Goal: Task Accomplishment & Management: Manage account settings

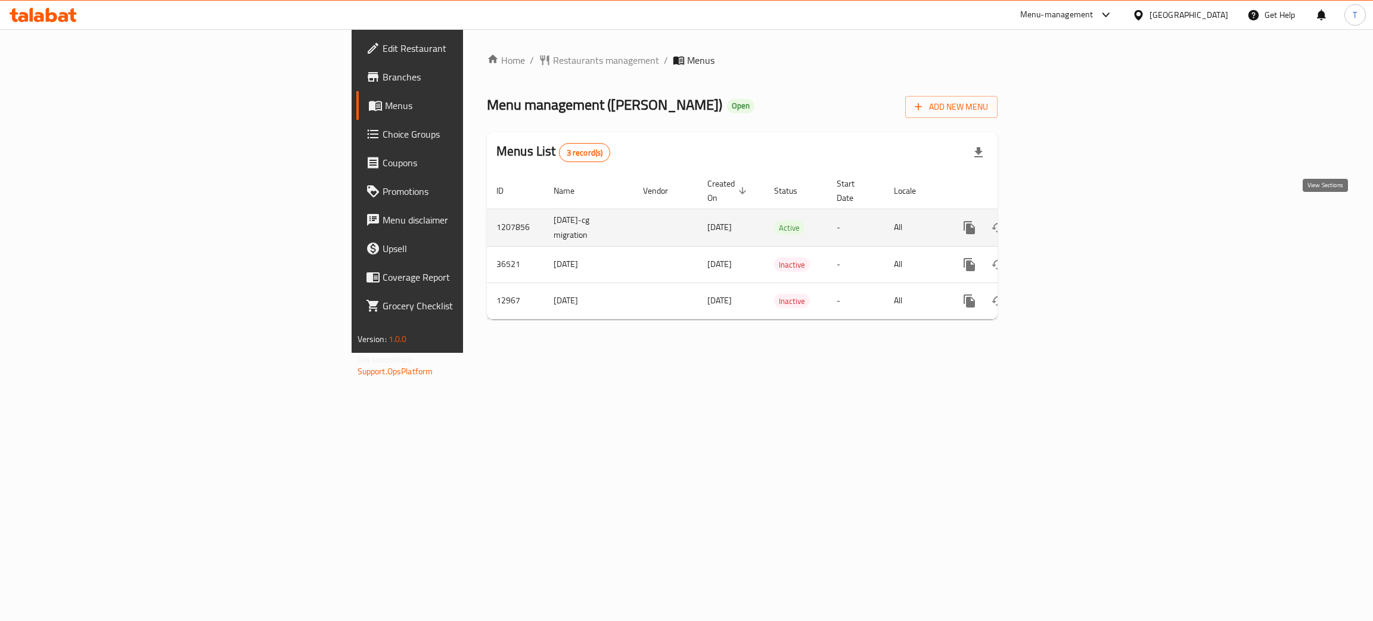
click at [1063, 221] on icon "enhanced table" at bounding box center [1055, 228] width 14 height 14
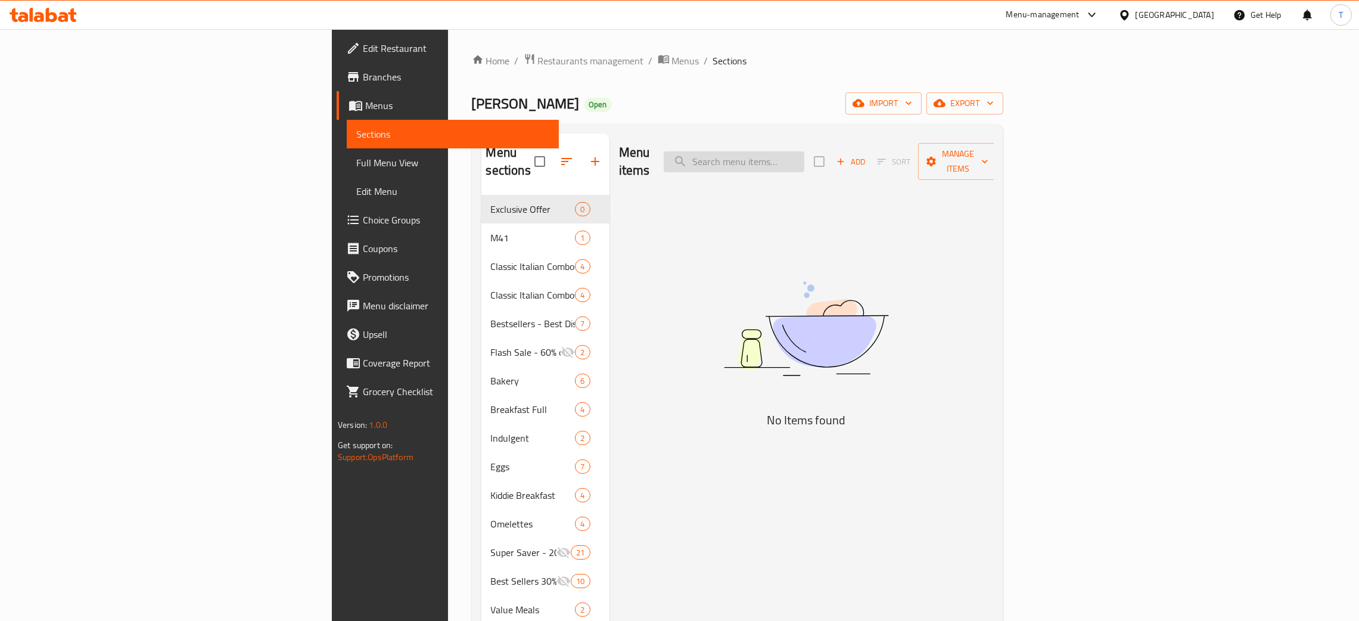
click at [805, 153] on input "search" at bounding box center [734, 161] width 141 height 21
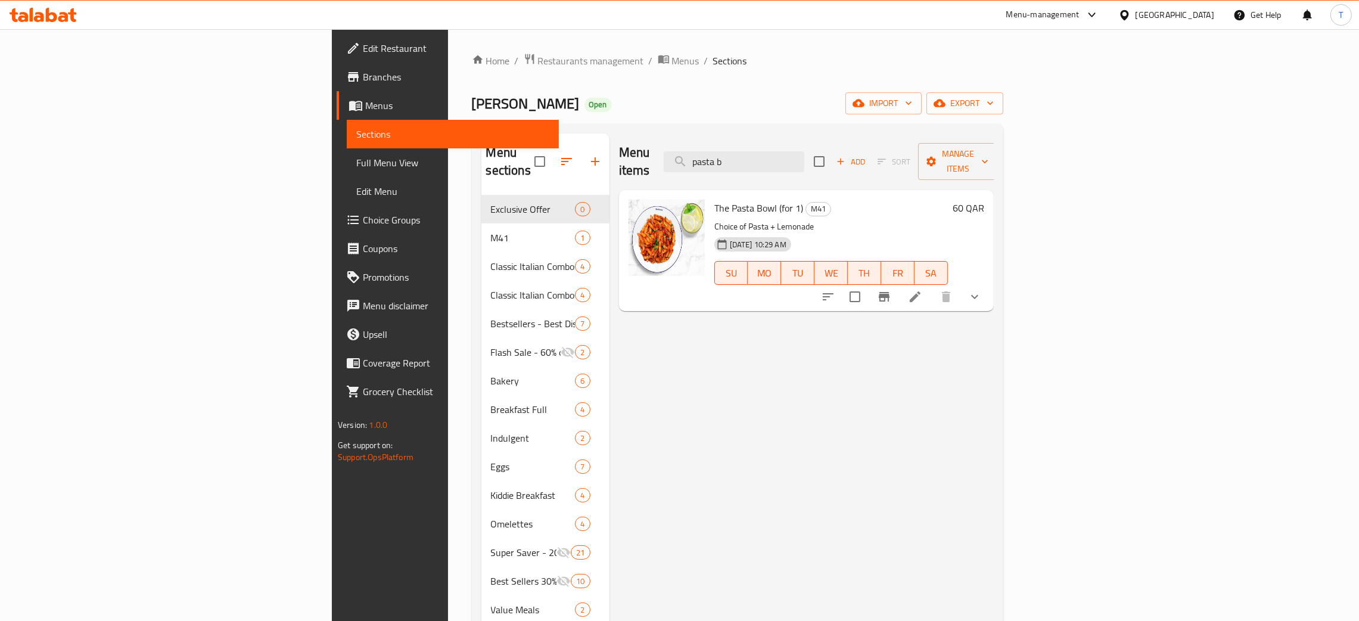
drag, startPoint x: 891, startPoint y: 155, endPoint x: 669, endPoint y: 176, distance: 222.7
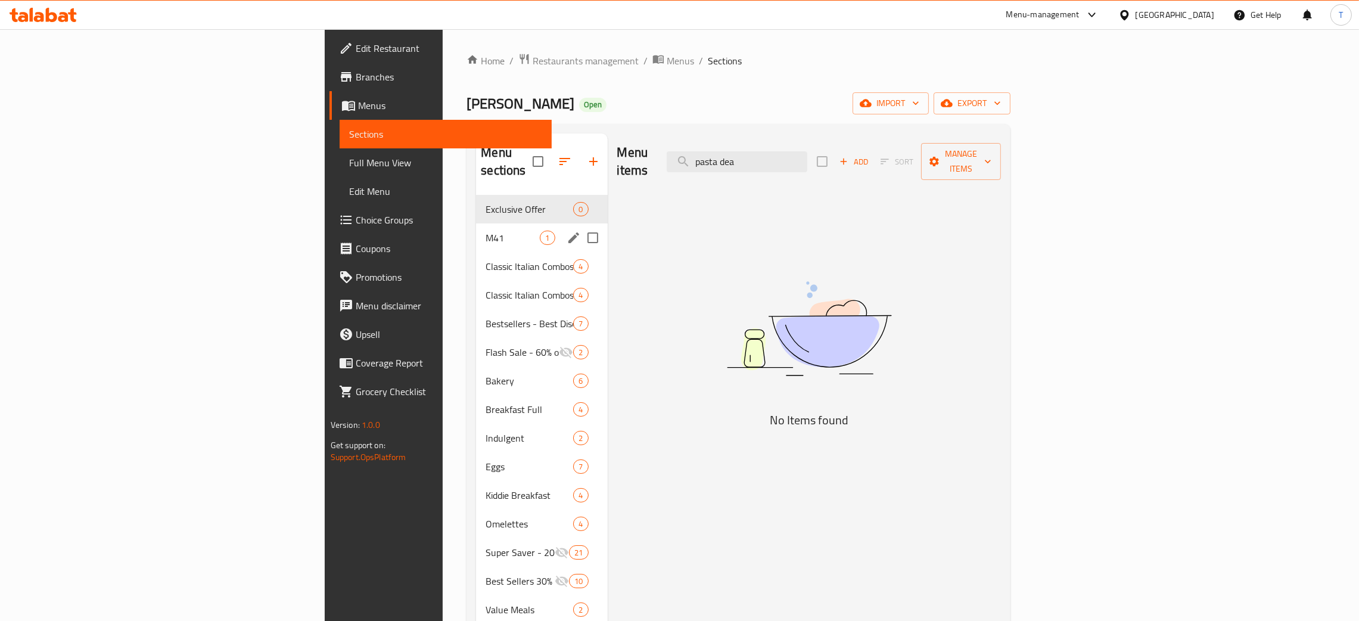
click at [486, 231] on span "M41" at bounding box center [513, 238] width 54 height 14
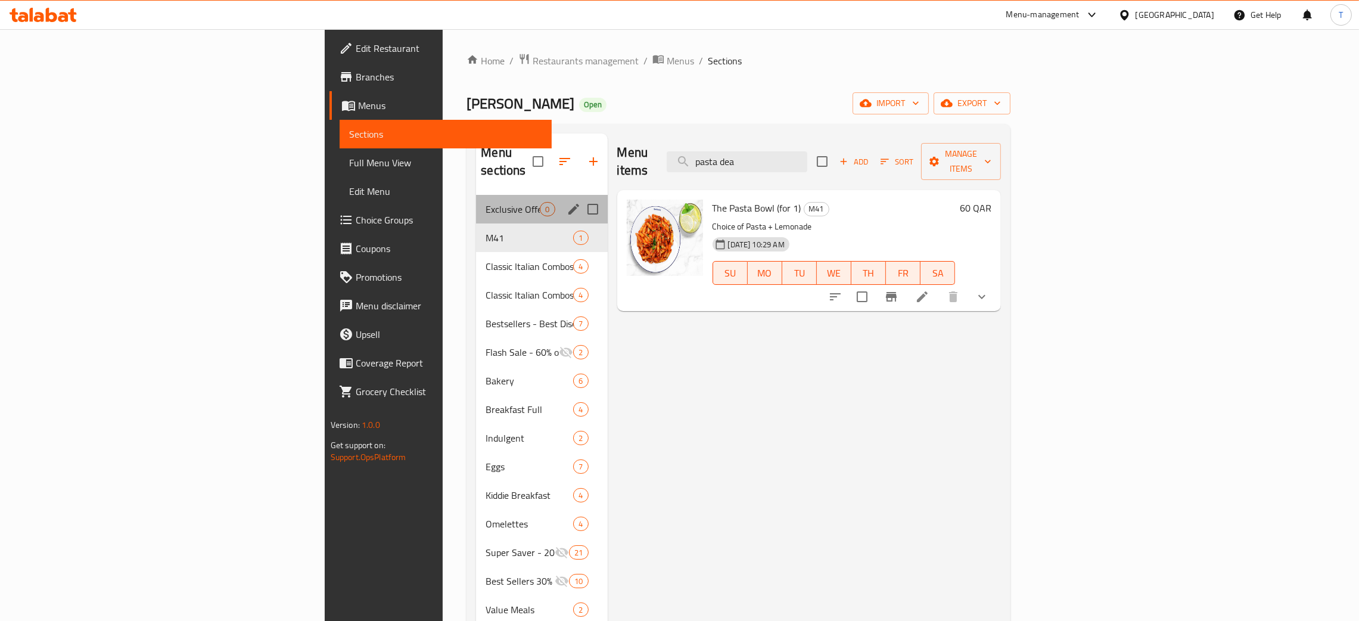
click at [476, 195] on div "Exclusive Offer 0" at bounding box center [541, 209] width 131 height 29
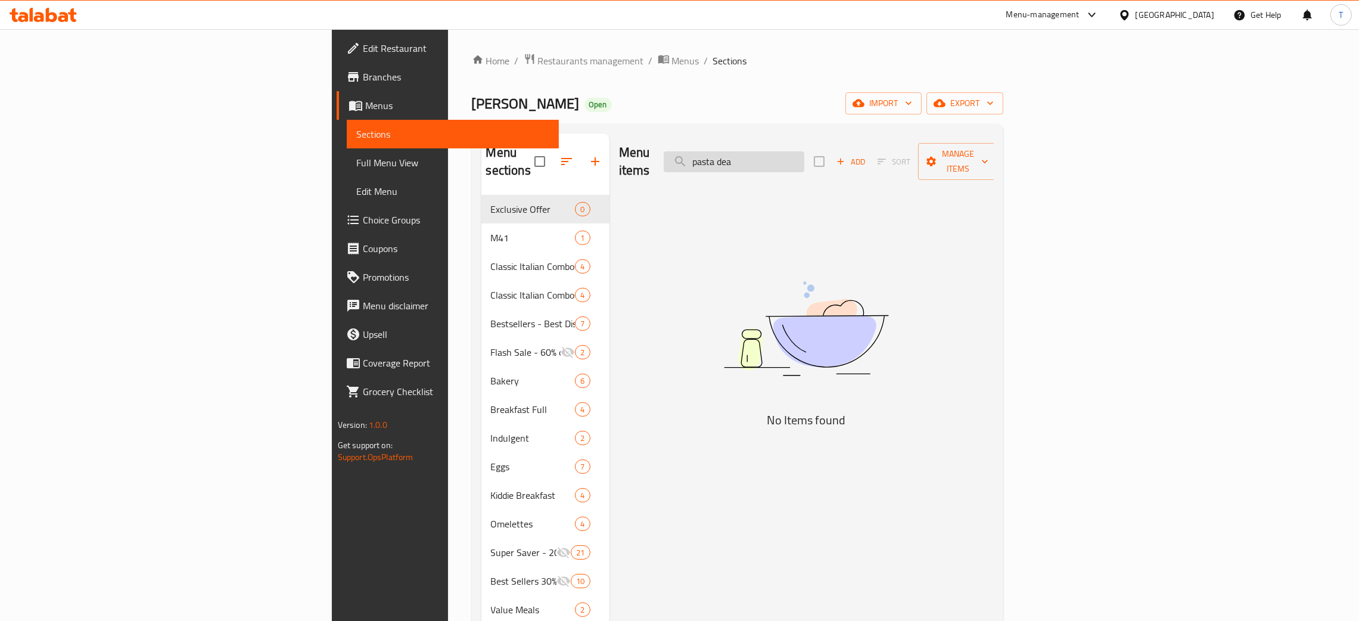
click at [805, 153] on input "pasta dea" at bounding box center [734, 161] width 141 height 21
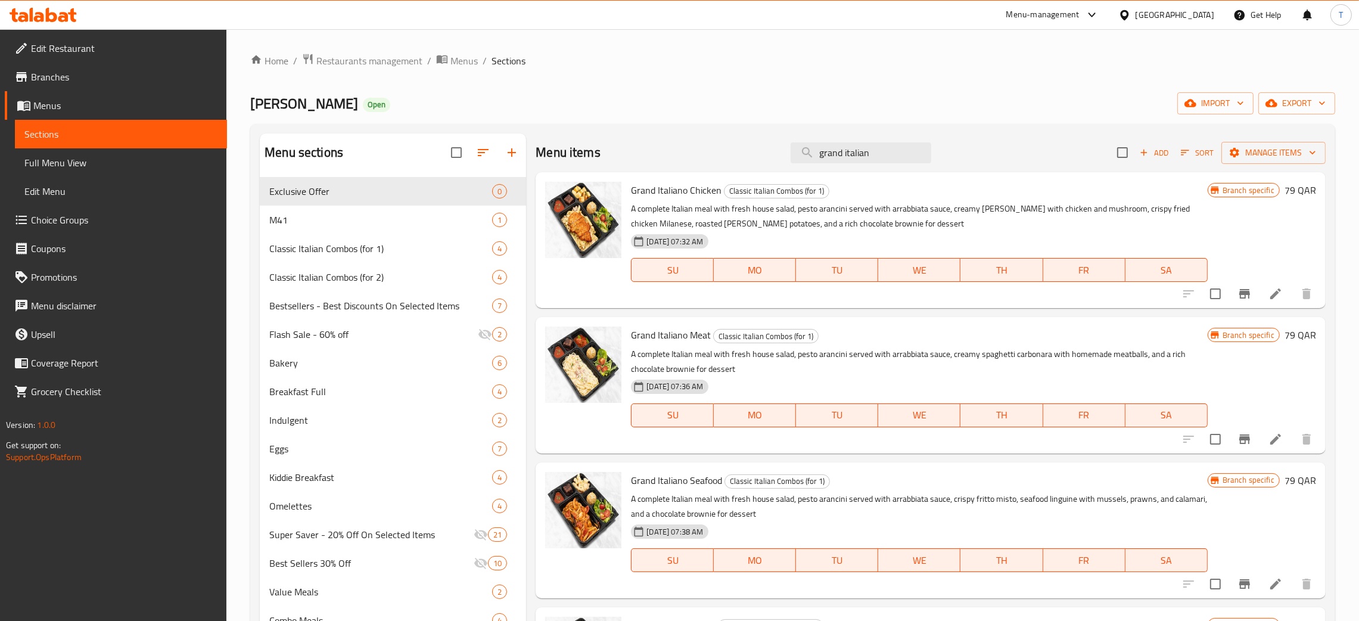
paste input "The Pasta Bowl (for 1)"
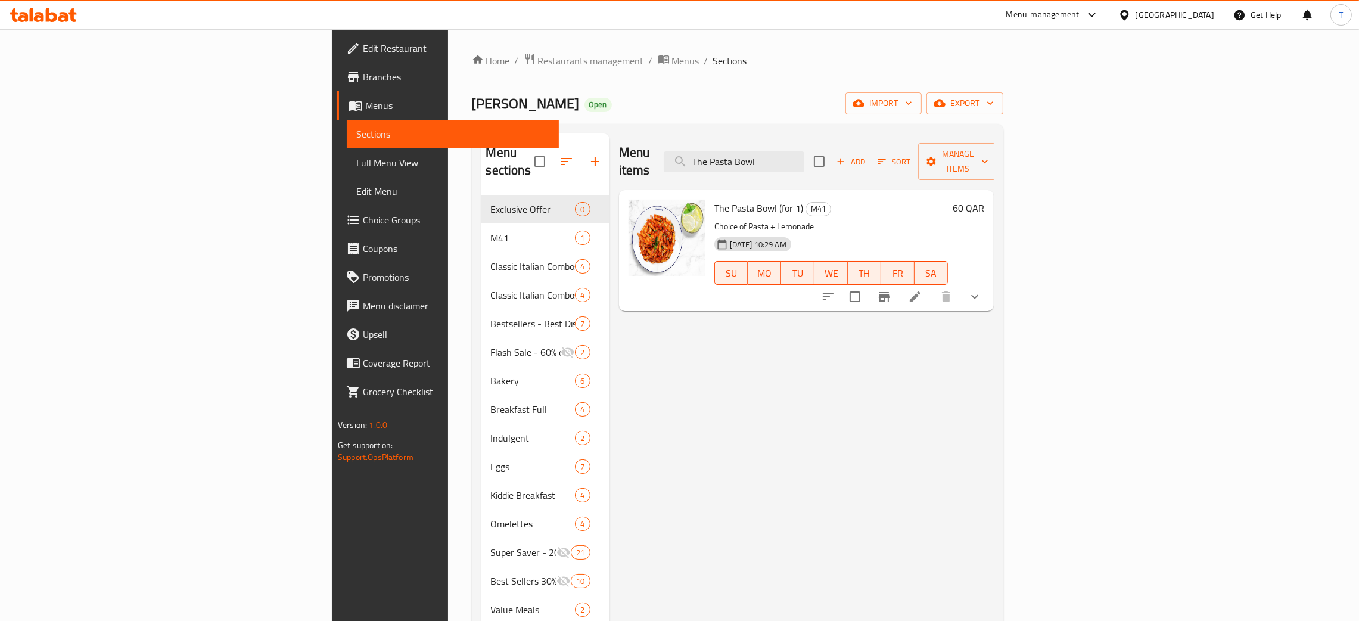
paste input "Pasta Deal (for 1)"
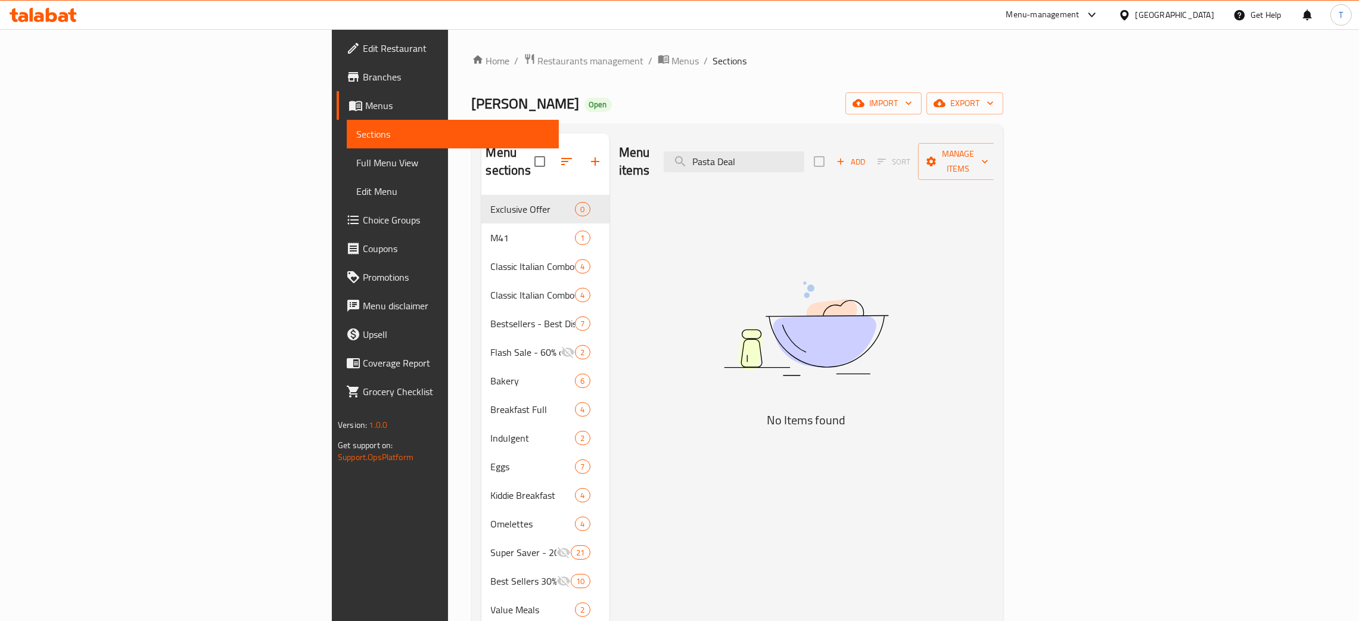
paste input "Options"
type input "Pasta Options"
click at [867, 155] on span "Add" at bounding box center [851, 162] width 32 height 14
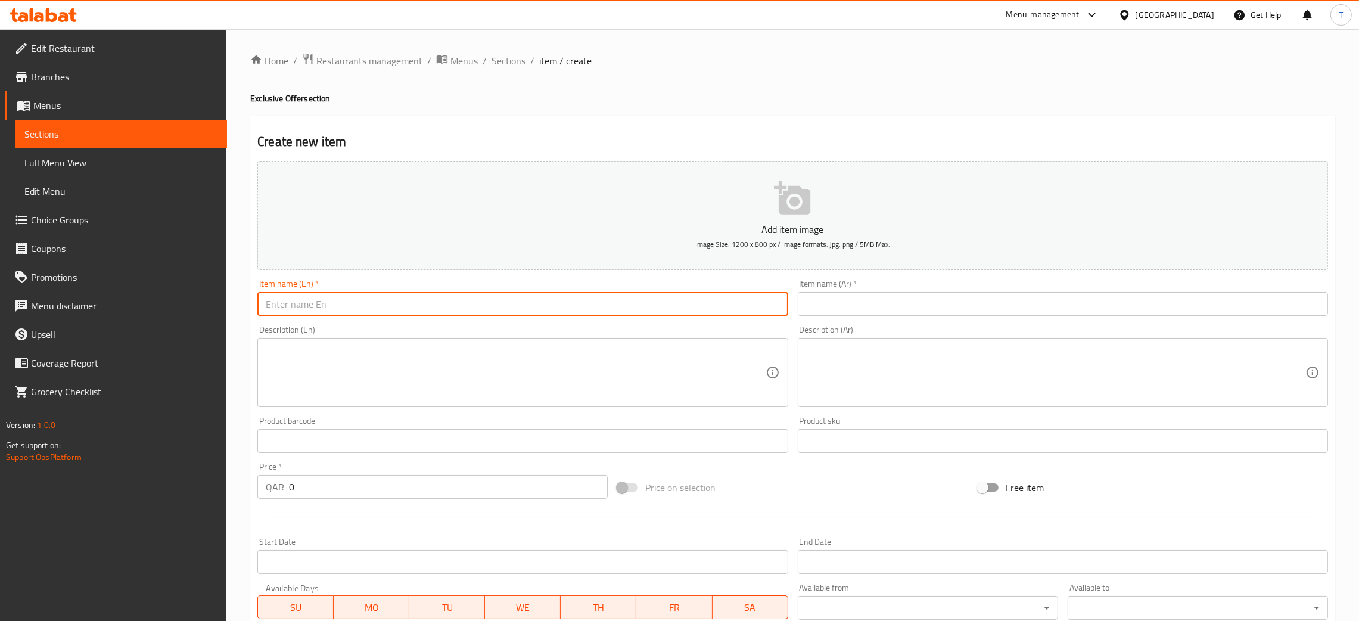
click at [443, 304] on input "text" at bounding box center [522, 304] width 530 height 24
paste input "The Pasta Bowl (for 1)"
type input "The Pasta Bowl (for 1)"
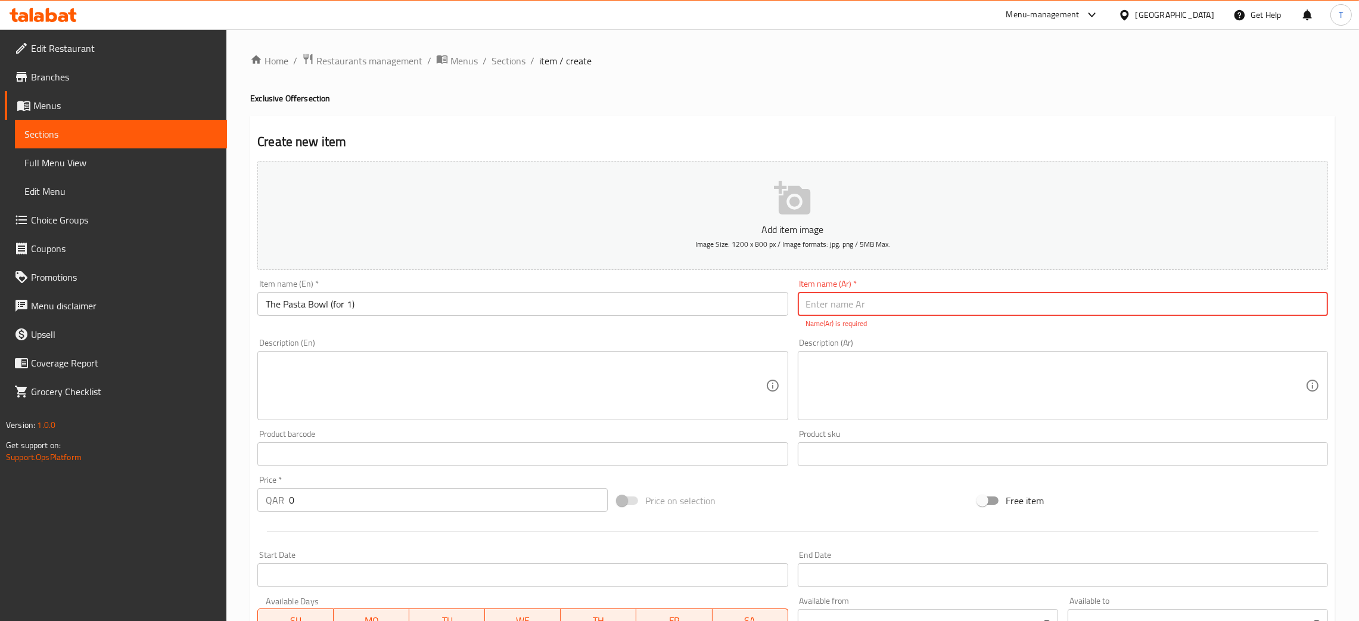
paste input "طبق المعكرونة (لشخص واحد)"
type input "طبق المعكرونة (لشخص واحد)"
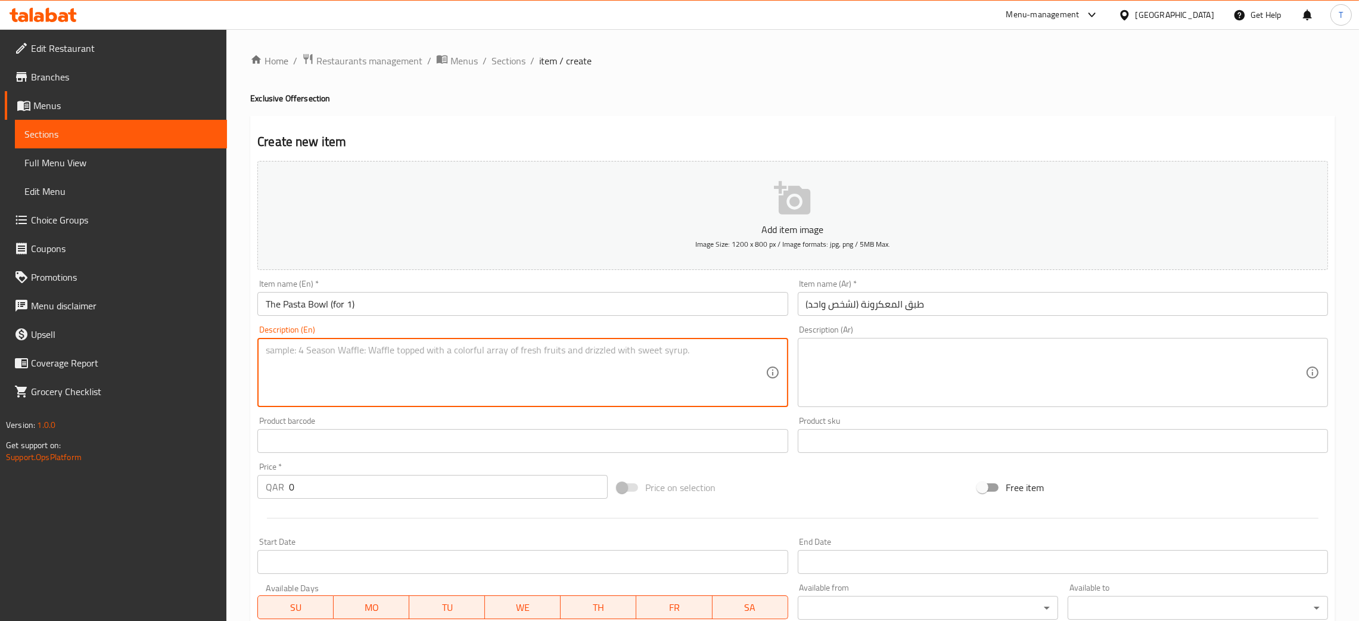
click at [489, 389] on textarea at bounding box center [515, 372] width 499 height 57
paste textarea "Choice of Pasta + Lemonade"
type textarea "Choice of Pasta + Lemonade"
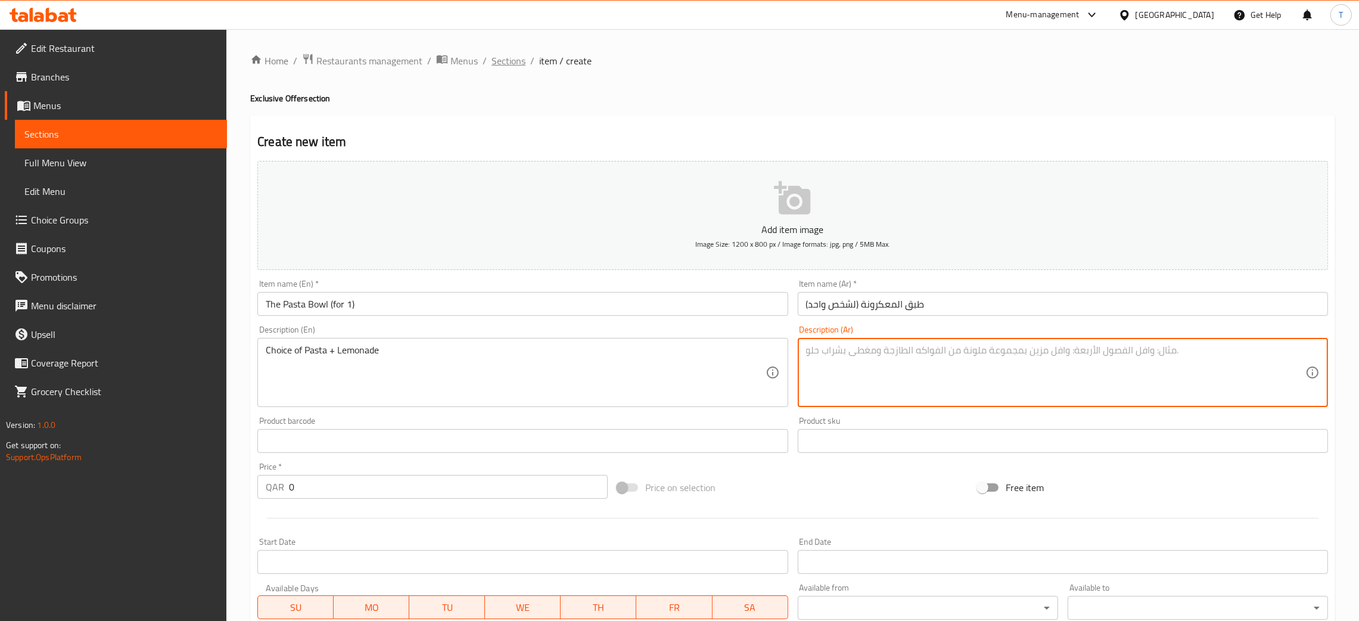
click at [518, 66] on span "Sections" at bounding box center [509, 61] width 34 height 14
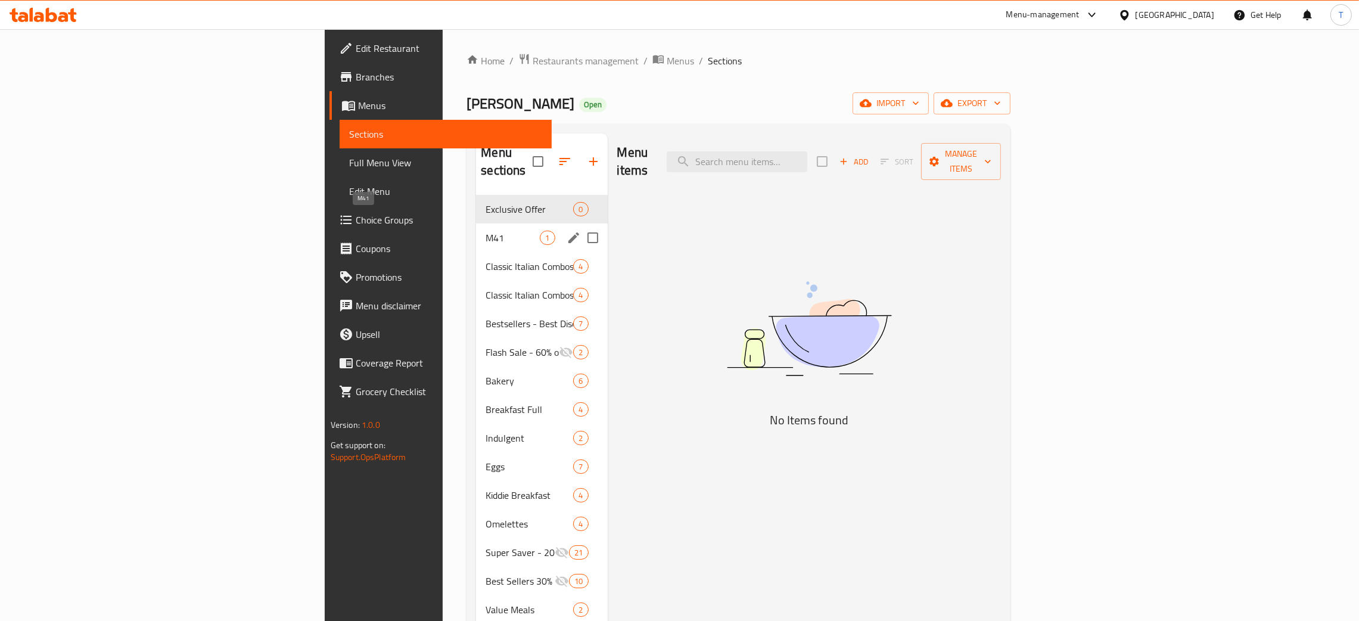
click at [486, 231] on span "M41" at bounding box center [513, 238] width 54 height 14
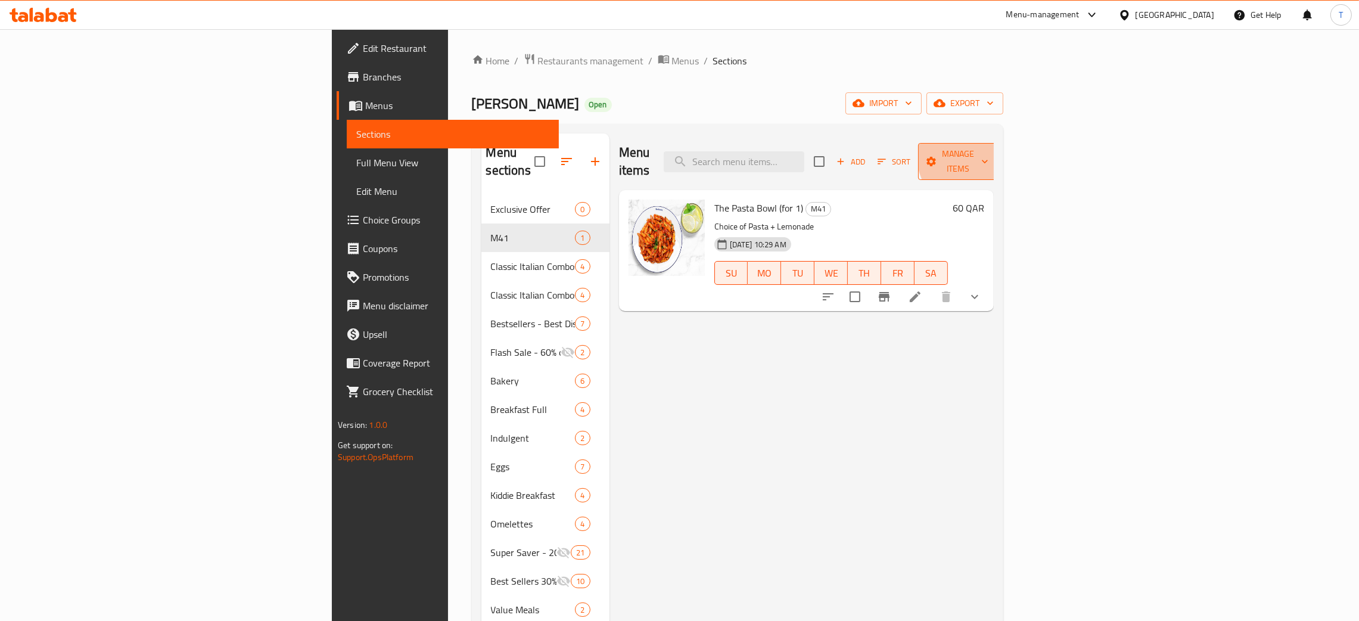
click at [989, 155] on span "Manage items" at bounding box center [958, 162] width 61 height 30
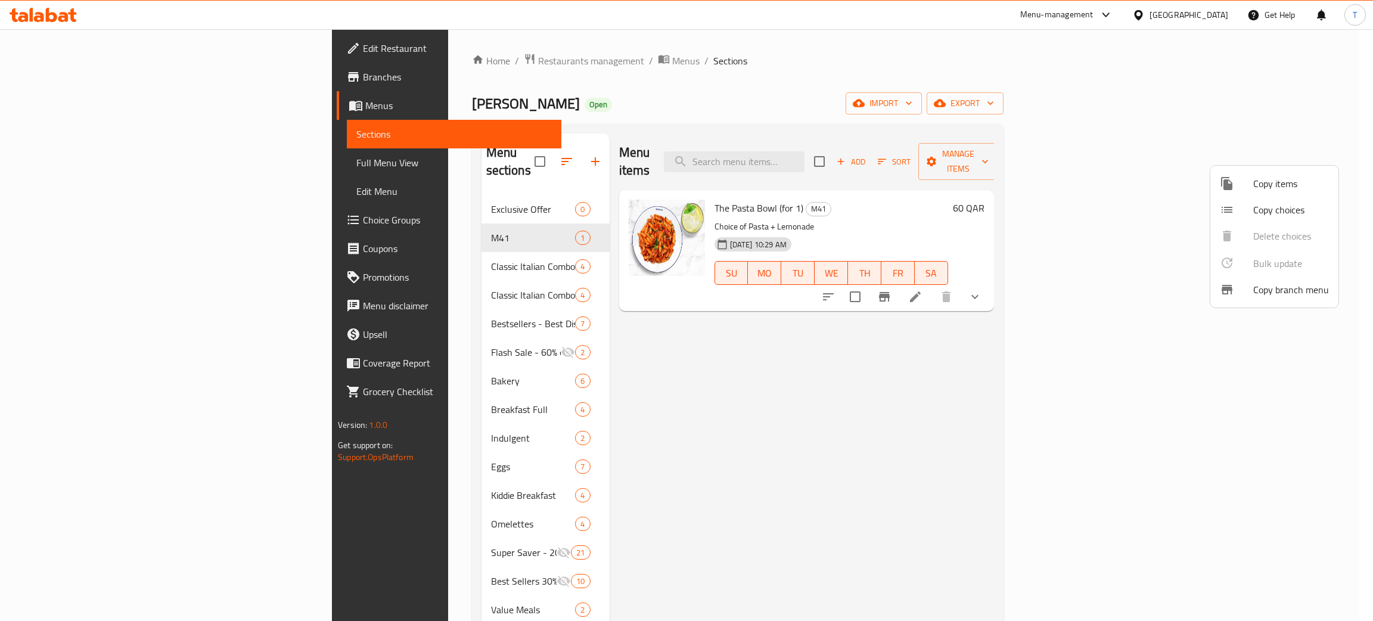
click at [1277, 182] on span "Copy items" at bounding box center [1291, 183] width 76 height 14
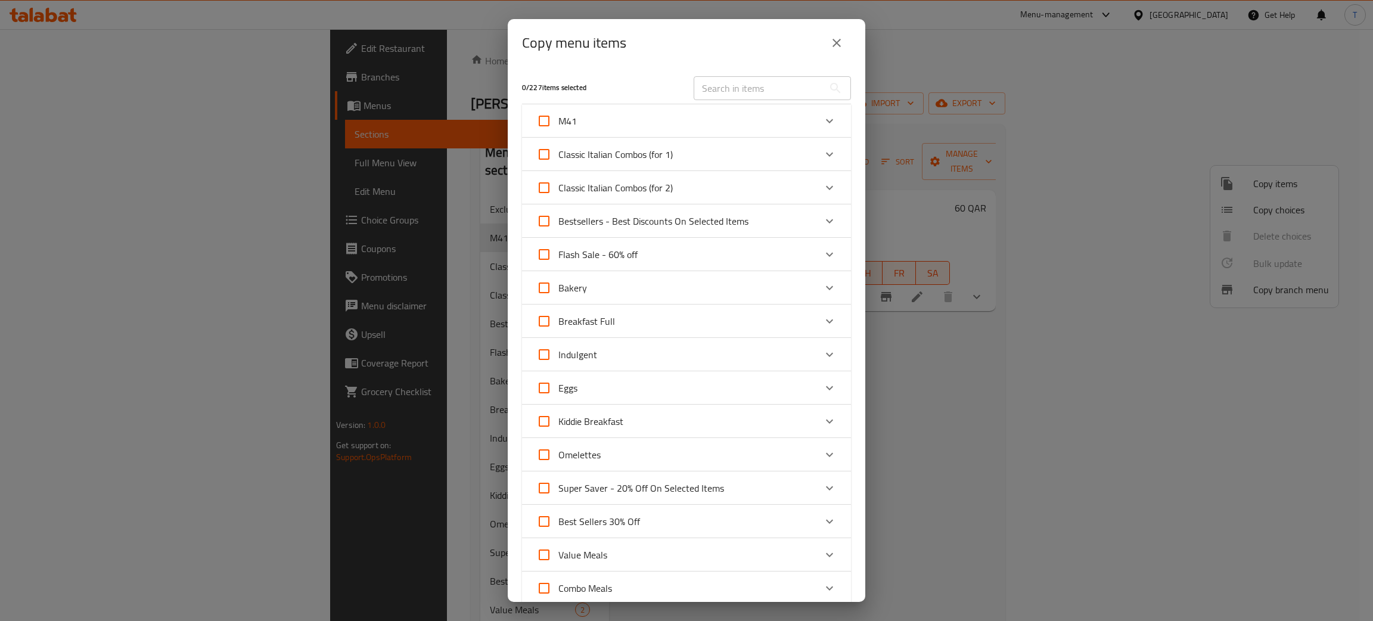
click at [815, 125] on div "Expand" at bounding box center [829, 121] width 29 height 29
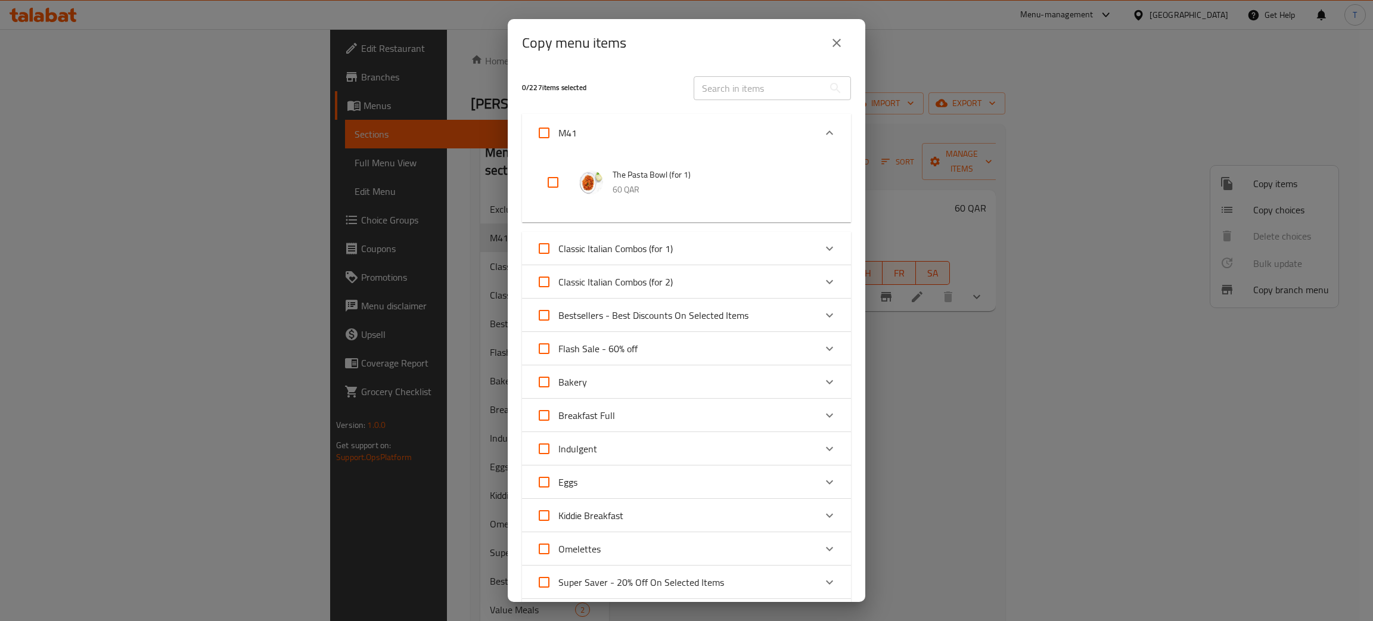
click at [553, 186] on input "checkbox" at bounding box center [553, 182] width 29 height 29
checkbox input "true"
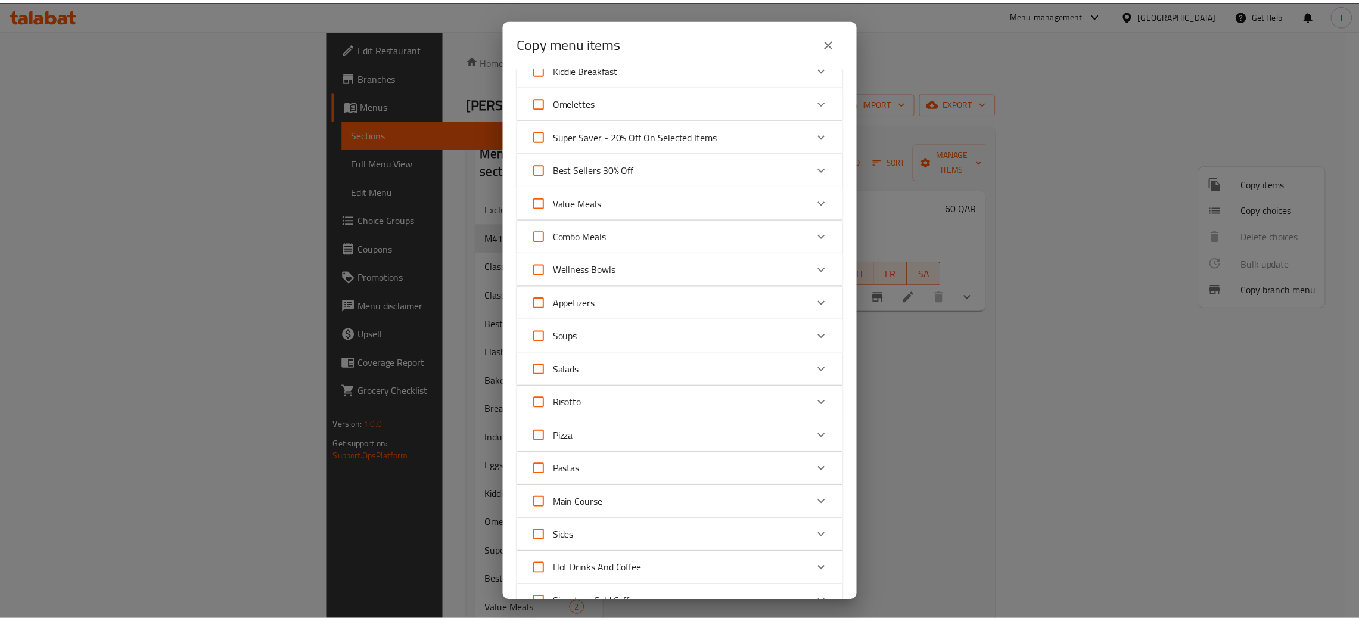
scroll to position [935, 0]
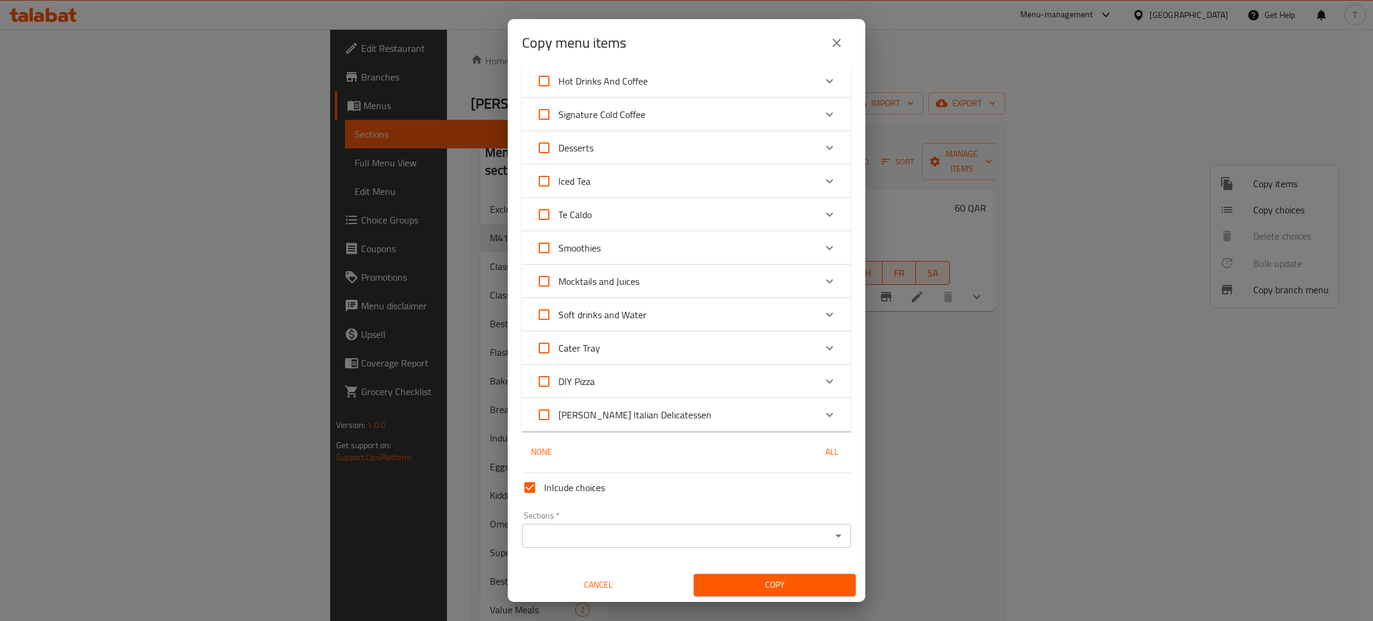
click at [765, 542] on input "Sections   *" at bounding box center [677, 535] width 302 height 17
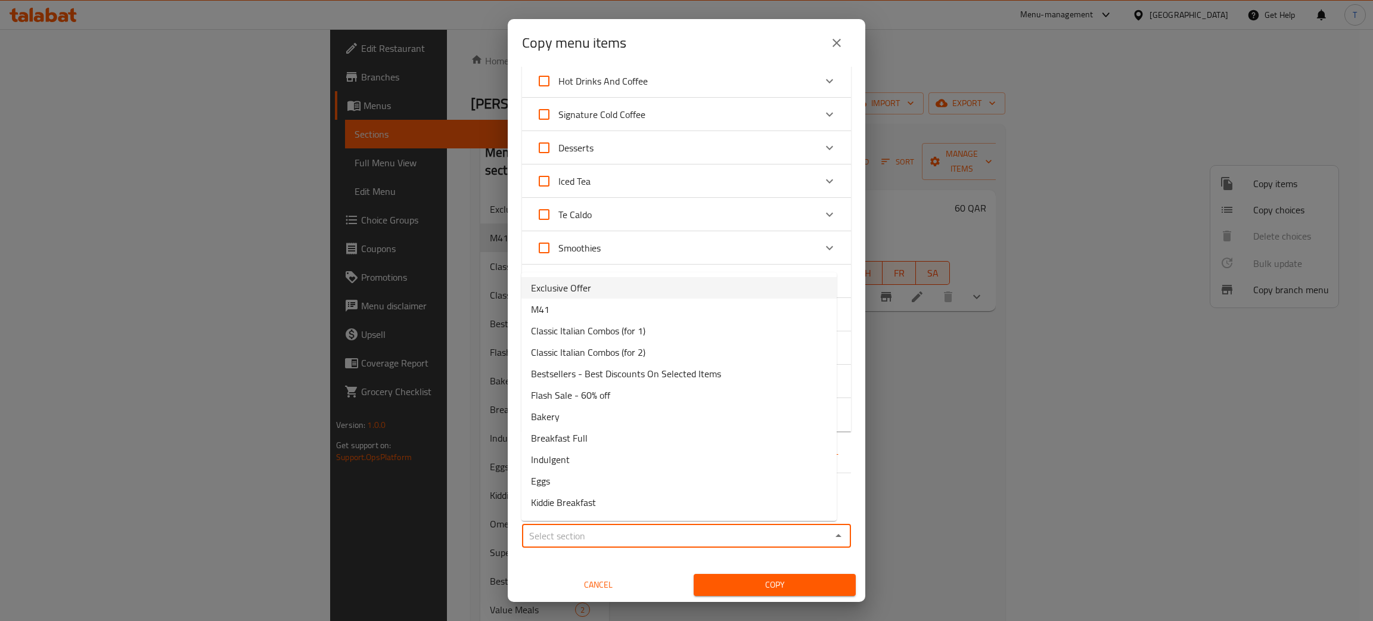
click at [648, 293] on li "Exclusive Offer" at bounding box center [678, 287] width 315 height 21
type input "Exclusive Offer"
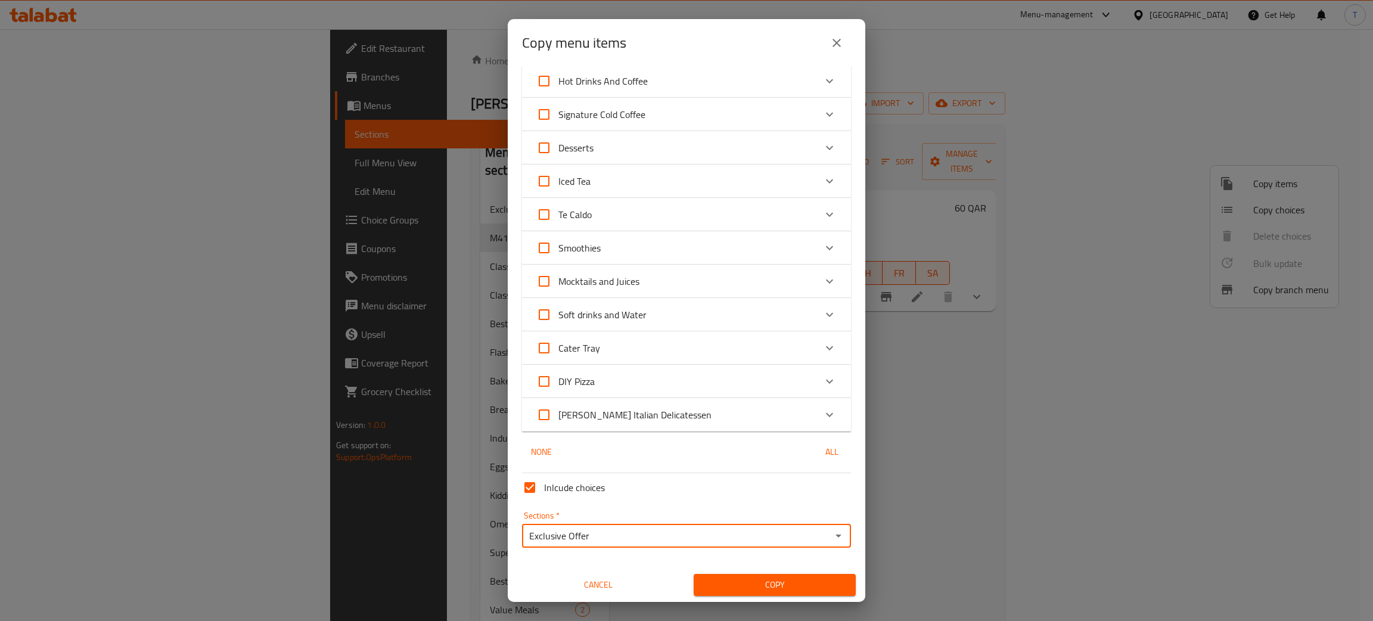
click at [781, 579] on span "Copy" at bounding box center [774, 584] width 143 height 15
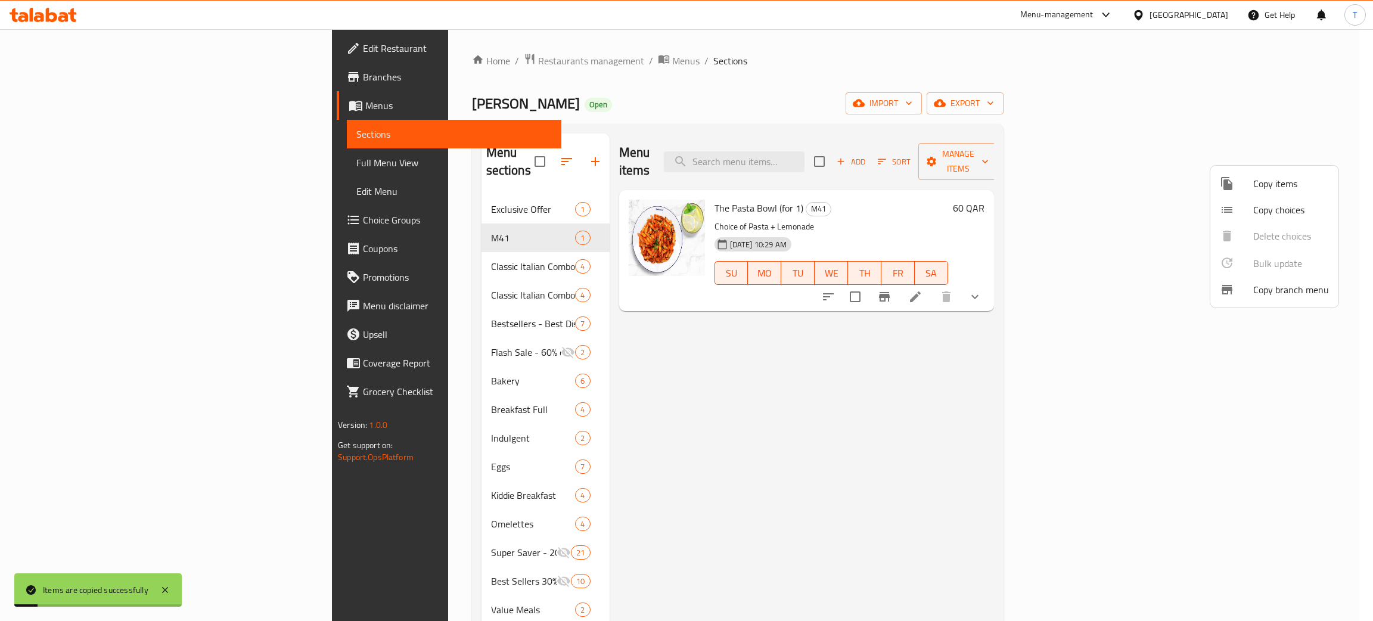
click at [491, 192] on div at bounding box center [686, 310] width 1373 height 621
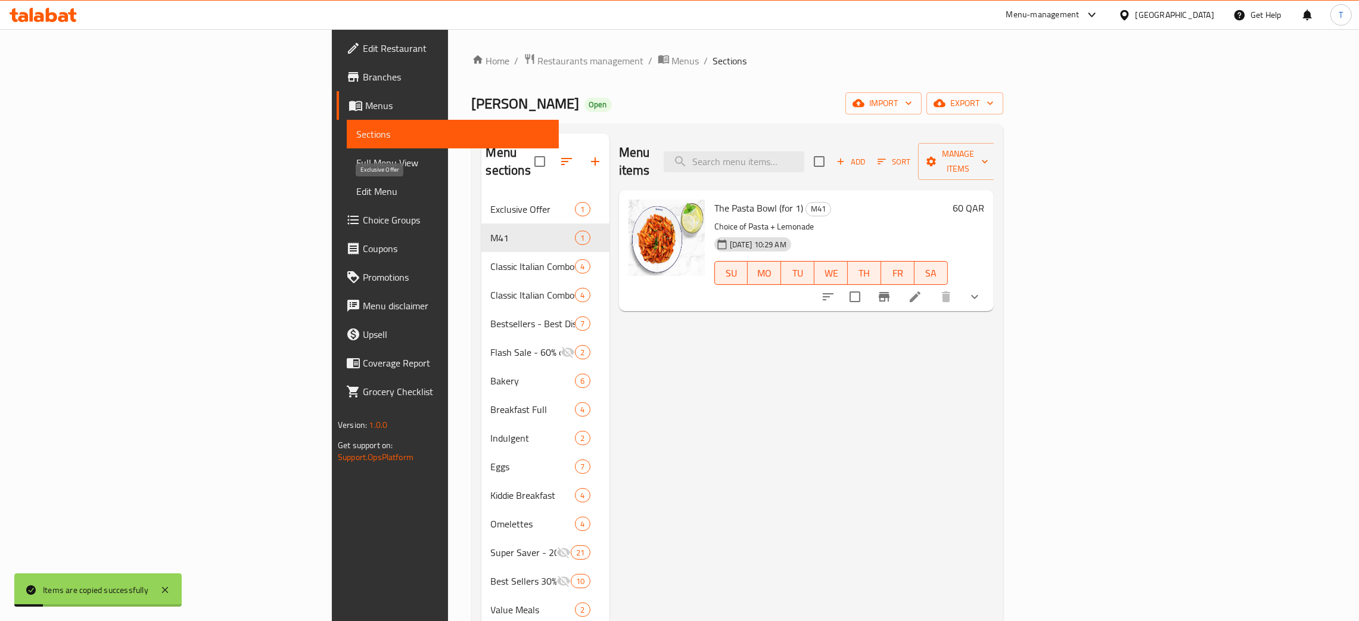
click at [491, 202] on span "Exclusive Offer" at bounding box center [533, 209] width 85 height 14
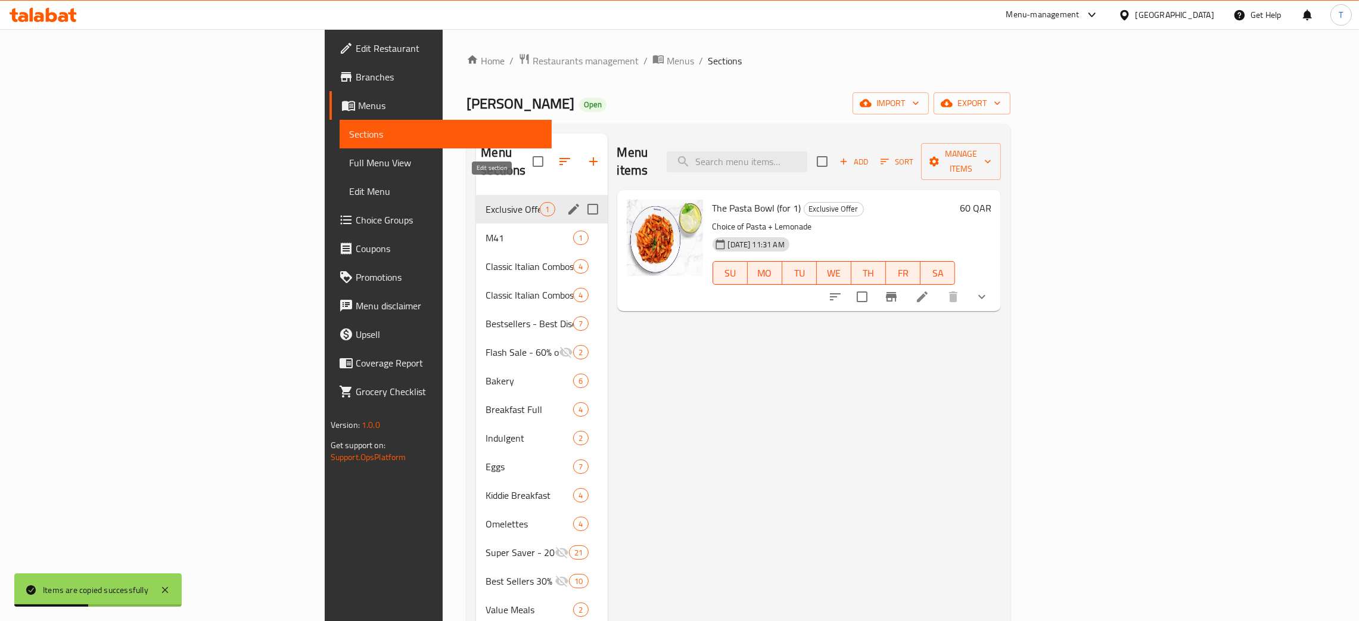
click at [567, 202] on icon "edit" at bounding box center [574, 209] width 14 height 14
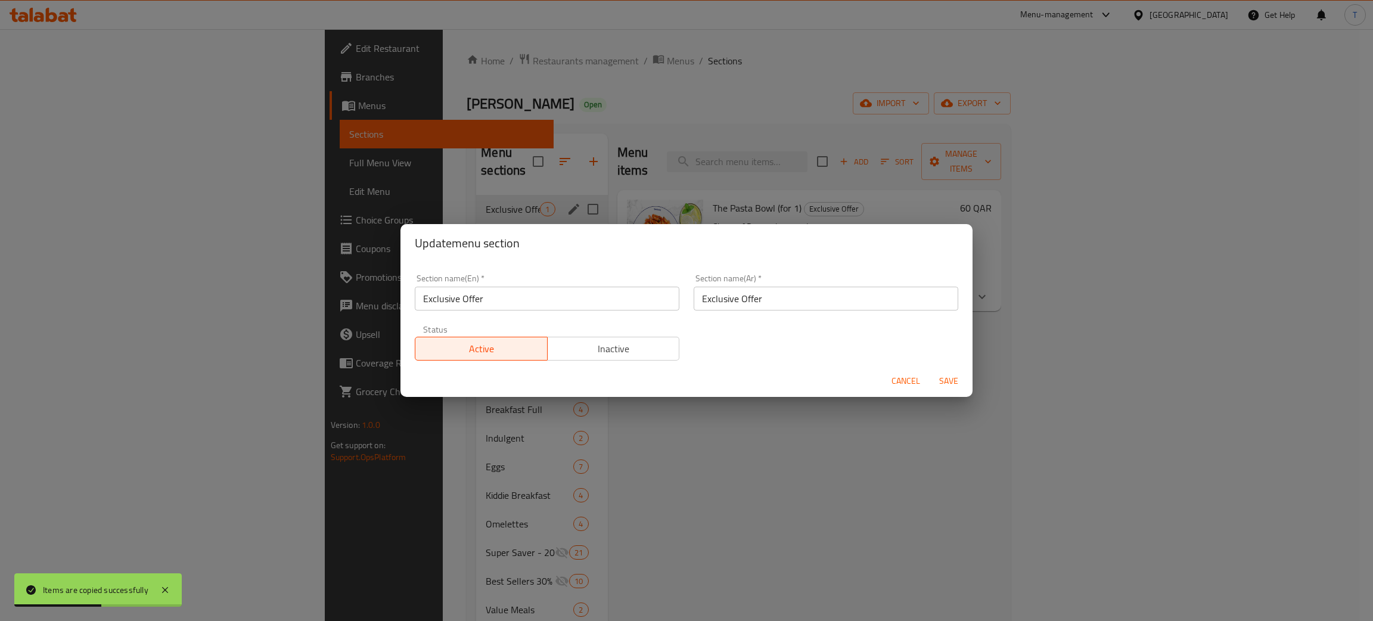
click at [603, 361] on div "Status Active Inactive" at bounding box center [547, 343] width 279 height 50
click at [647, 342] on span "Inactive" at bounding box center [613, 348] width 123 height 17
click at [956, 380] on span "Save" at bounding box center [948, 381] width 29 height 15
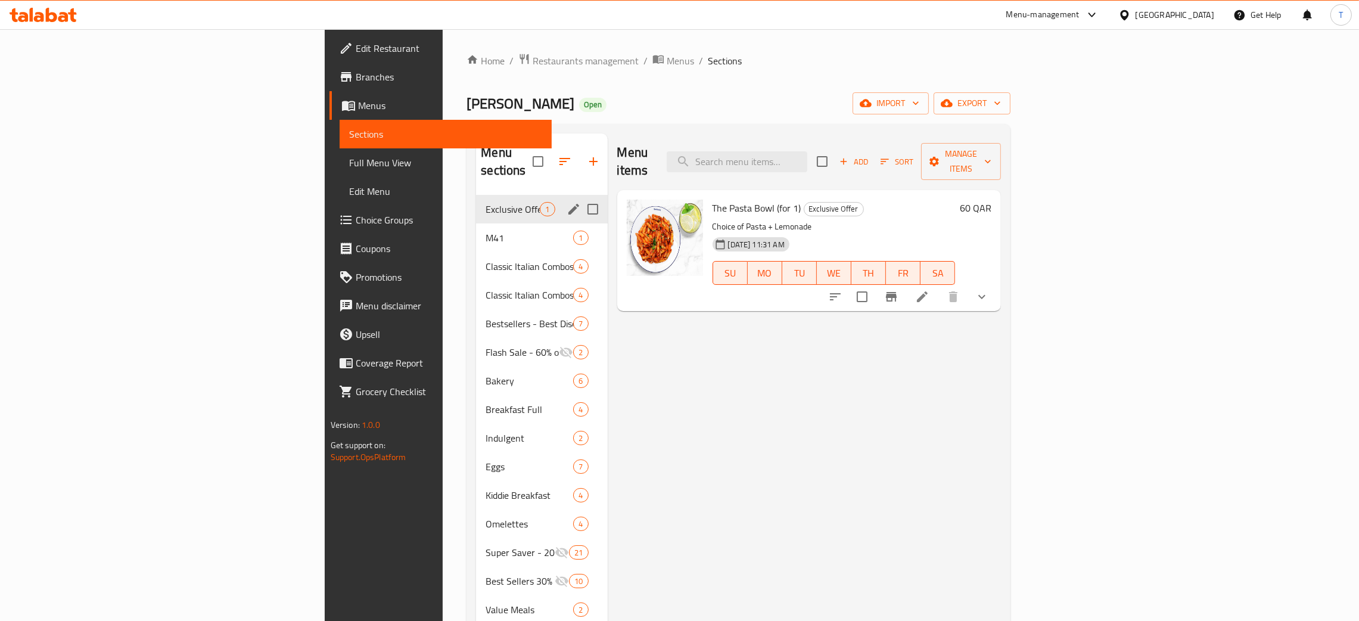
click at [569, 204] on icon "edit" at bounding box center [574, 209] width 11 height 11
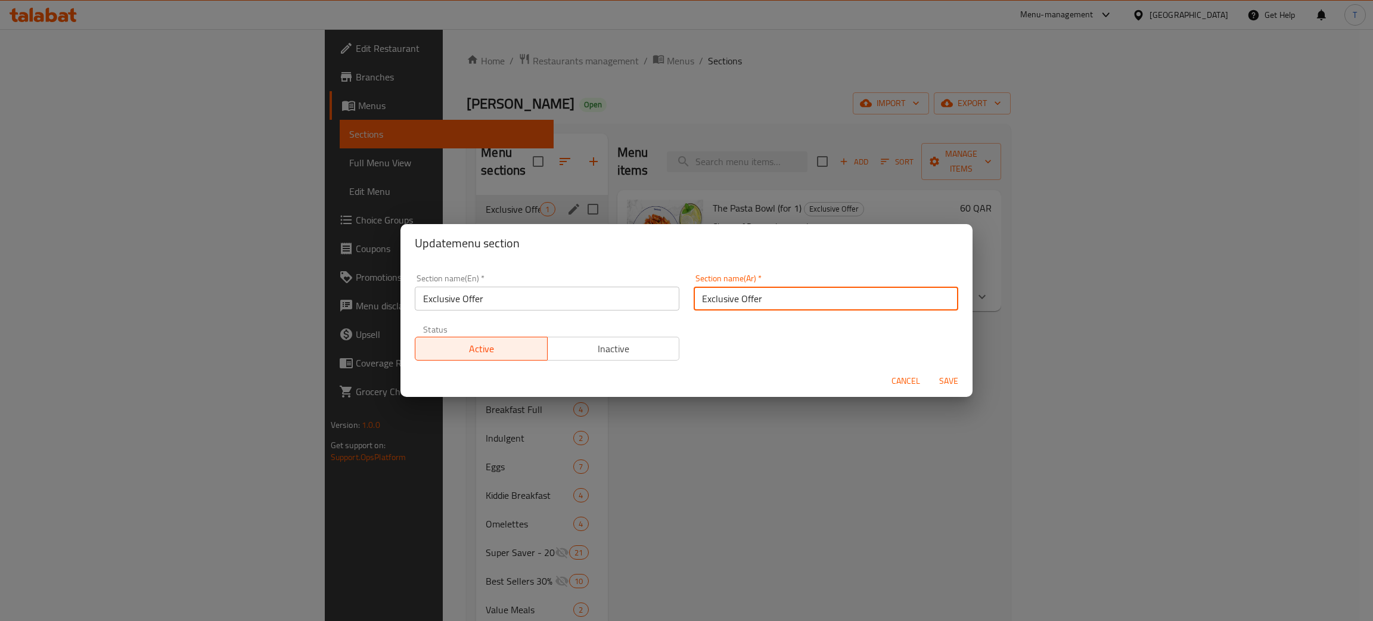
click at [781, 291] on input "Exclusive Offer" at bounding box center [826, 299] width 265 height 24
paste input "عرض حصري"
type input "عرض حصري"
click at [796, 260] on div "Update menu section" at bounding box center [686, 243] width 572 height 38
click at [945, 372] on button "Save" at bounding box center [949, 381] width 38 height 22
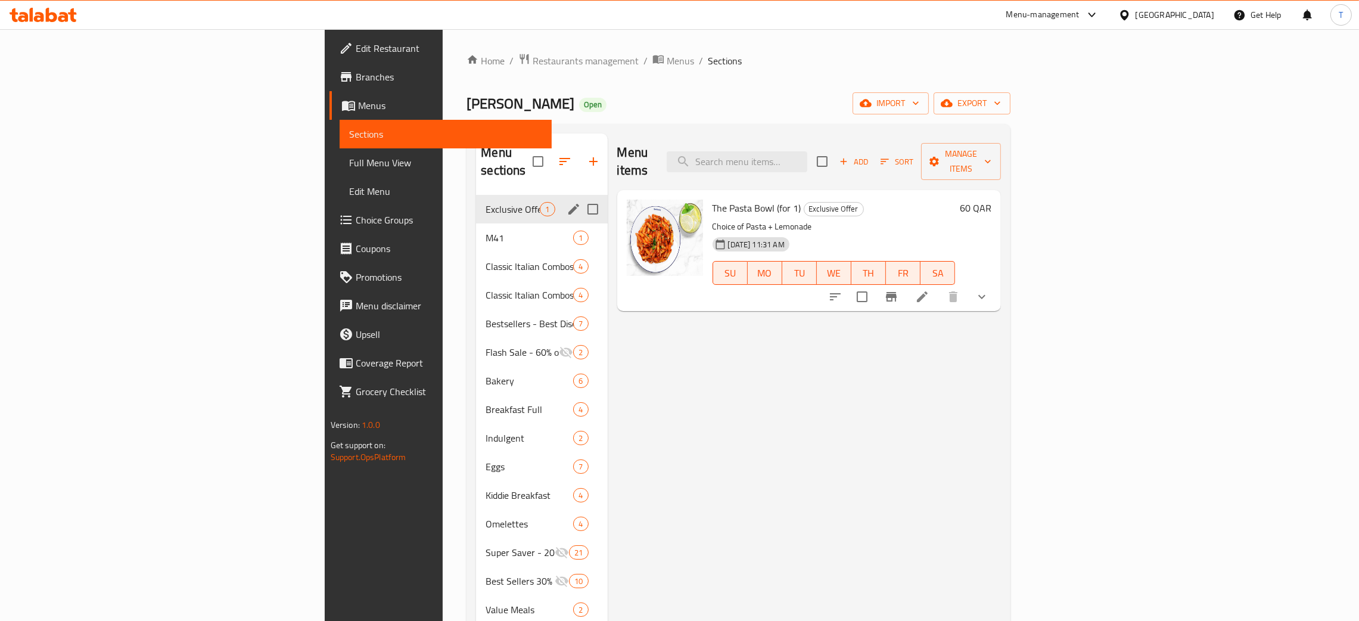
click at [486, 201] on div "Exclusive Offer 1" at bounding box center [541, 209] width 131 height 29
click at [569, 204] on icon "edit" at bounding box center [574, 209] width 11 height 11
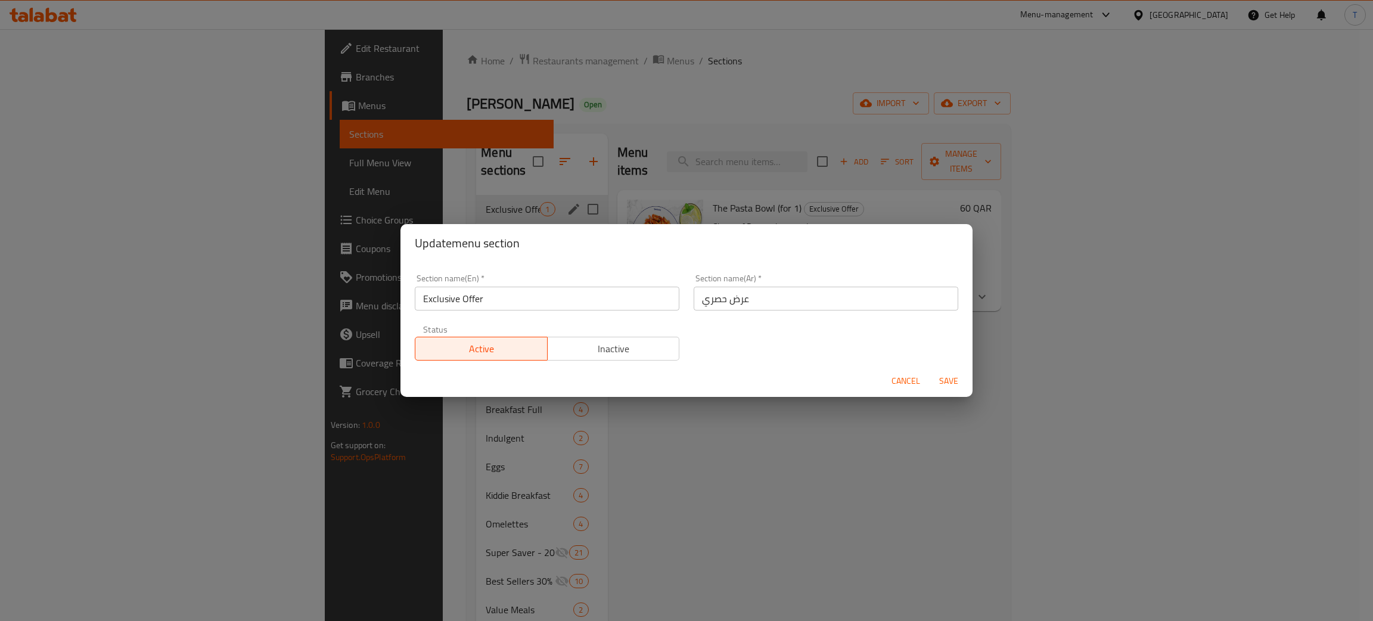
click at [634, 349] on span "Inactive" at bounding box center [613, 348] width 123 height 17
click at [949, 384] on span "Save" at bounding box center [948, 381] width 29 height 15
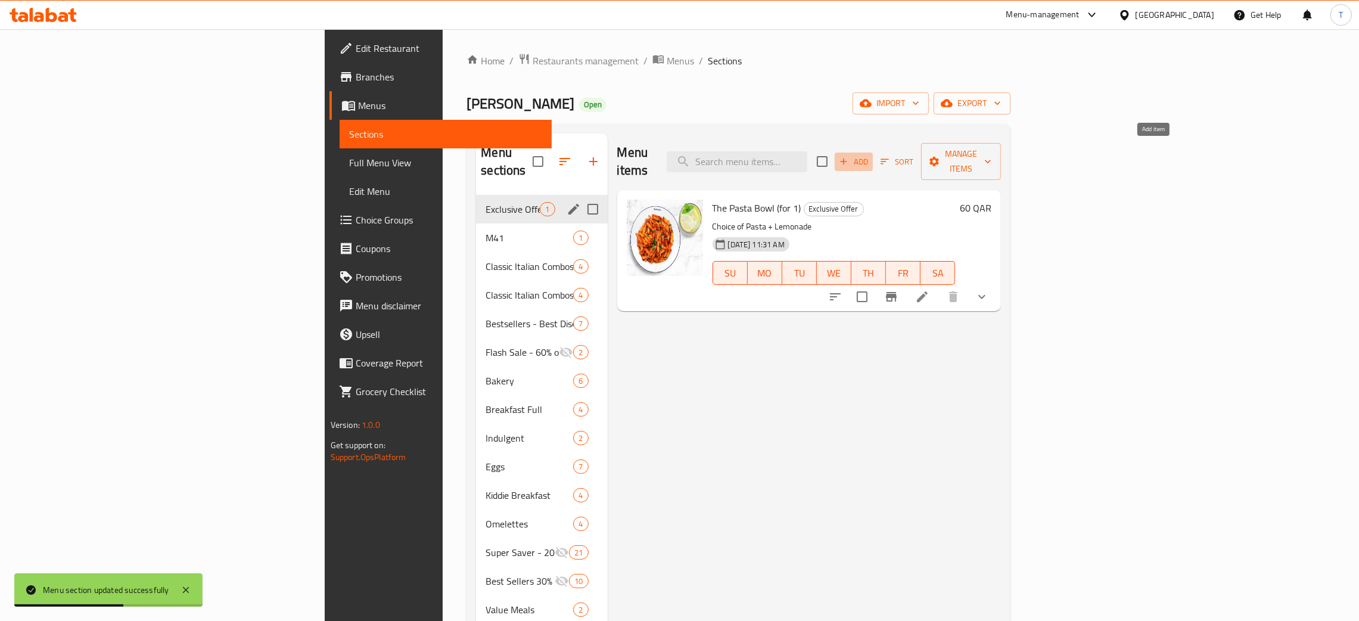
click at [870, 155] on span "Add" at bounding box center [854, 162] width 32 height 14
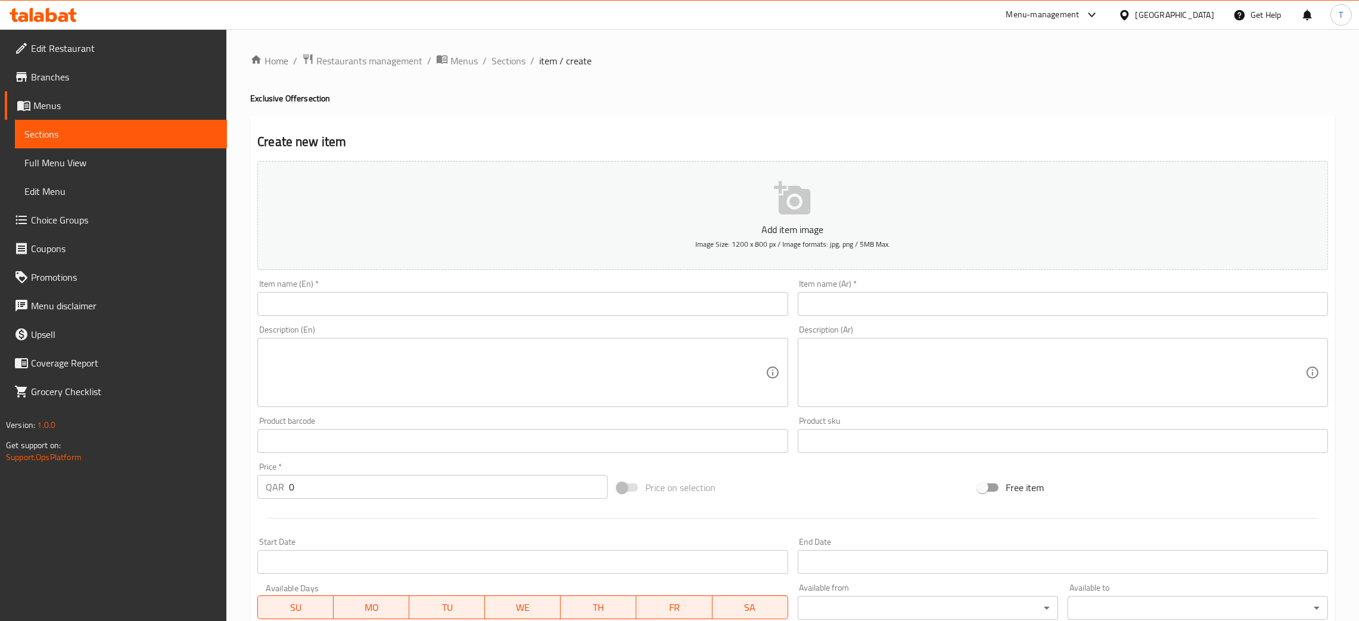
click at [459, 297] on input "text" at bounding box center [522, 304] width 530 height 24
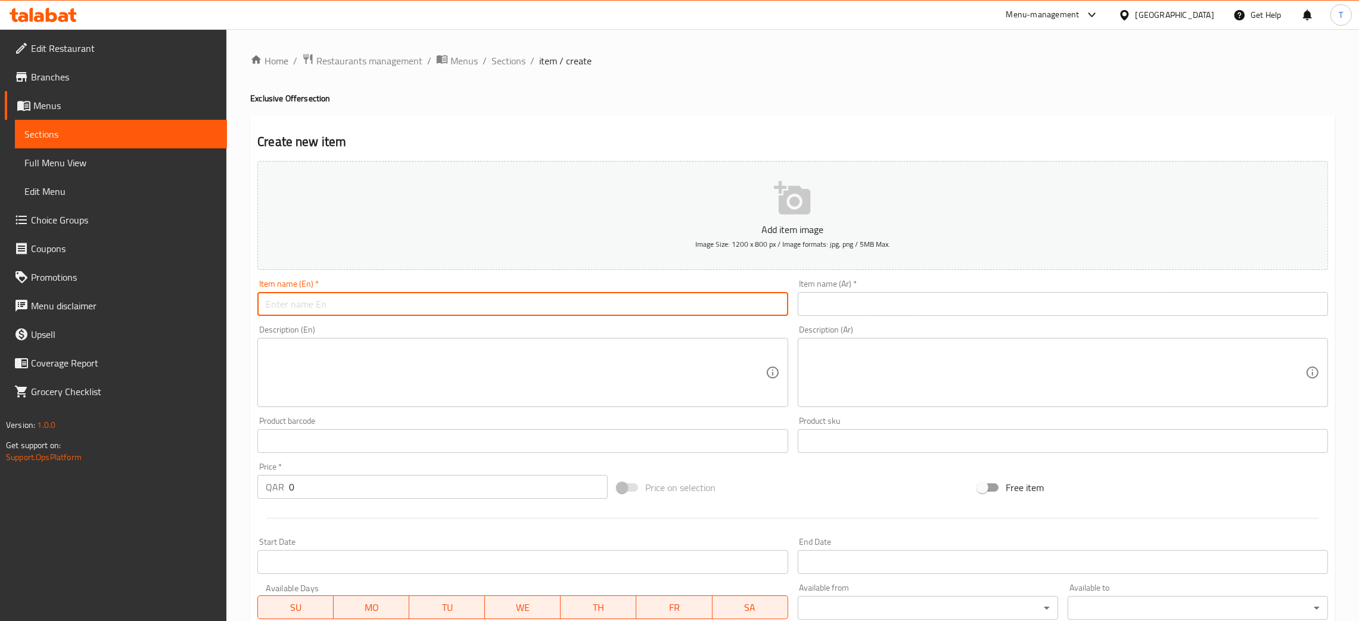
paste input "Pasta Deal (for 1)"
type input "Pasta Deal (for 1)"
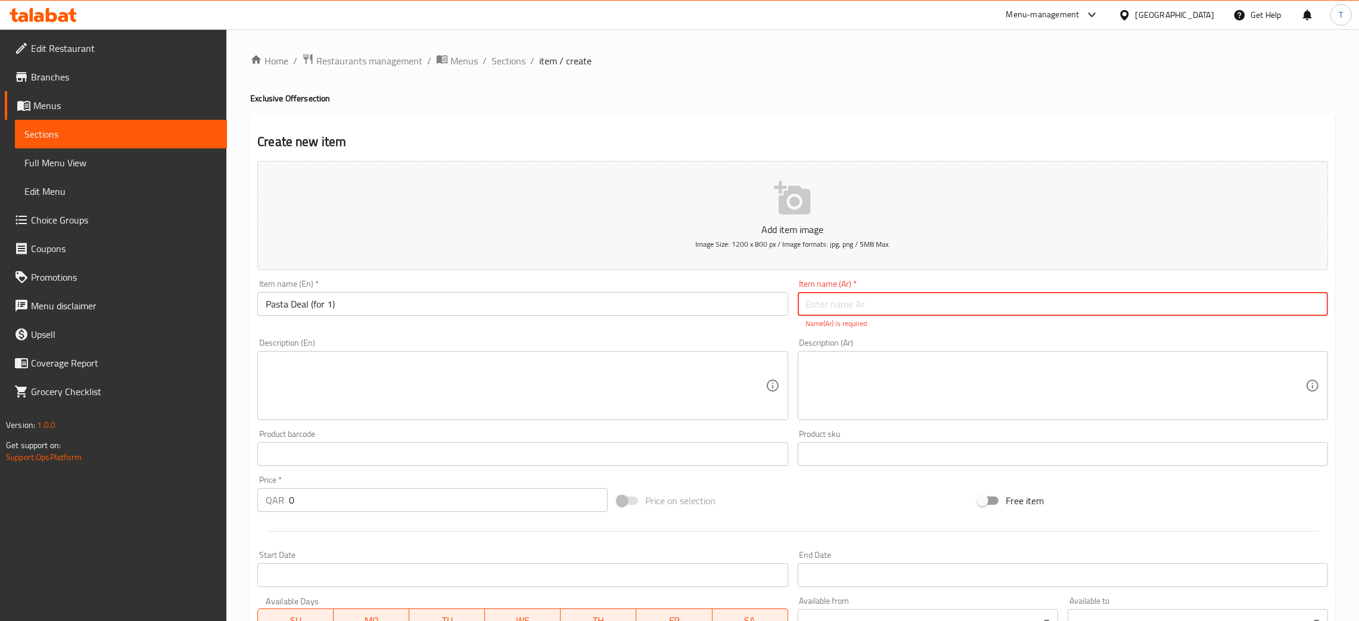
paste input "عرض المعكرونة (لشخص واحد)"
type input "عرض المعكرونة (لشخص واحد)"
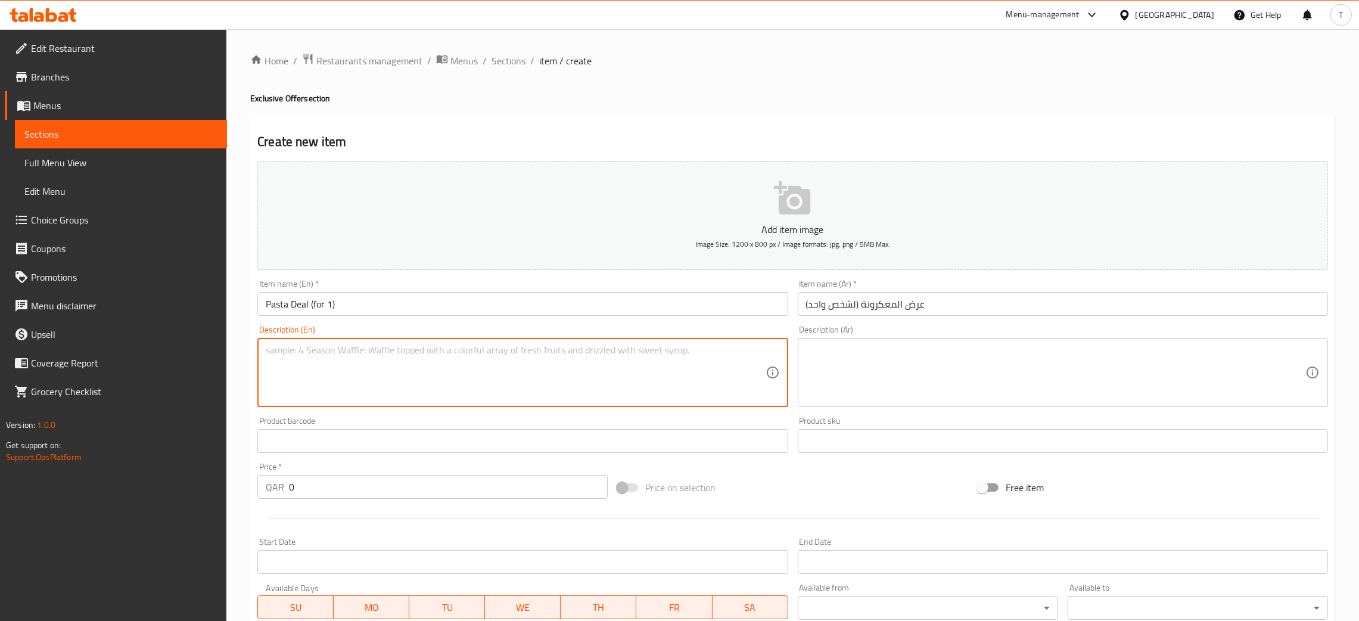
paste textarea "Appetizer + Pasta. Your choice of a warm, comforting soup or classic Italian me…"
type textarea "Appetizer + Pasta. Your choice of a warm, comforting soup or classic Italian me…"
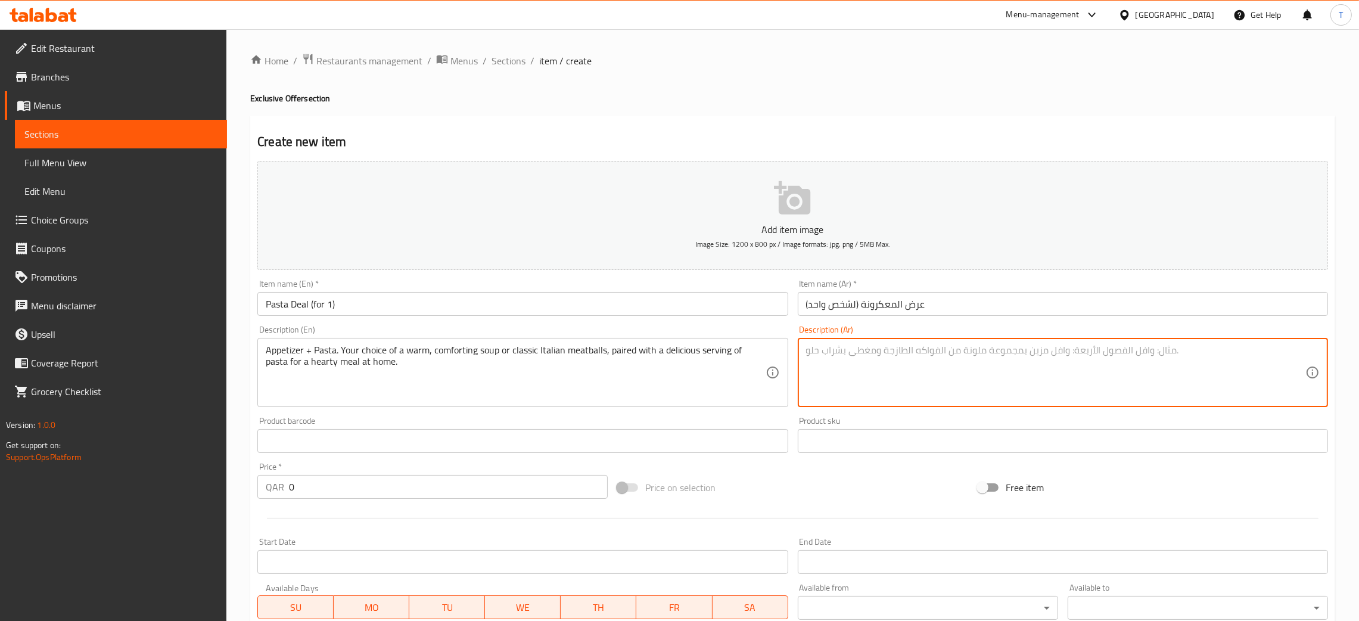
paste textarea "مقبلات + معكرونة. [PERSON_NAME] من بين حساء دافئ ولذيذ أو كرات لحم إيطالية كلاس…"
type textarea "مقبلات + معكرونة. [PERSON_NAME] من بين حساء دافئ ولذيذ أو كرات لحم إيطالية كلاس…"
drag, startPoint x: 412, startPoint y: 495, endPoint x: 310, endPoint y: 492, distance: 102.0
click at [313, 492] on input "0" at bounding box center [448, 487] width 319 height 24
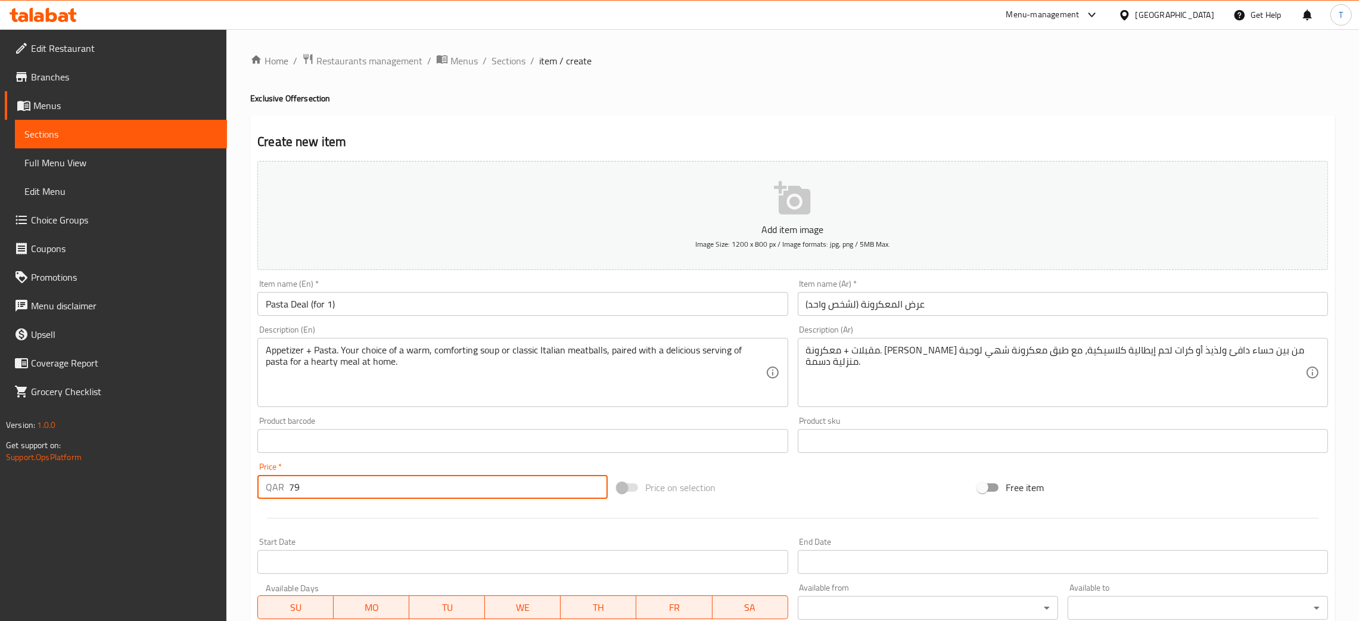
type input "79"
click at [771, 482] on div "Price on selection" at bounding box center [793, 487] width 360 height 32
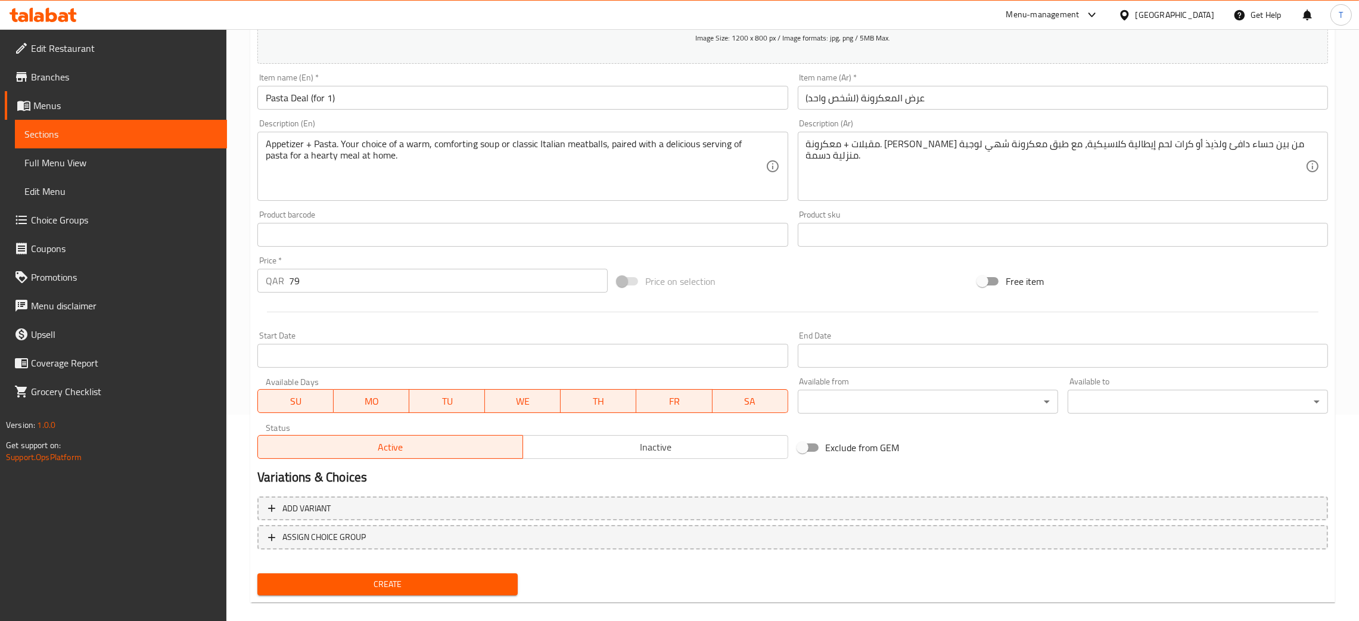
scroll to position [219, 0]
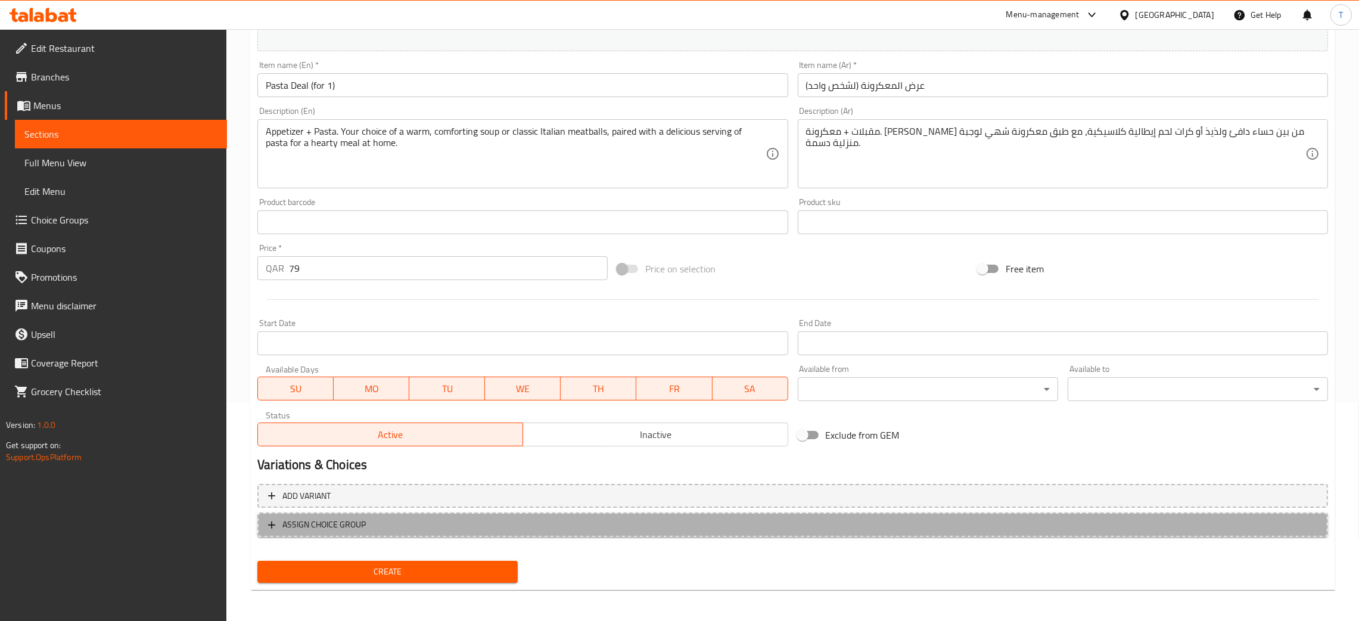
click at [411, 529] on span "ASSIGN CHOICE GROUP" at bounding box center [792, 524] width 1049 height 15
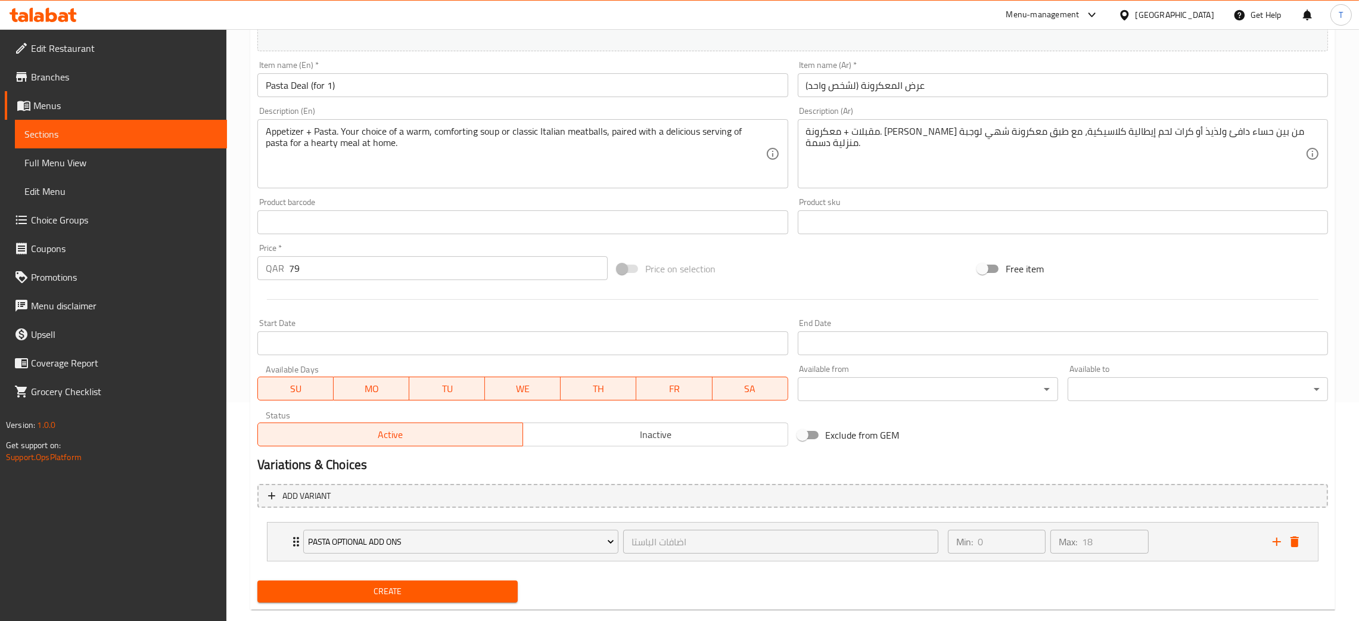
scroll to position [239, 0]
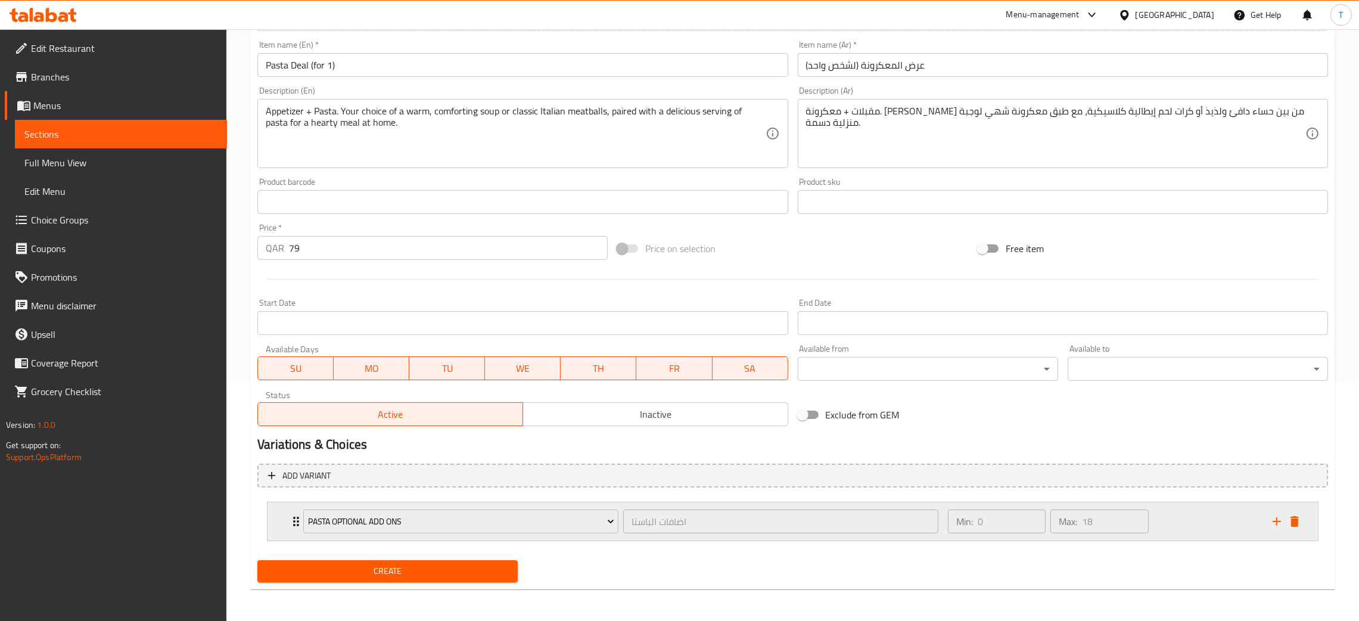
click at [1175, 518] on div "Min: 0 ​ Max: 18 ​" at bounding box center [1103, 521] width 325 height 38
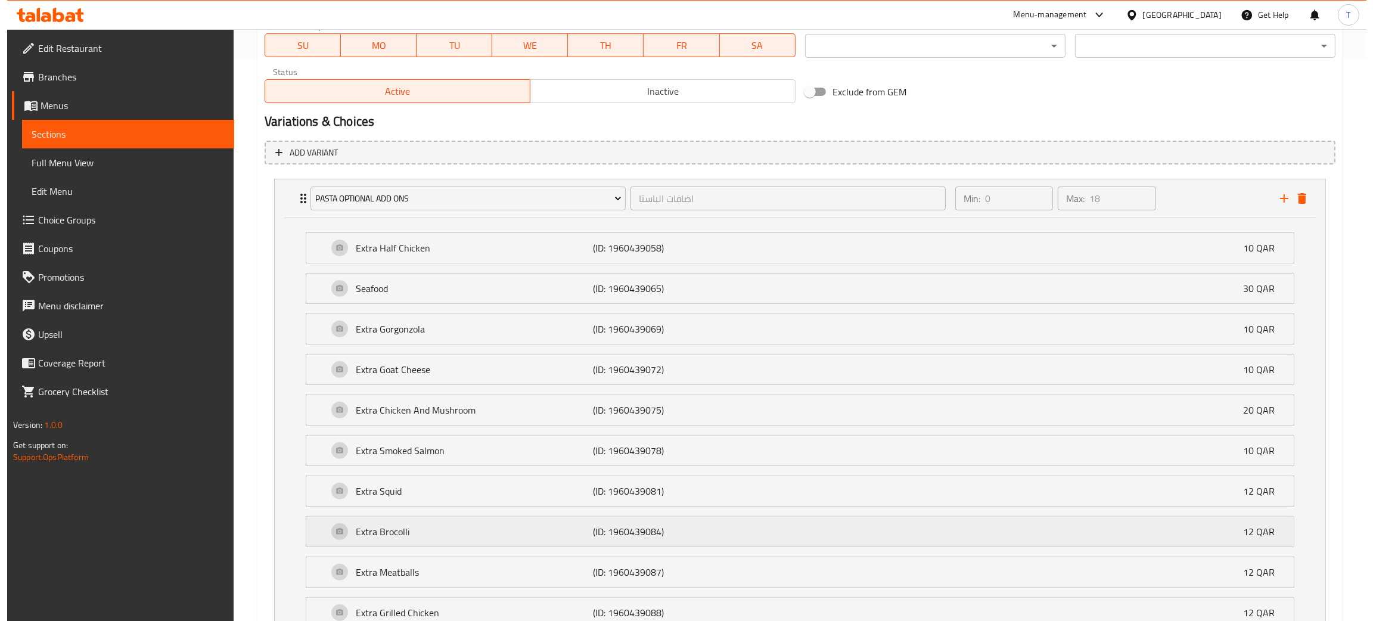
scroll to position [507, 0]
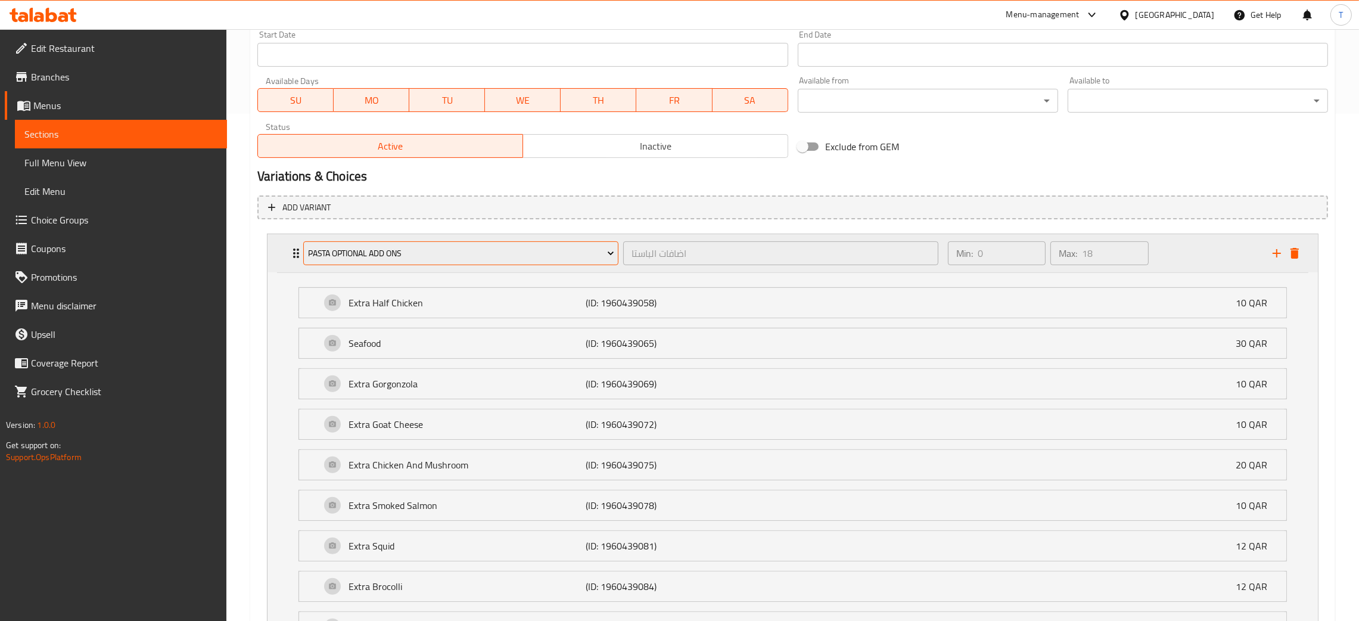
click at [433, 248] on span "Pasta Optional Add Ons" at bounding box center [461, 253] width 306 height 15
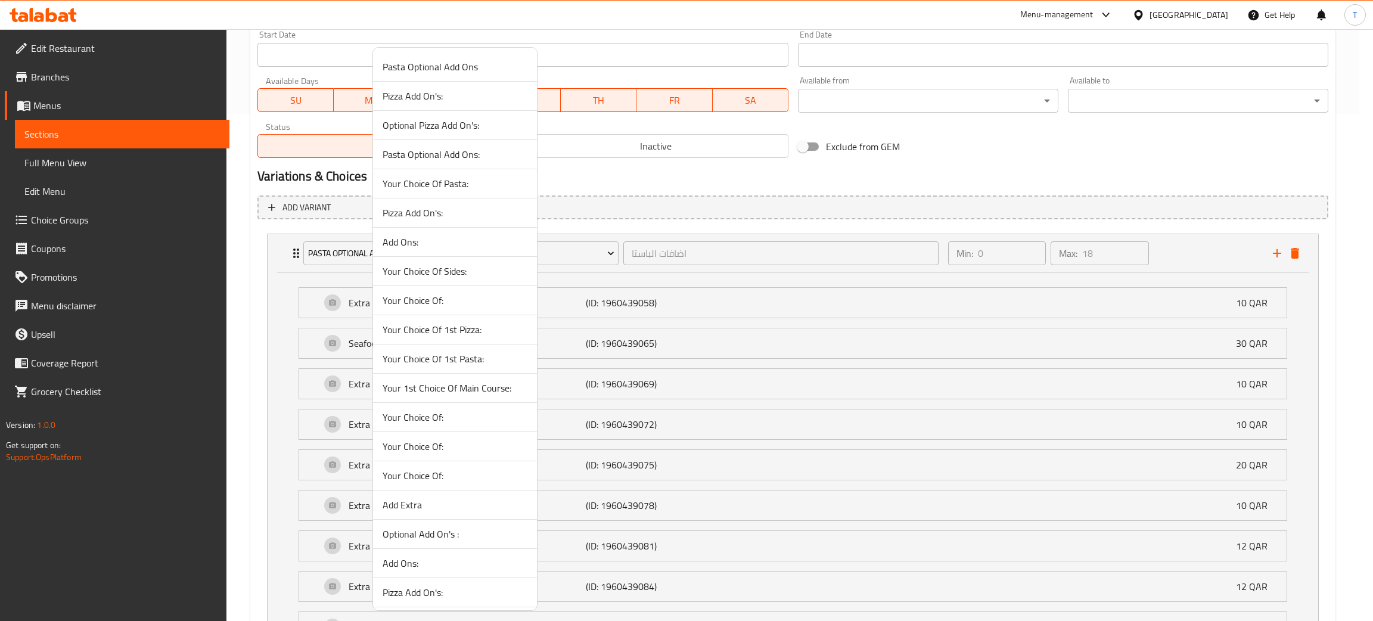
click at [453, 159] on span "Pasta Optional Add Ons:" at bounding box center [455, 154] width 145 height 14
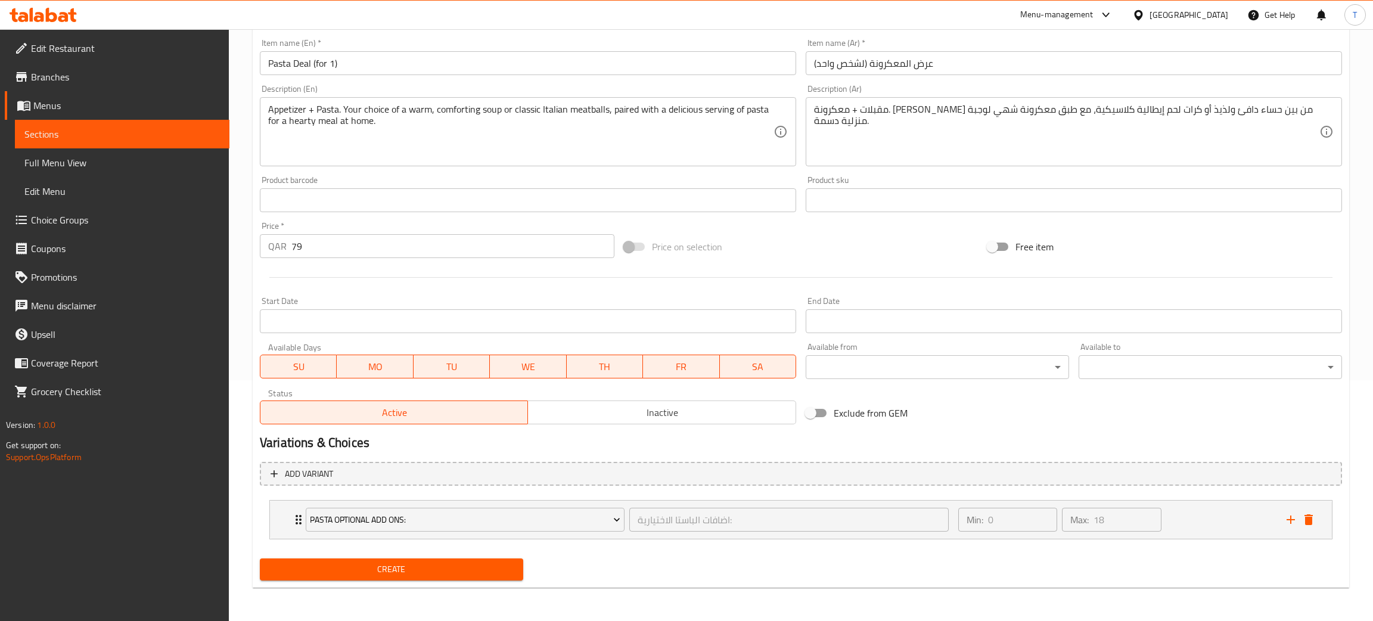
scroll to position [239, 0]
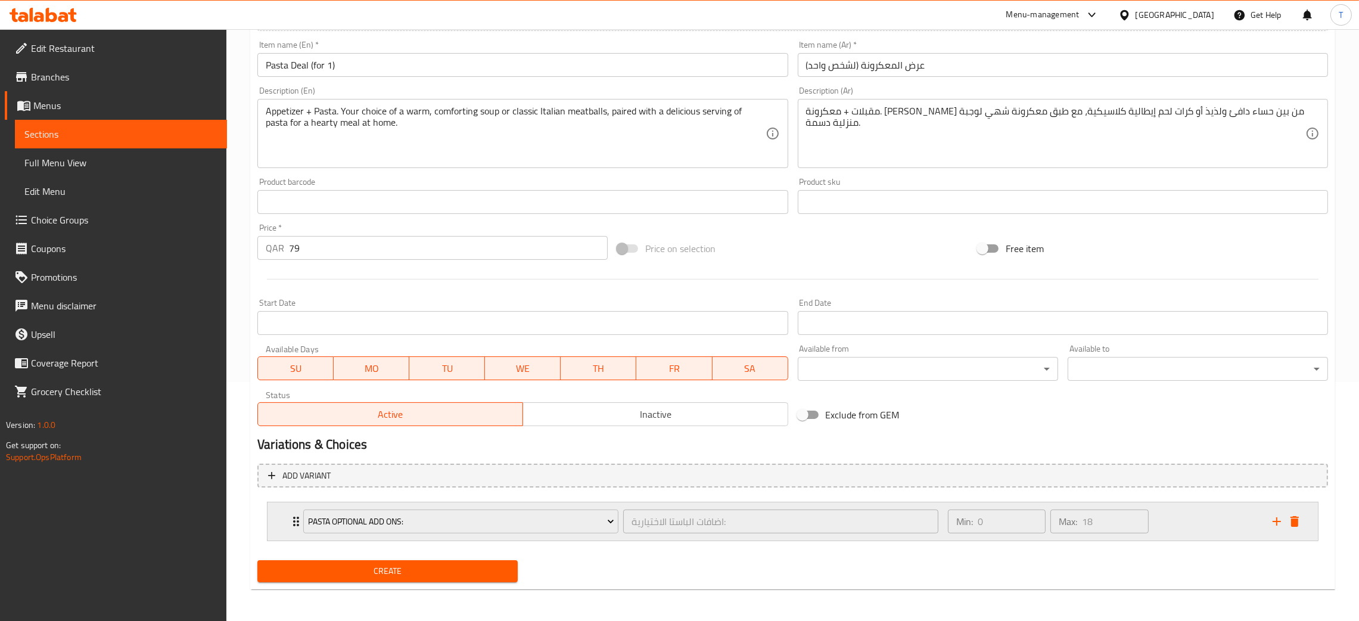
click at [1193, 528] on div "Min: 0 ​ Max: 18 ​" at bounding box center [1103, 521] width 325 height 38
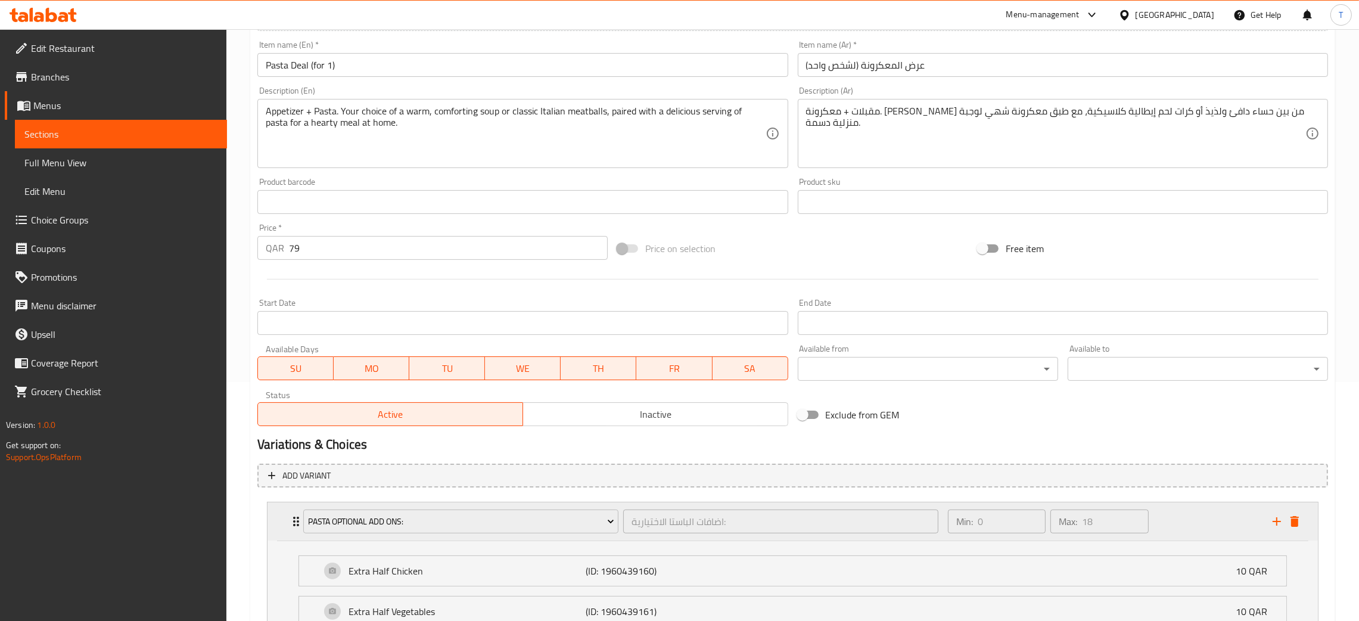
click at [1193, 528] on div "Min: 0 ​ Max: 18 ​" at bounding box center [1103, 521] width 325 height 38
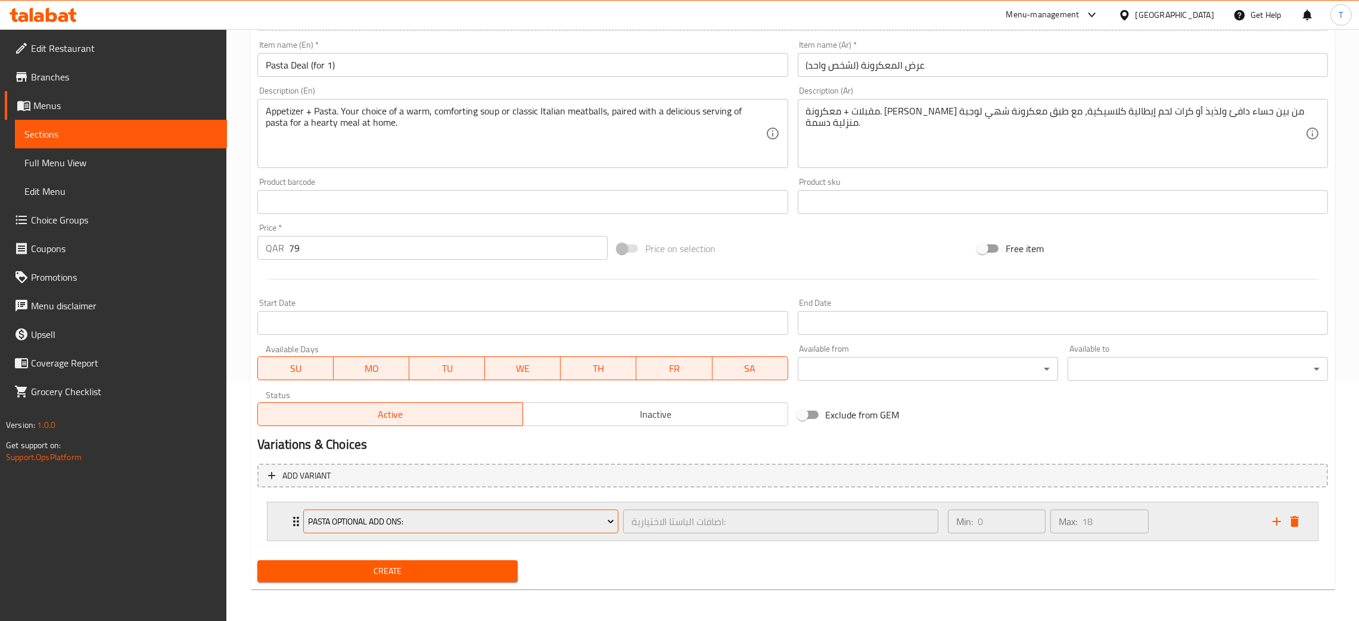
click at [471, 517] on span "Pasta Optional Add Ons:" at bounding box center [461, 521] width 306 height 15
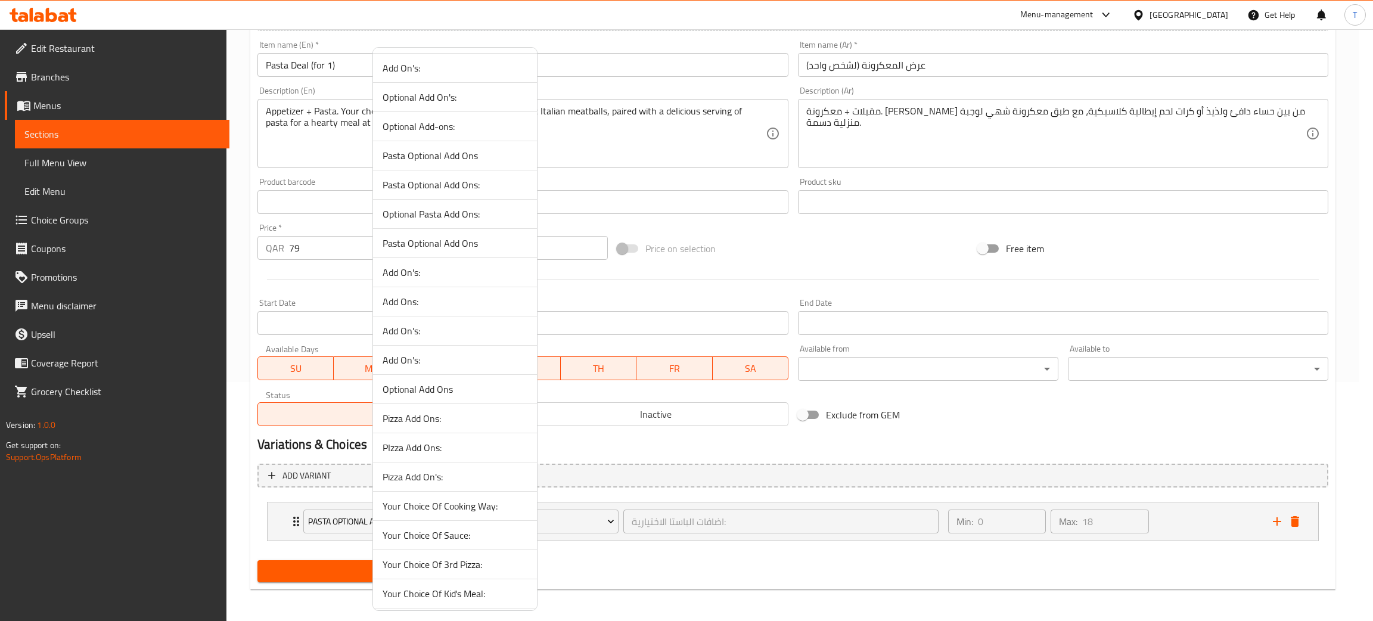
scroll to position [1490, 0]
click at [450, 303] on span "Pasta Optional Add Ons" at bounding box center [455, 300] width 145 height 14
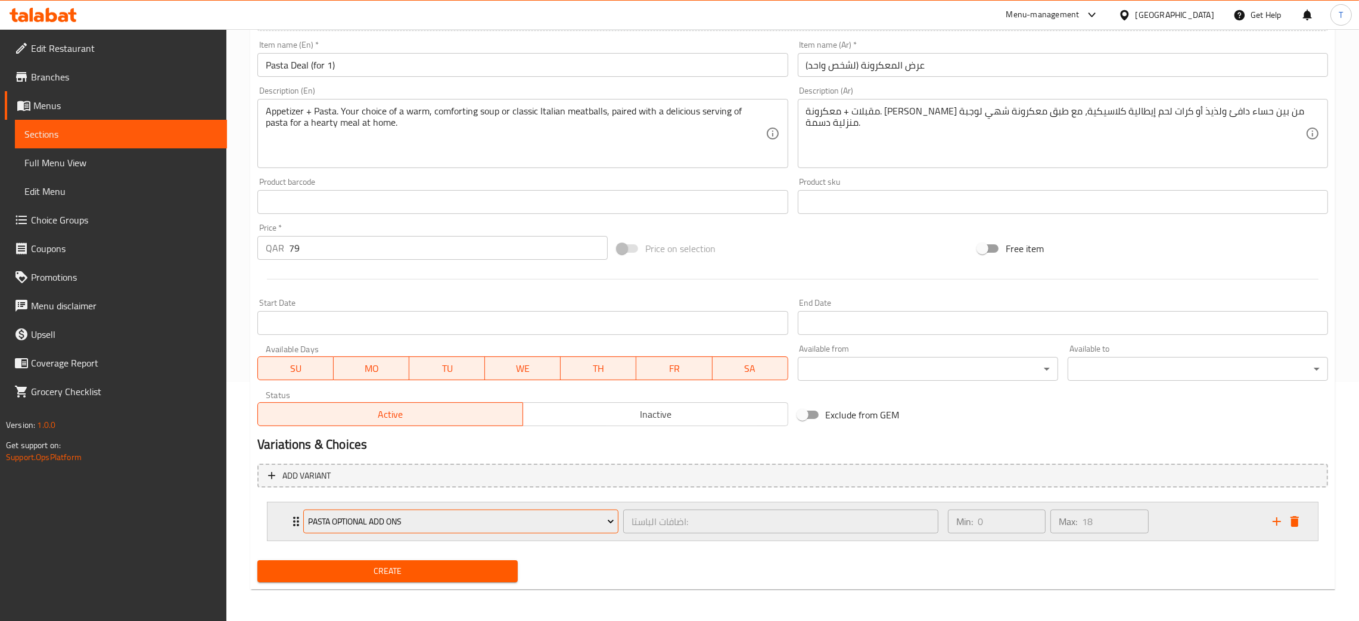
click at [510, 515] on span "Pasta Optional Add Ons" at bounding box center [461, 521] width 306 height 15
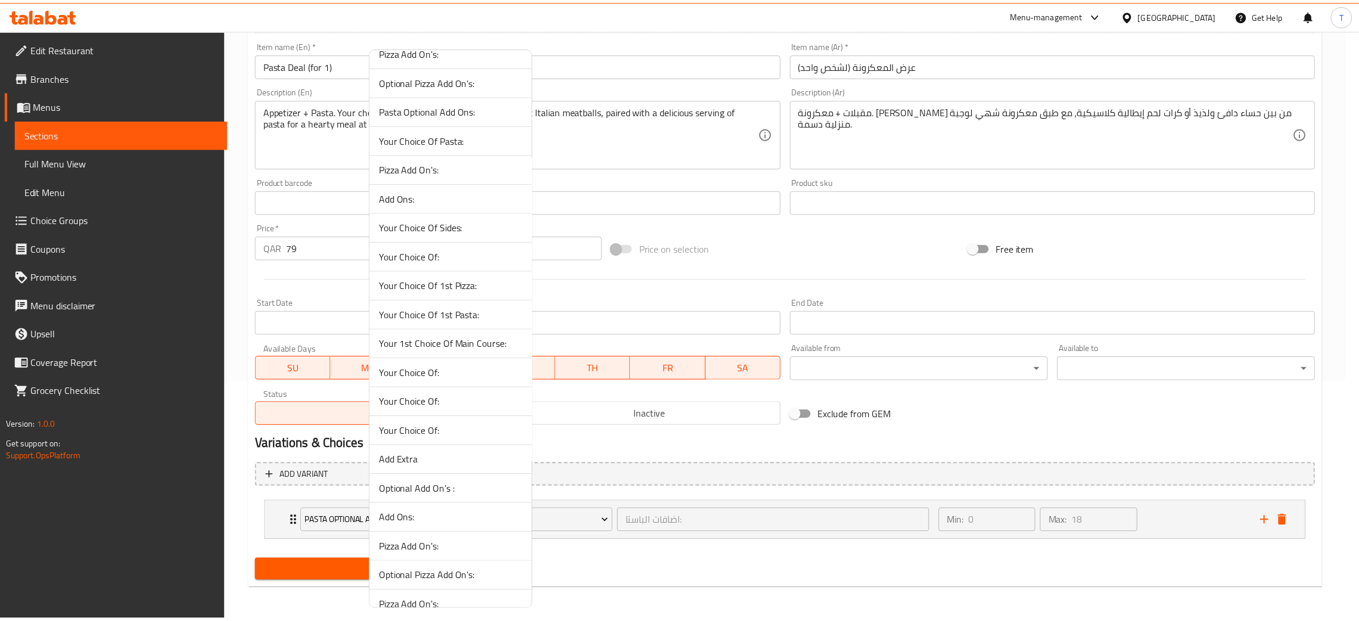
scroll to position [0, 0]
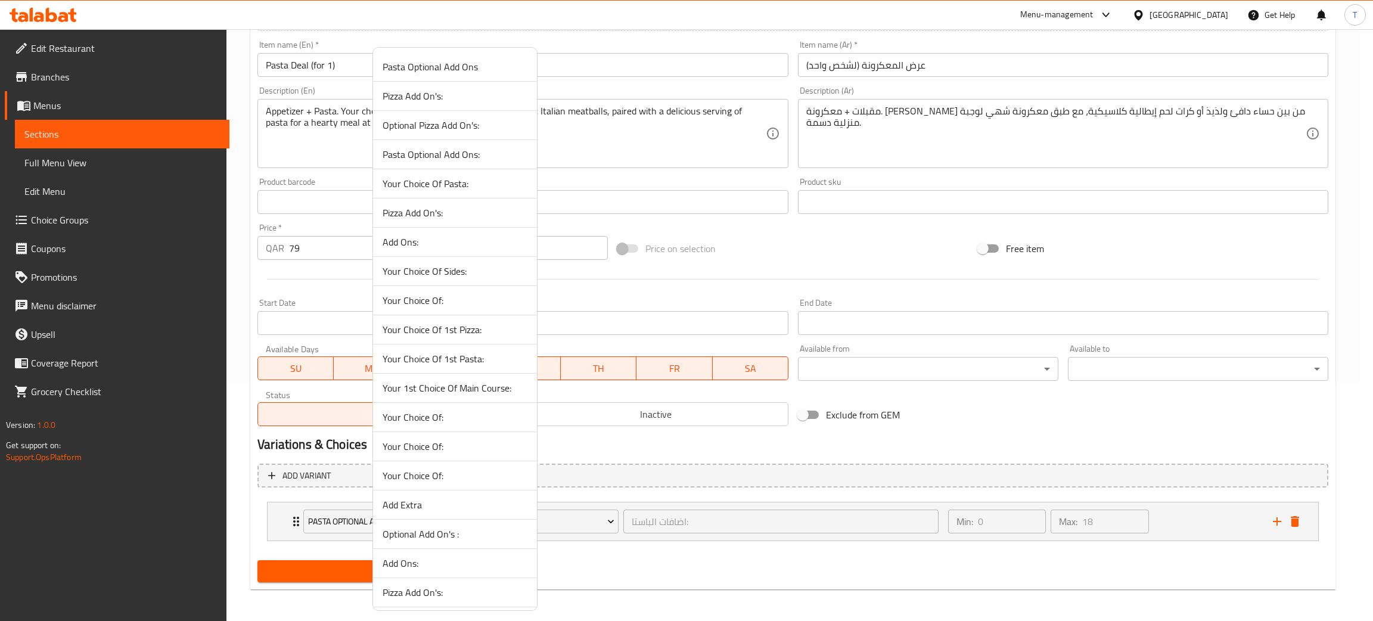
click at [461, 182] on span "Your Choice Of Pasta:" at bounding box center [455, 183] width 145 height 14
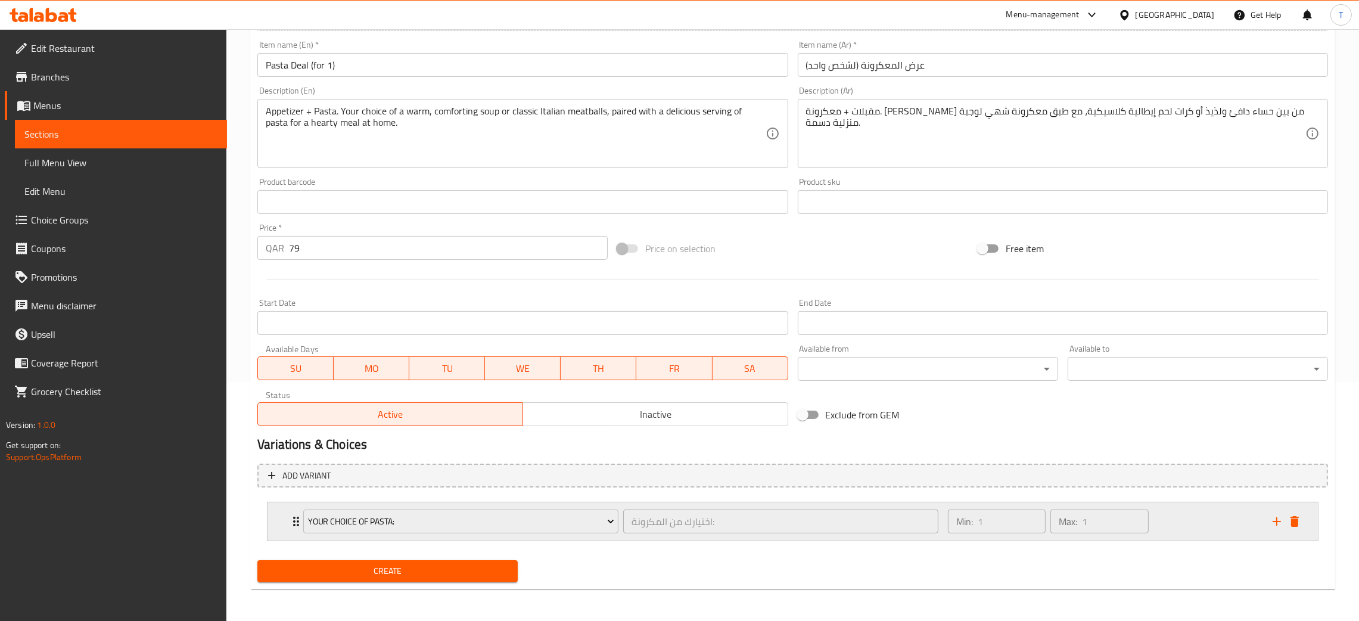
click at [1168, 514] on div "Min: 1 ​ Max: 1 ​" at bounding box center [1103, 521] width 325 height 38
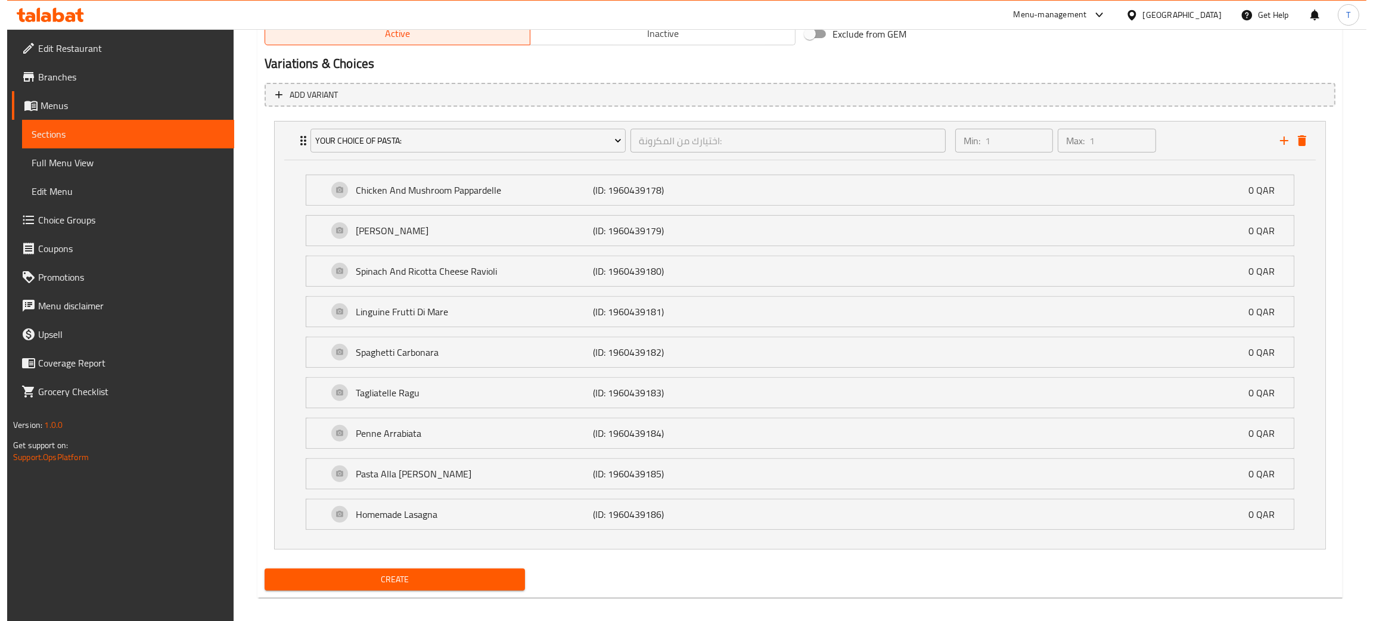
scroll to position [631, 0]
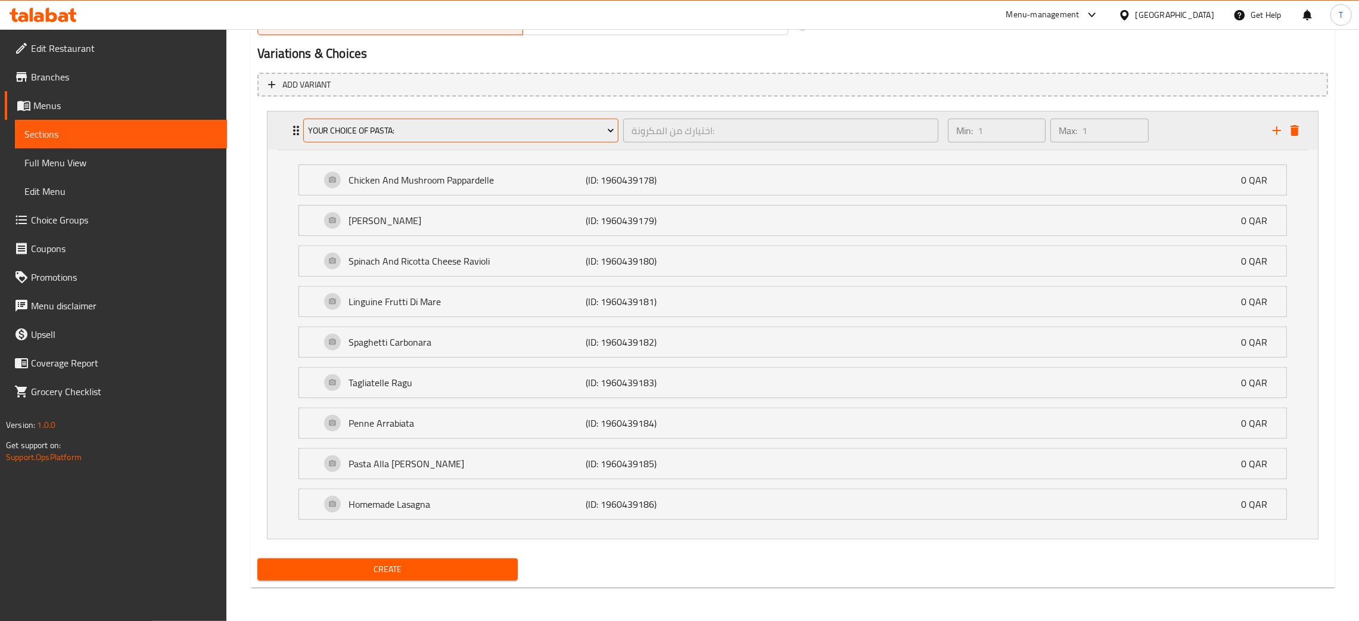
click at [403, 128] on span "Your Choice Of Pasta:" at bounding box center [461, 130] width 306 height 15
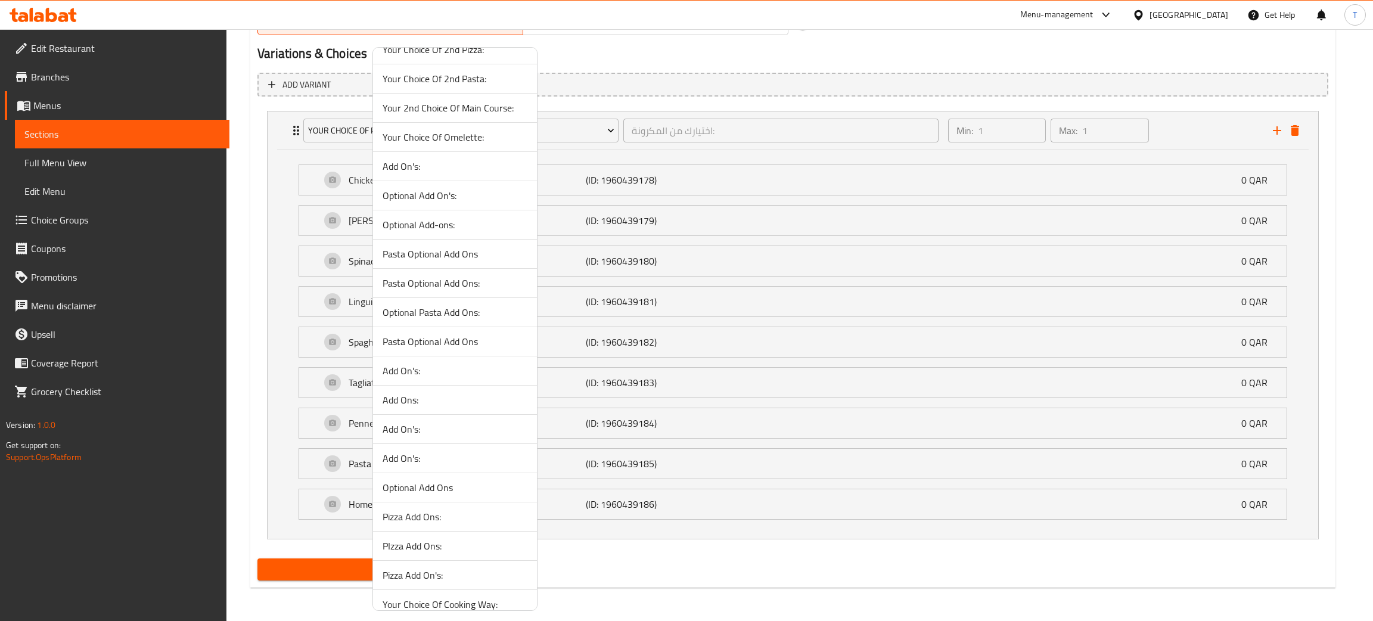
scroll to position [1252, 0]
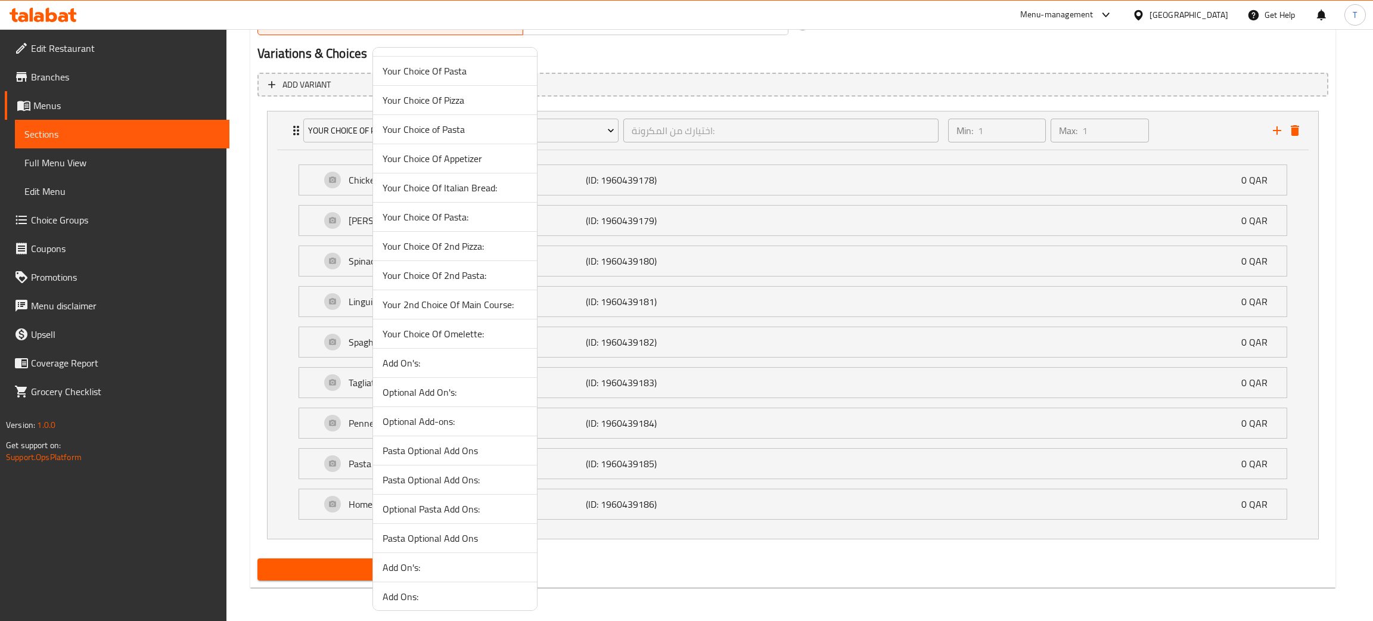
click at [478, 164] on span "Your Choice Of Appetizer" at bounding box center [455, 158] width 145 height 14
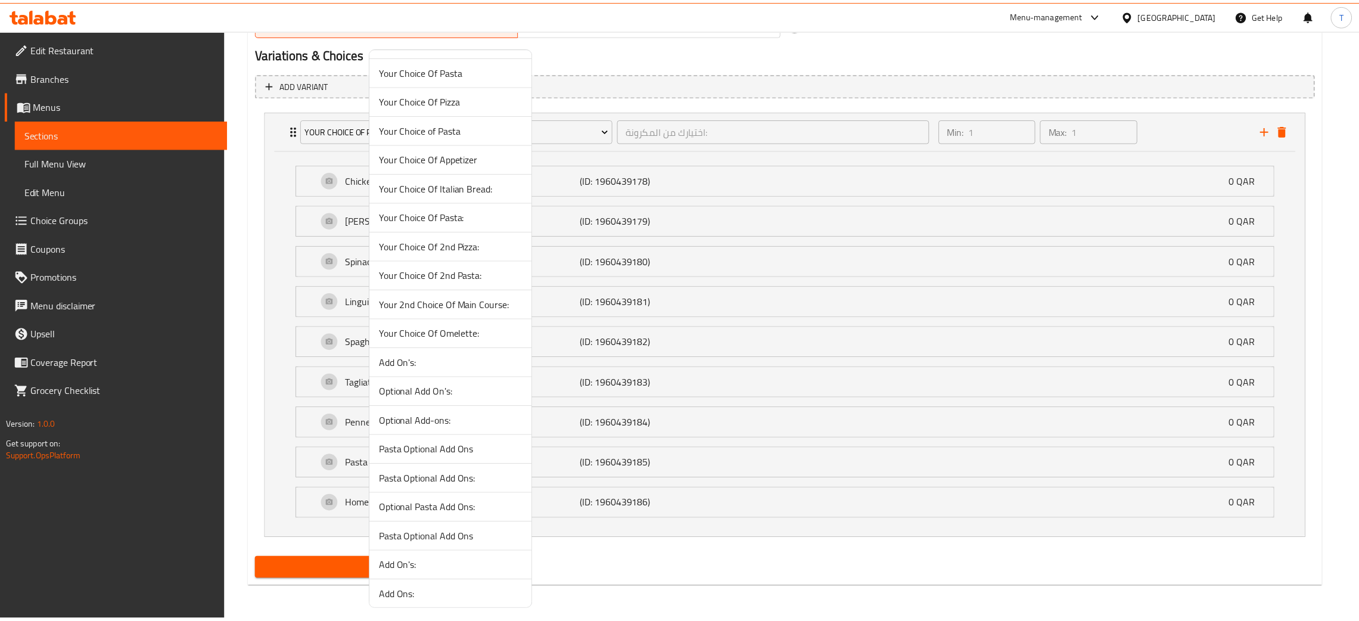
scroll to position [239, 0]
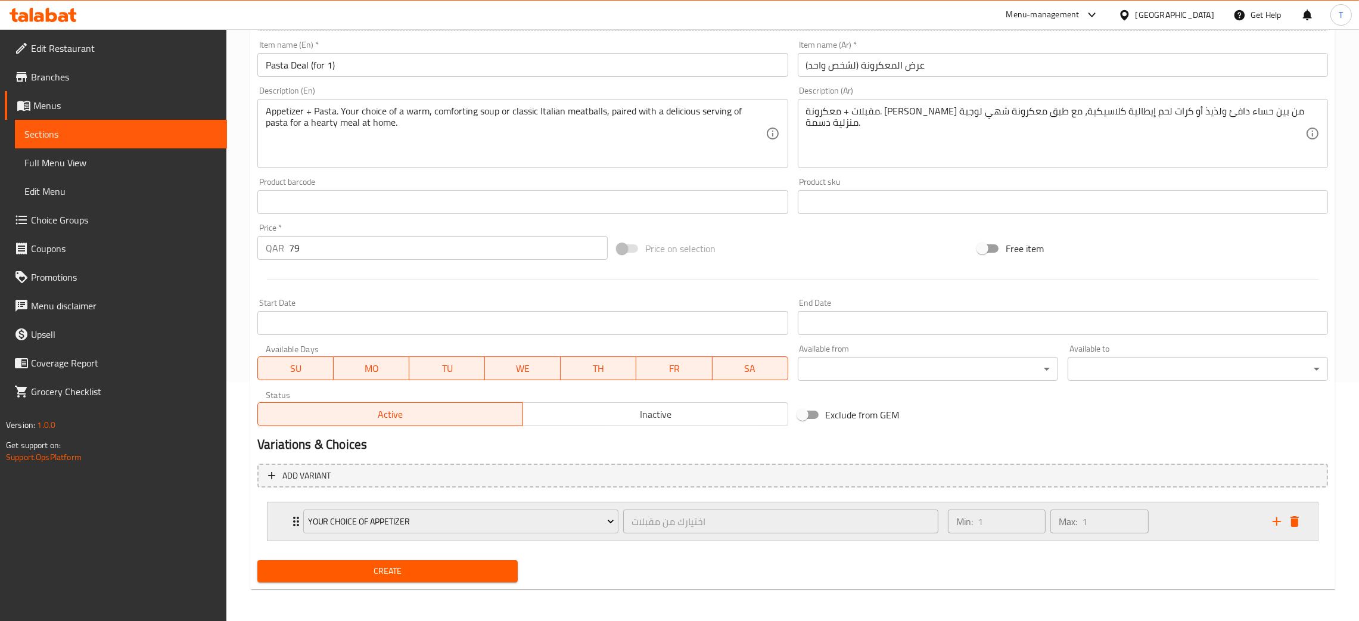
click at [1188, 524] on div "Min: 1 ​ Max: 1 ​" at bounding box center [1103, 521] width 325 height 38
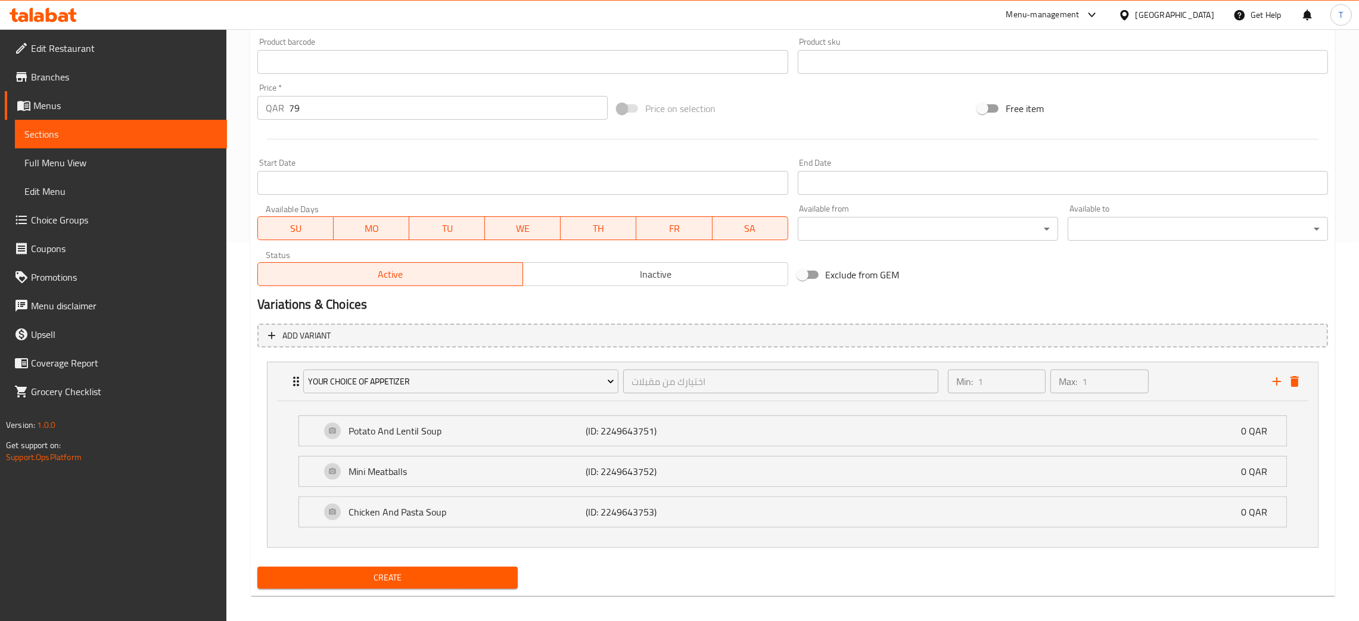
scroll to position [386, 0]
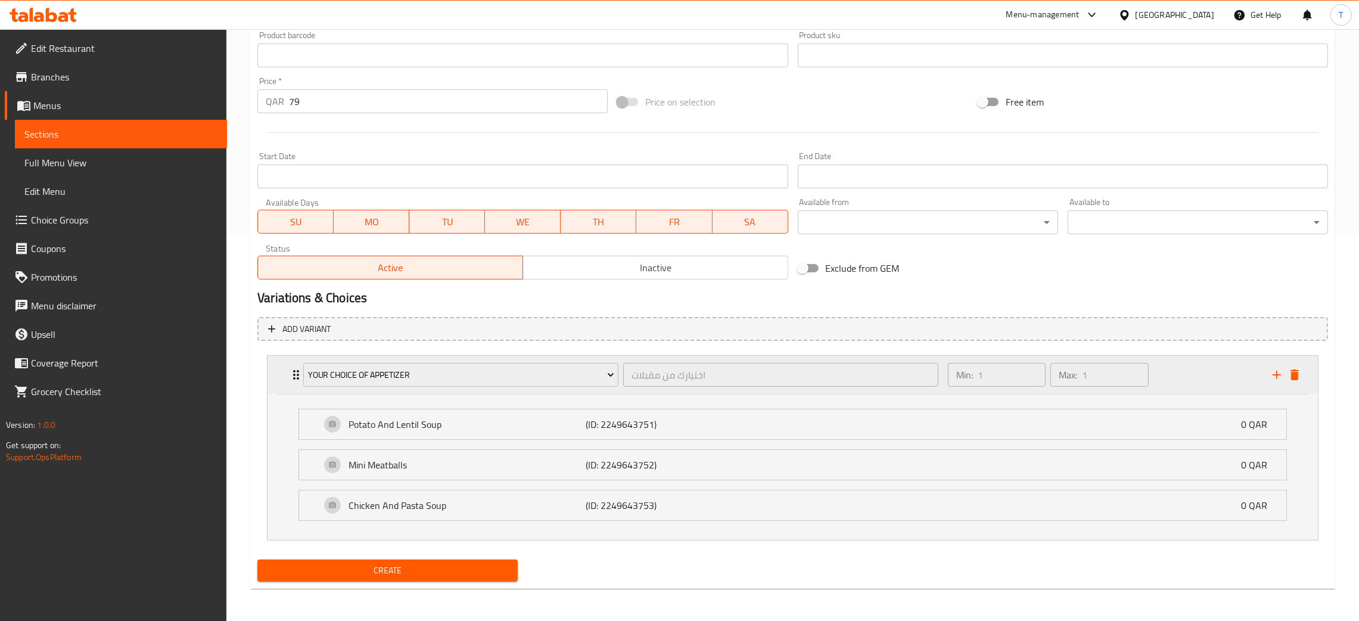
click at [1197, 373] on div "Min: 1 ​ Max: 1 ​" at bounding box center [1103, 375] width 325 height 38
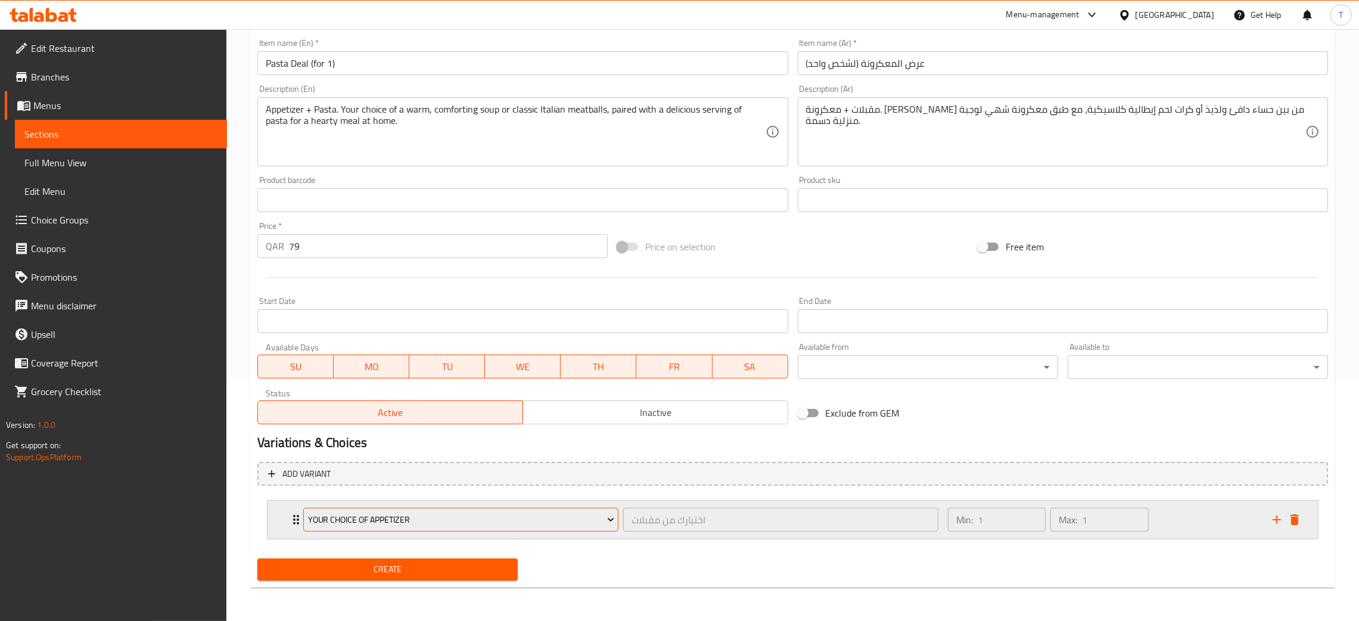
scroll to position [239, 0]
click at [1275, 518] on icon "add" at bounding box center [1277, 521] width 14 height 14
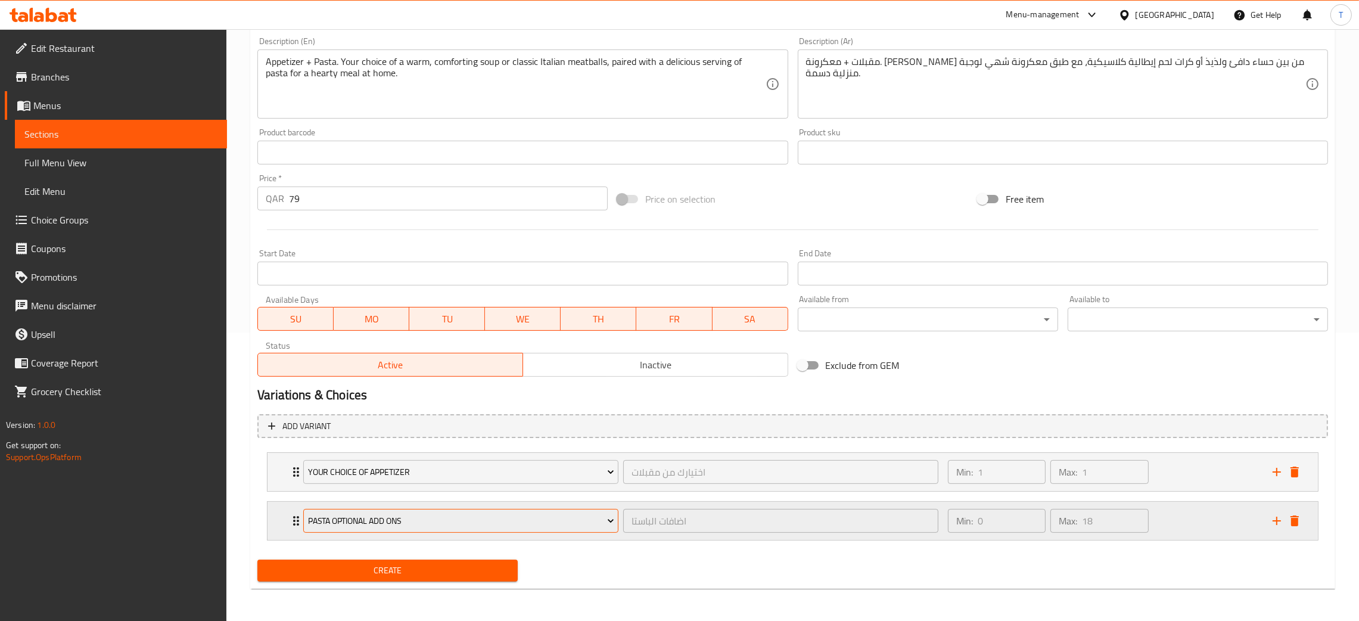
click at [470, 526] on span "Pasta Optional Add Ons" at bounding box center [461, 521] width 306 height 15
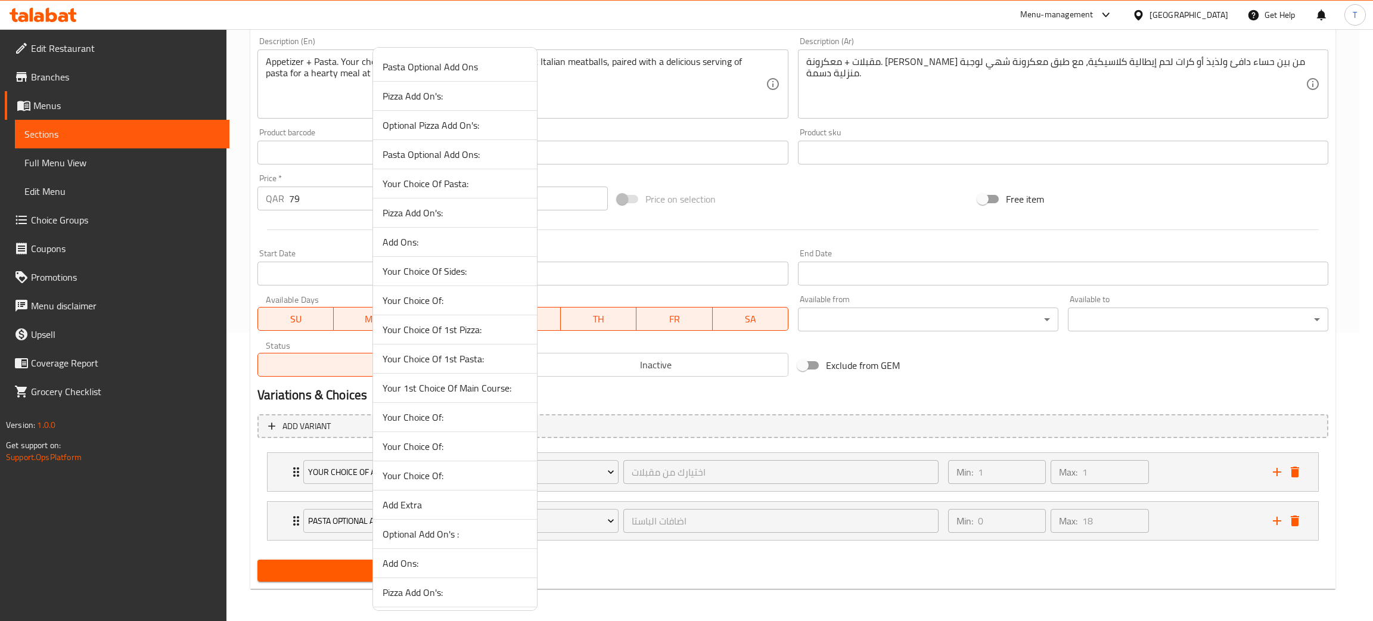
click at [454, 74] on span "Pasta Optional Add Ons" at bounding box center [455, 67] width 145 height 14
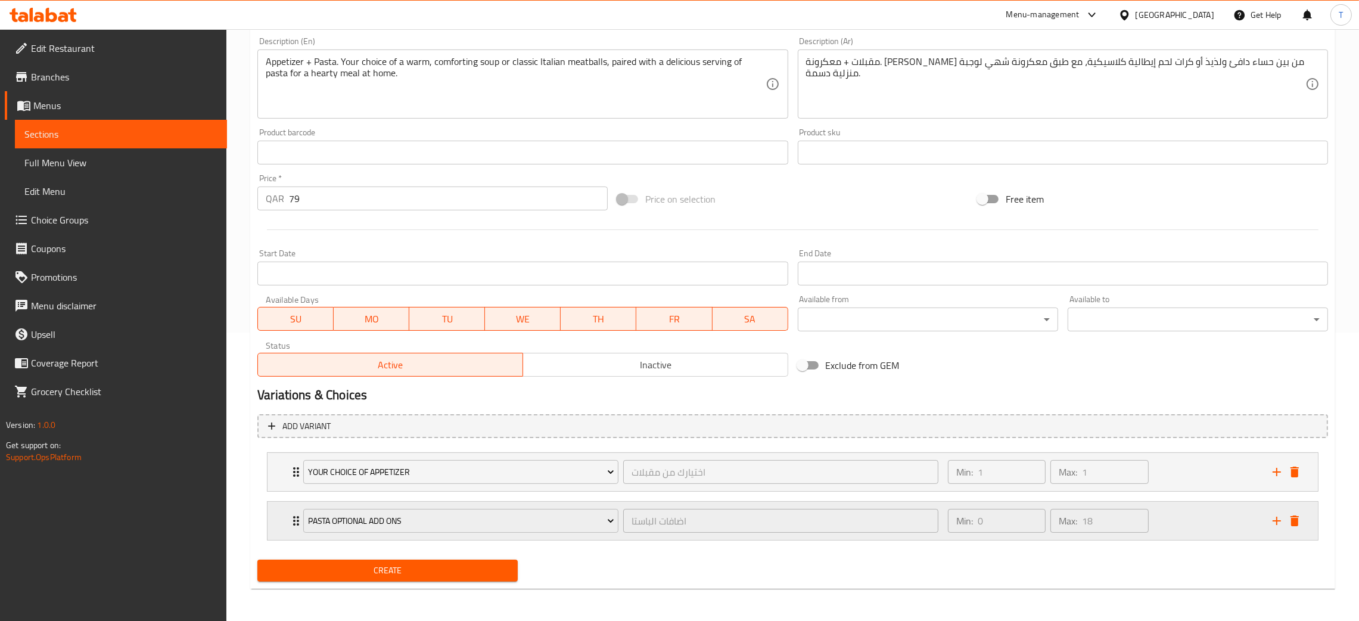
click at [1203, 536] on div "Min: 0 ​ Max: 18 ​" at bounding box center [1103, 521] width 325 height 38
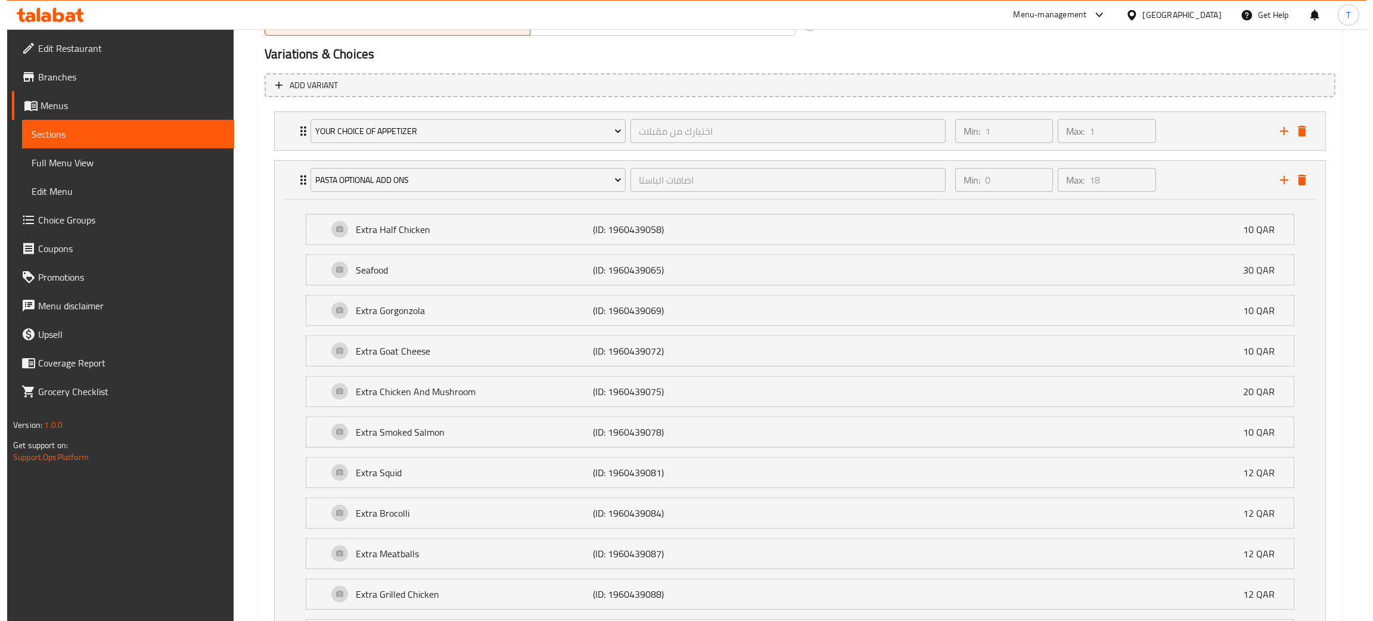
scroll to position [469, 0]
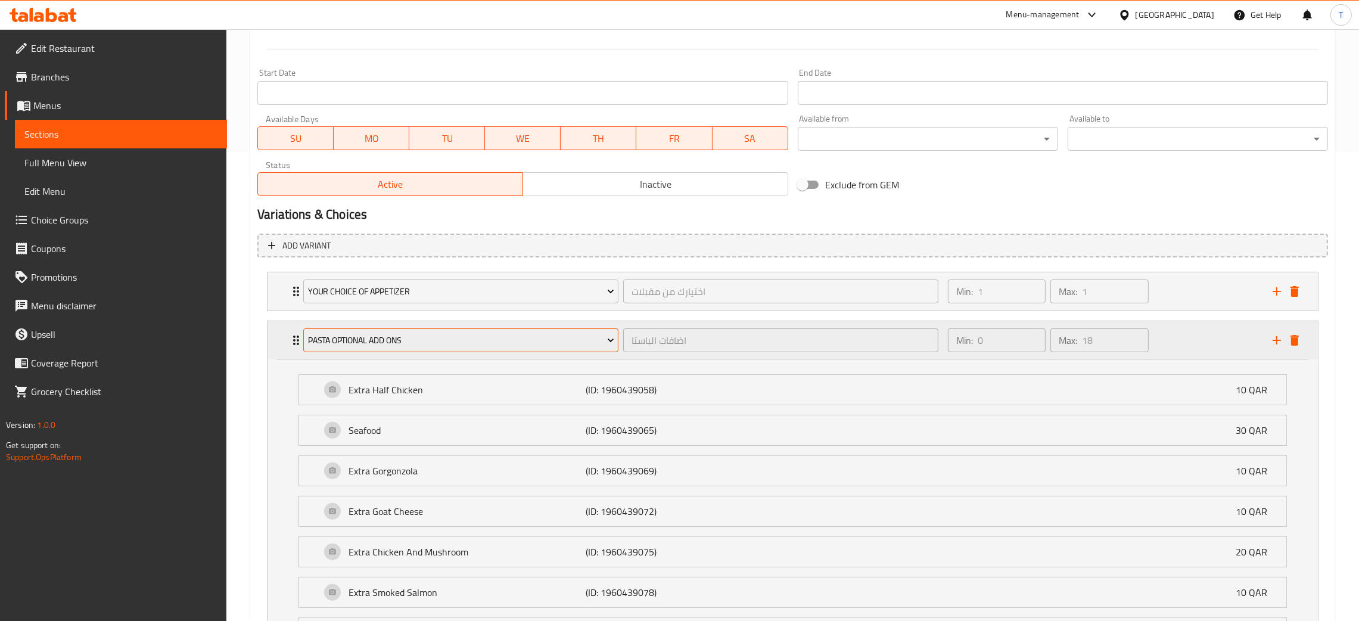
click at [405, 335] on span "Pasta Optional Add Ons" at bounding box center [461, 340] width 306 height 15
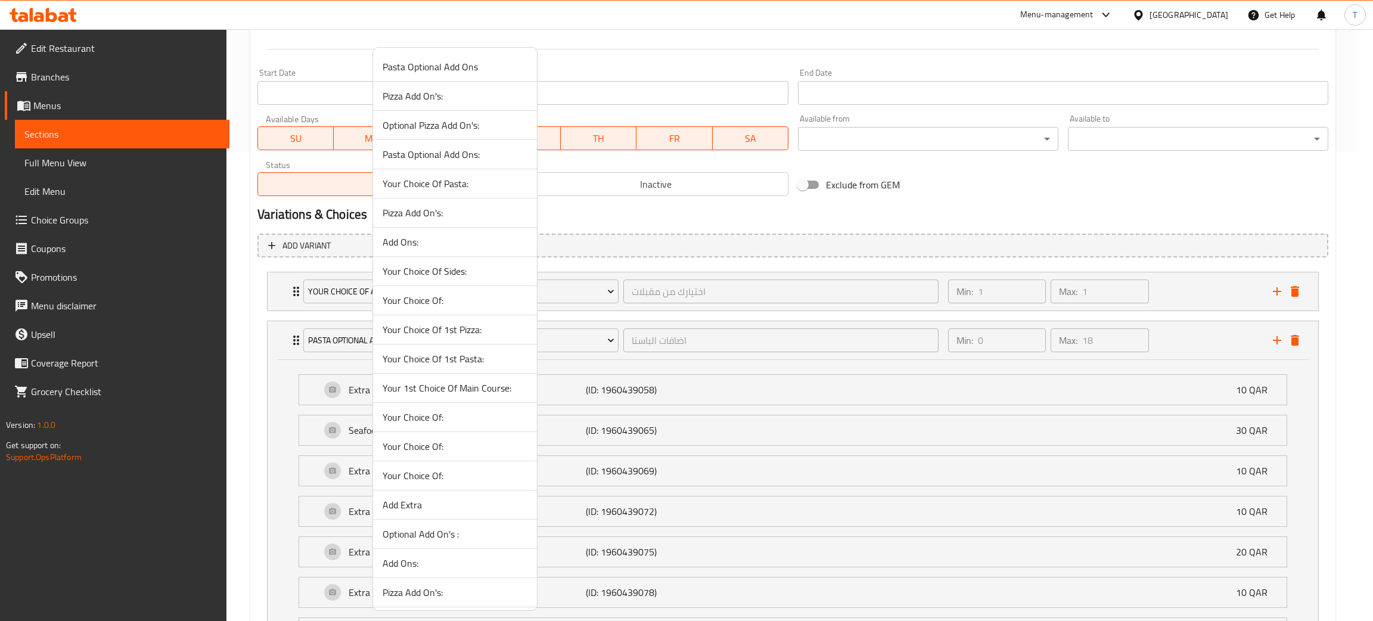
click at [463, 154] on span "Pasta Optional Add Ons:" at bounding box center [455, 154] width 145 height 14
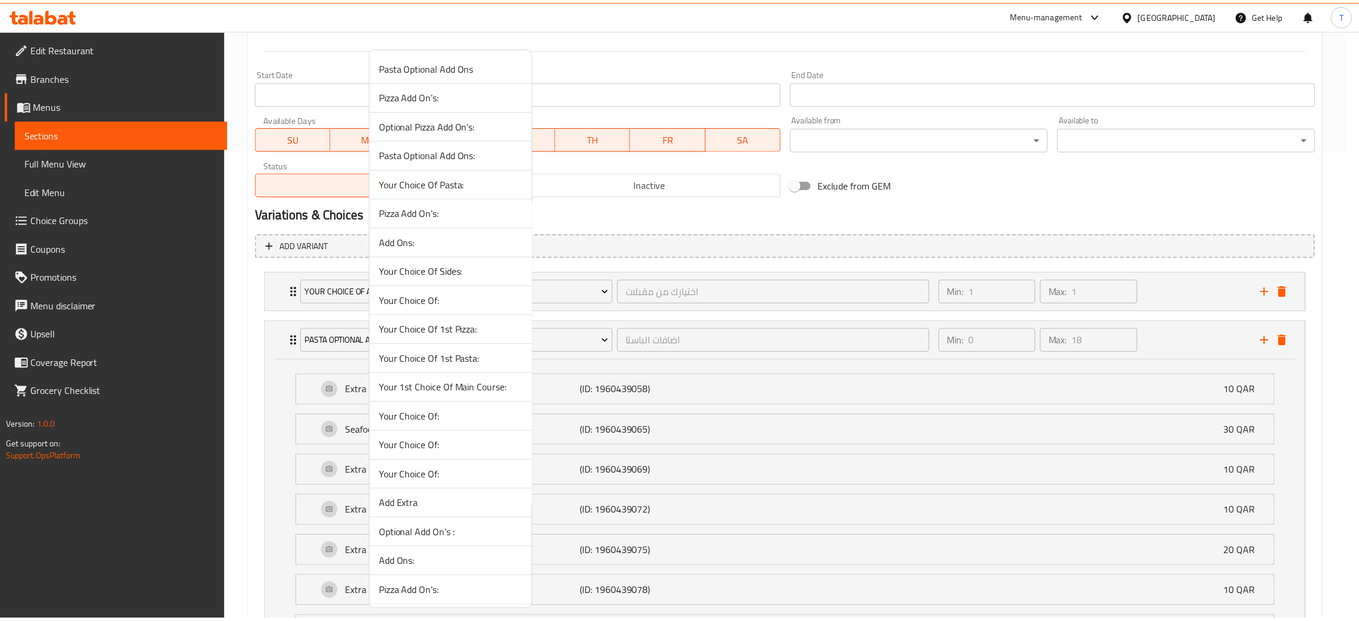
scroll to position [288, 0]
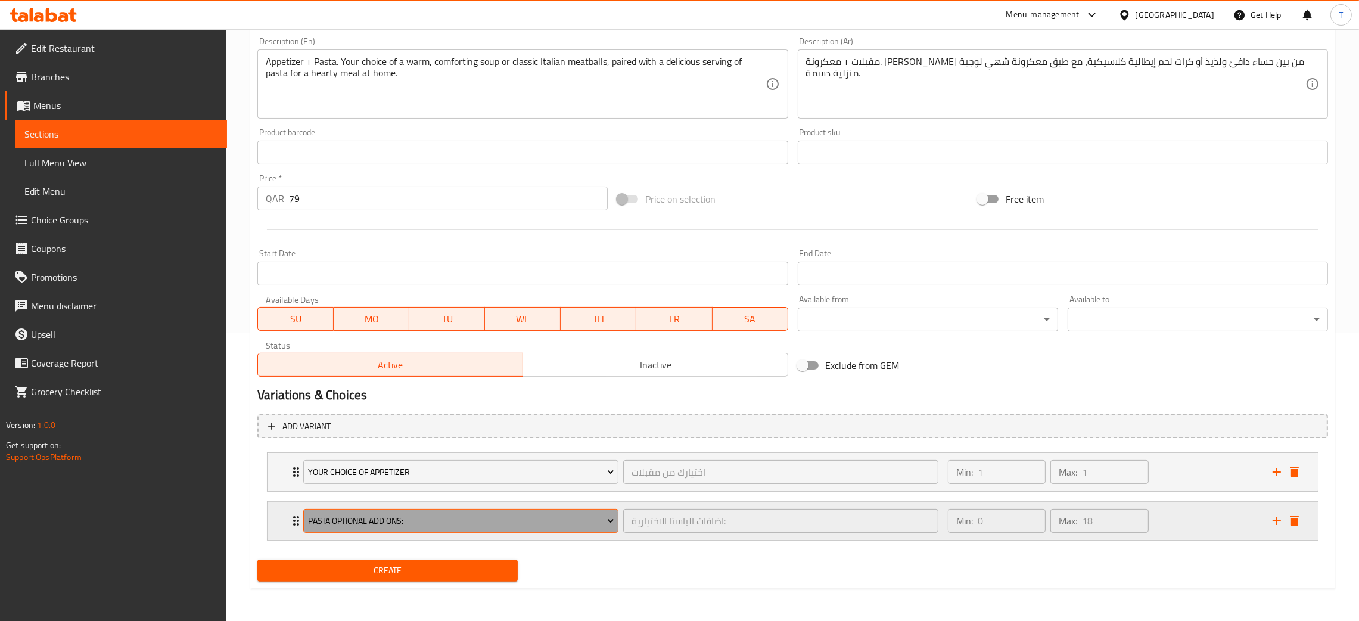
click at [416, 517] on span "Pasta Optional Add Ons:" at bounding box center [461, 521] width 306 height 15
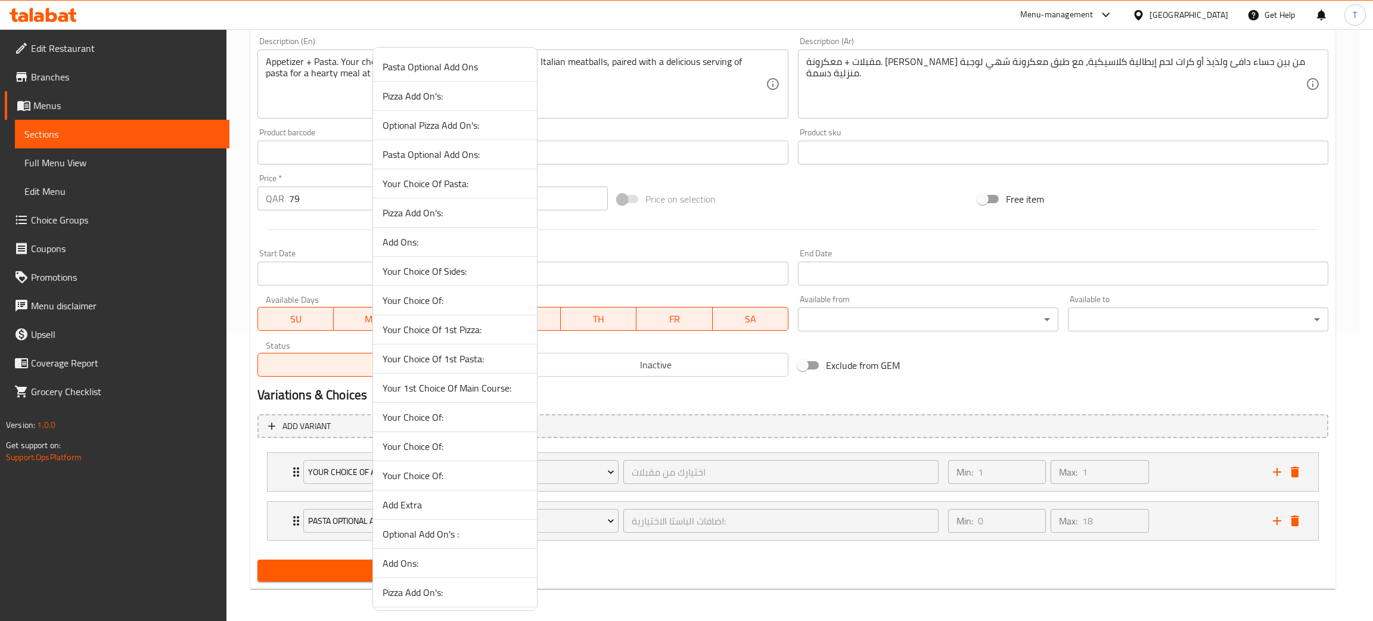
click at [471, 356] on span "Your Choice Of 1st Pasta:" at bounding box center [455, 359] width 145 height 14
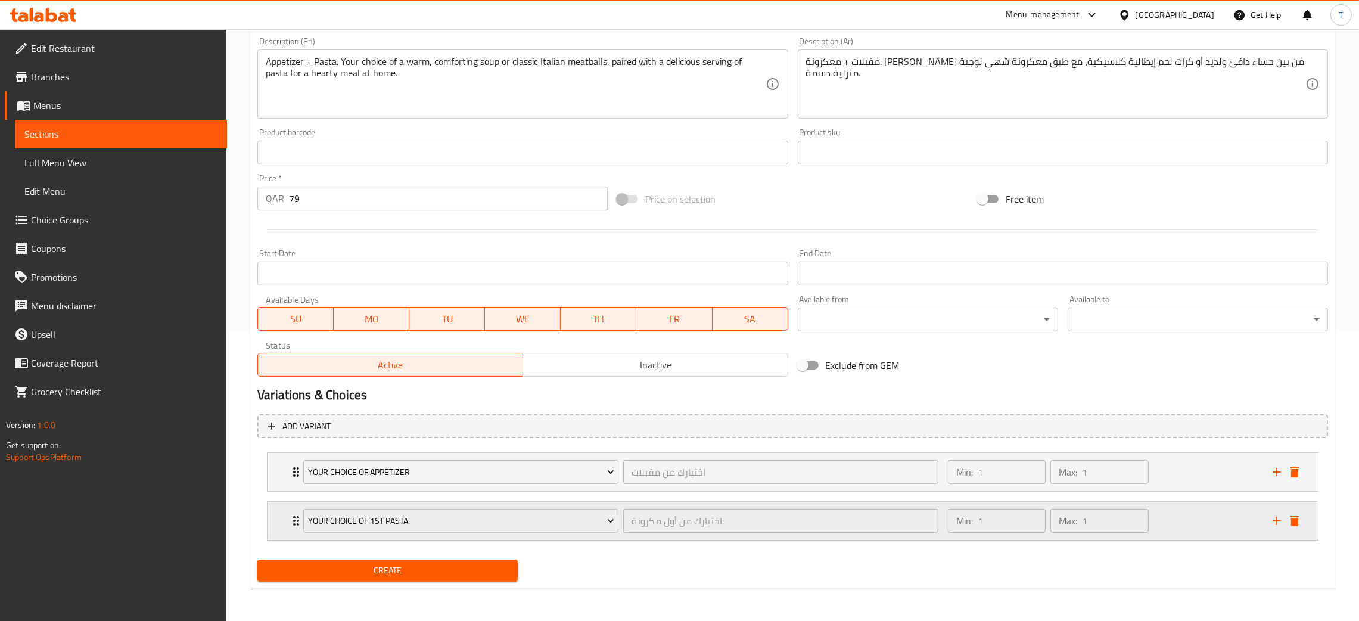
click at [1178, 532] on div "Min: 1 ​ Max: 1 ​" at bounding box center [1103, 521] width 325 height 38
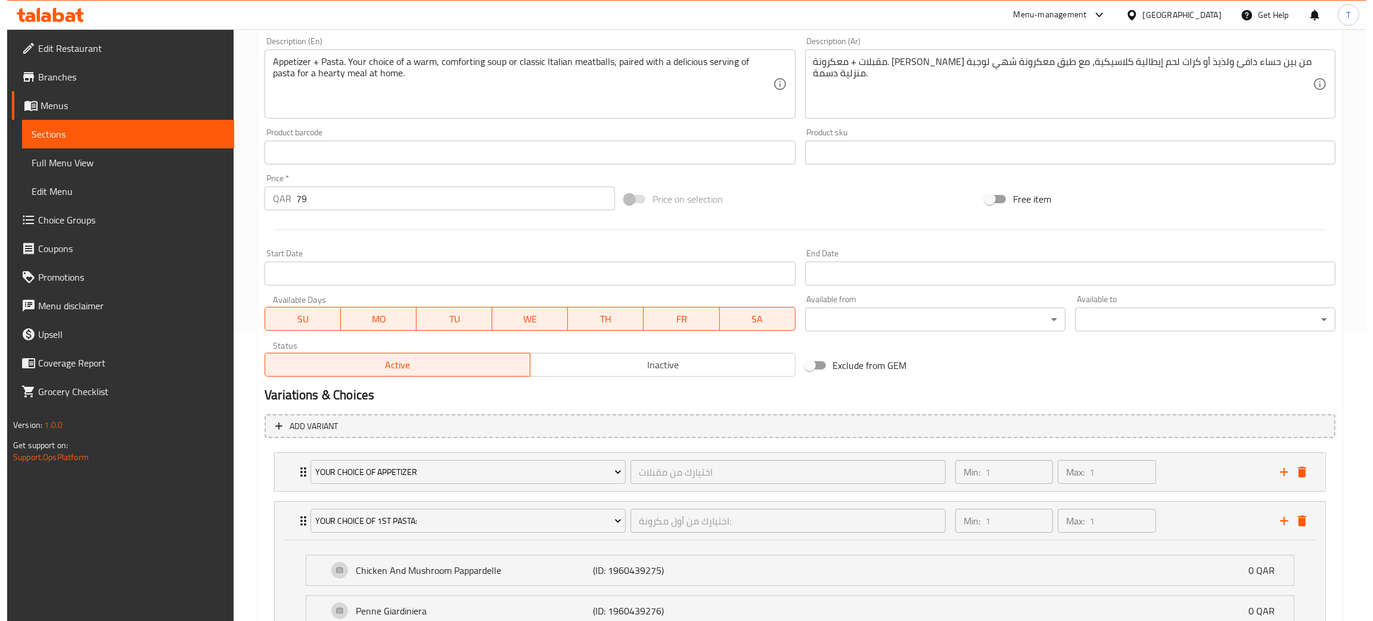
scroll to position [646, 0]
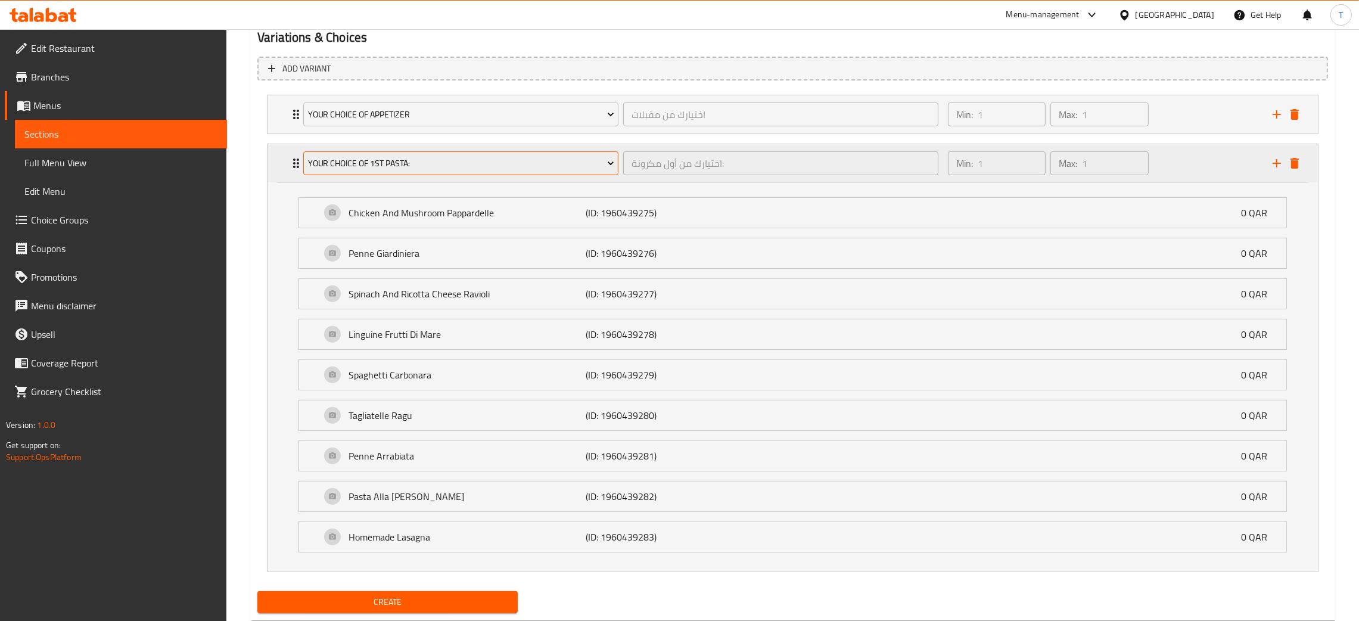
click at [387, 152] on button "Your Choice Of 1st Pasta:" at bounding box center [460, 163] width 315 height 24
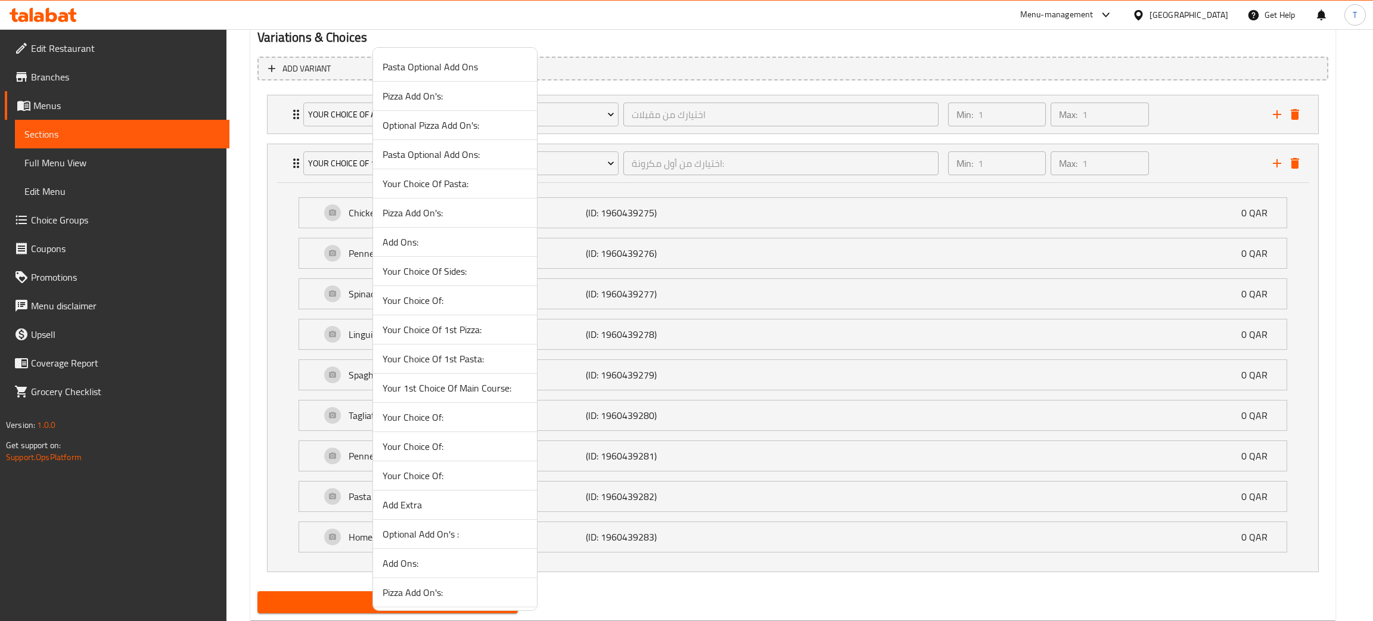
click at [453, 411] on span "Your Choice Of:" at bounding box center [455, 417] width 145 height 14
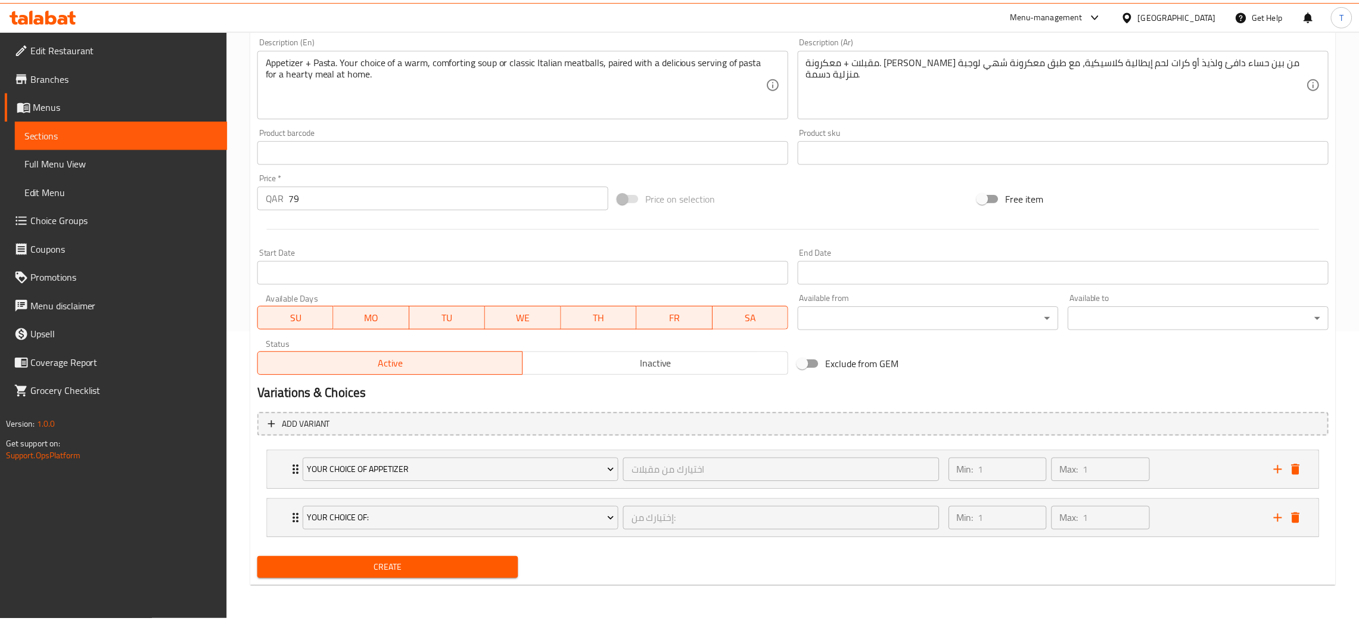
scroll to position [288, 0]
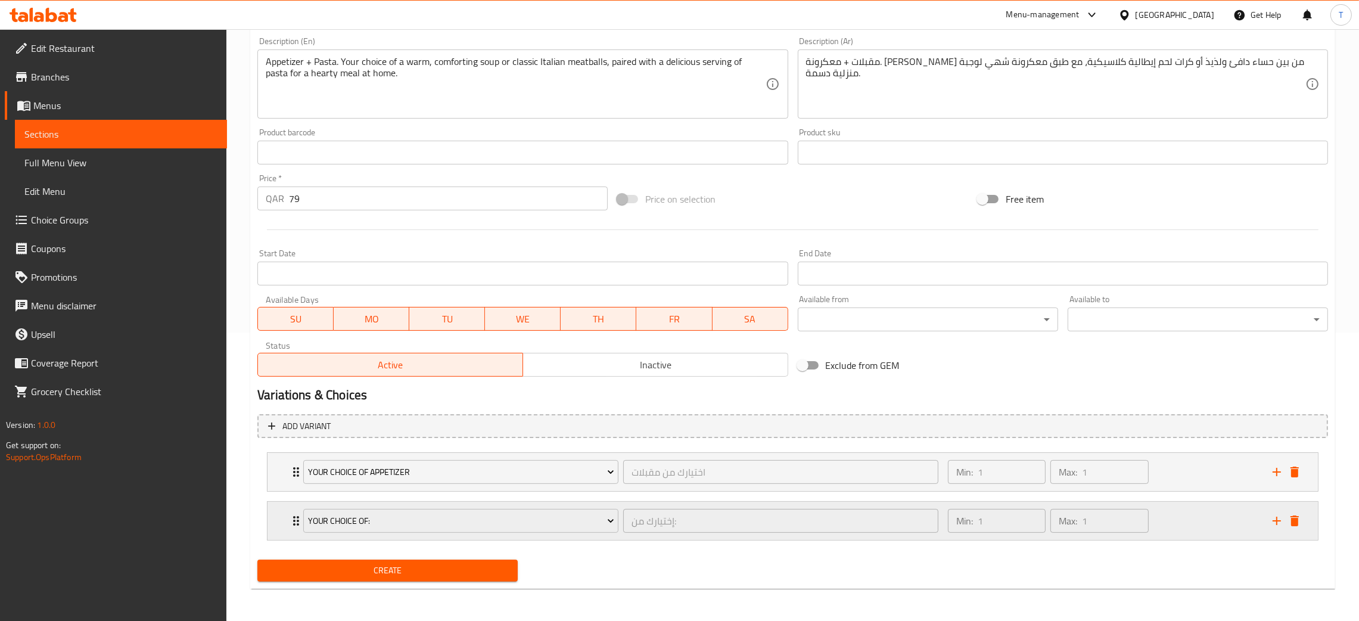
click at [1188, 509] on div "Min: 1 ​ Max: 1 ​" at bounding box center [1103, 521] width 325 height 38
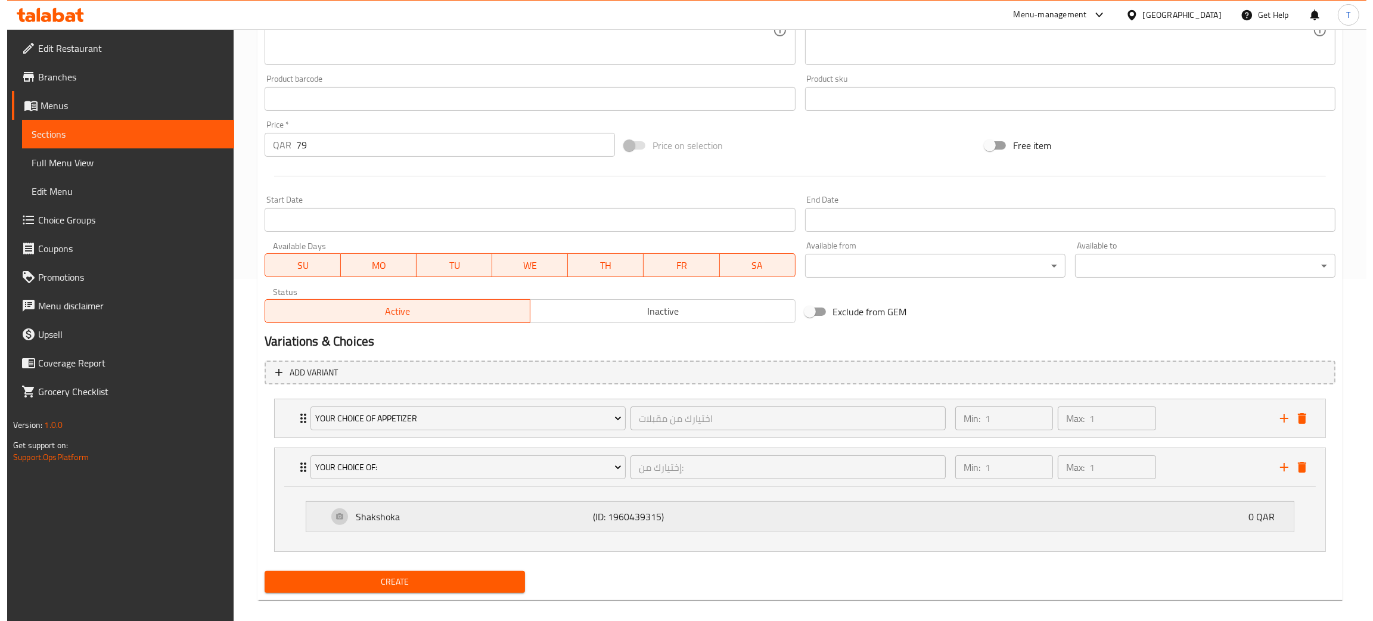
scroll to position [354, 0]
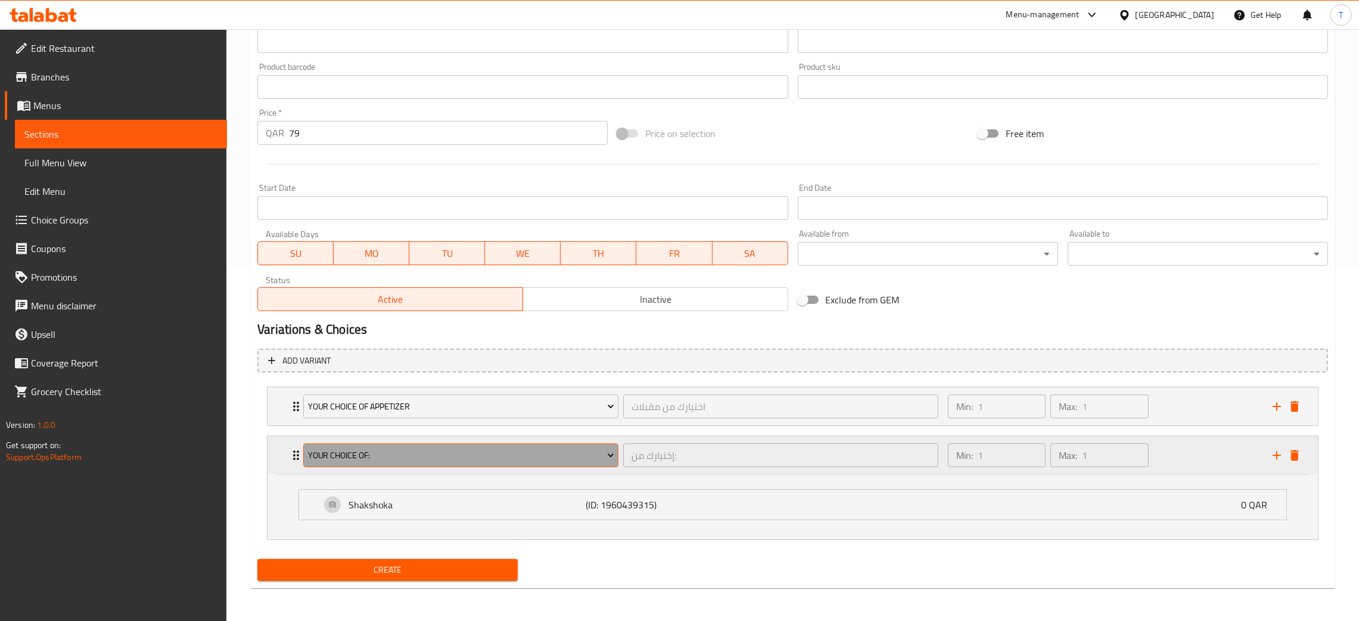
click at [548, 464] on button "Your Choice Of:" at bounding box center [460, 455] width 315 height 24
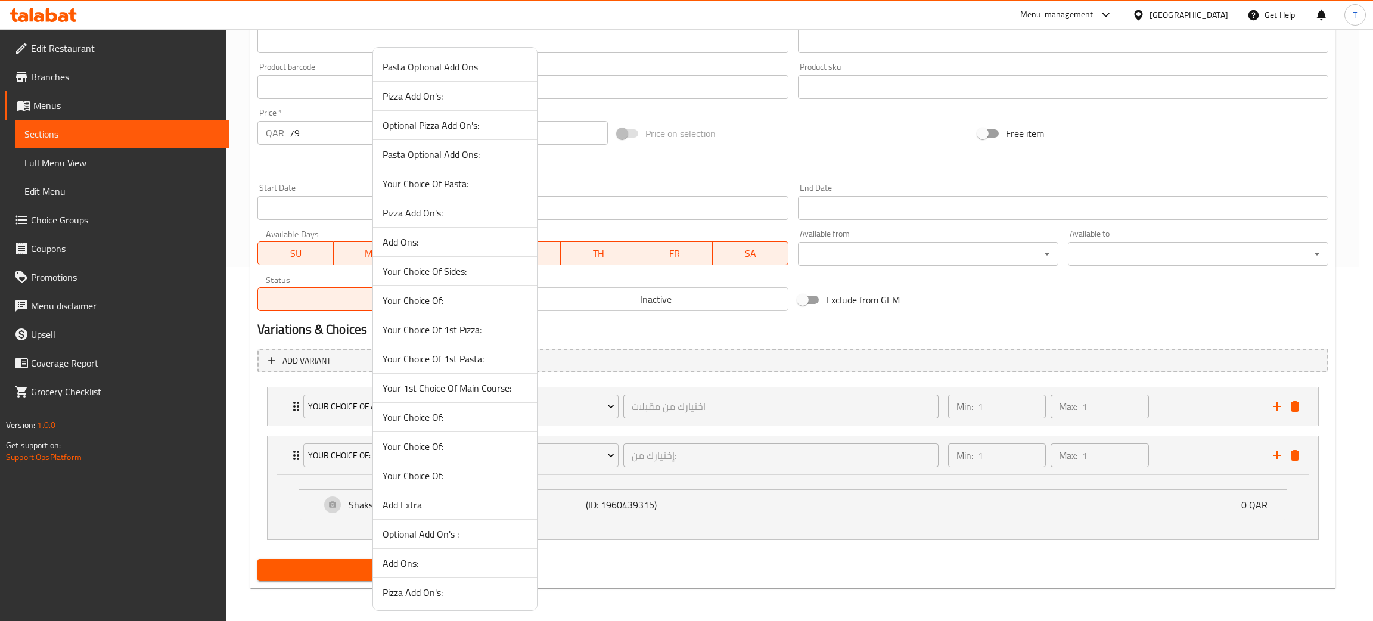
click at [457, 249] on span "Add Ons:" at bounding box center [455, 242] width 145 height 14
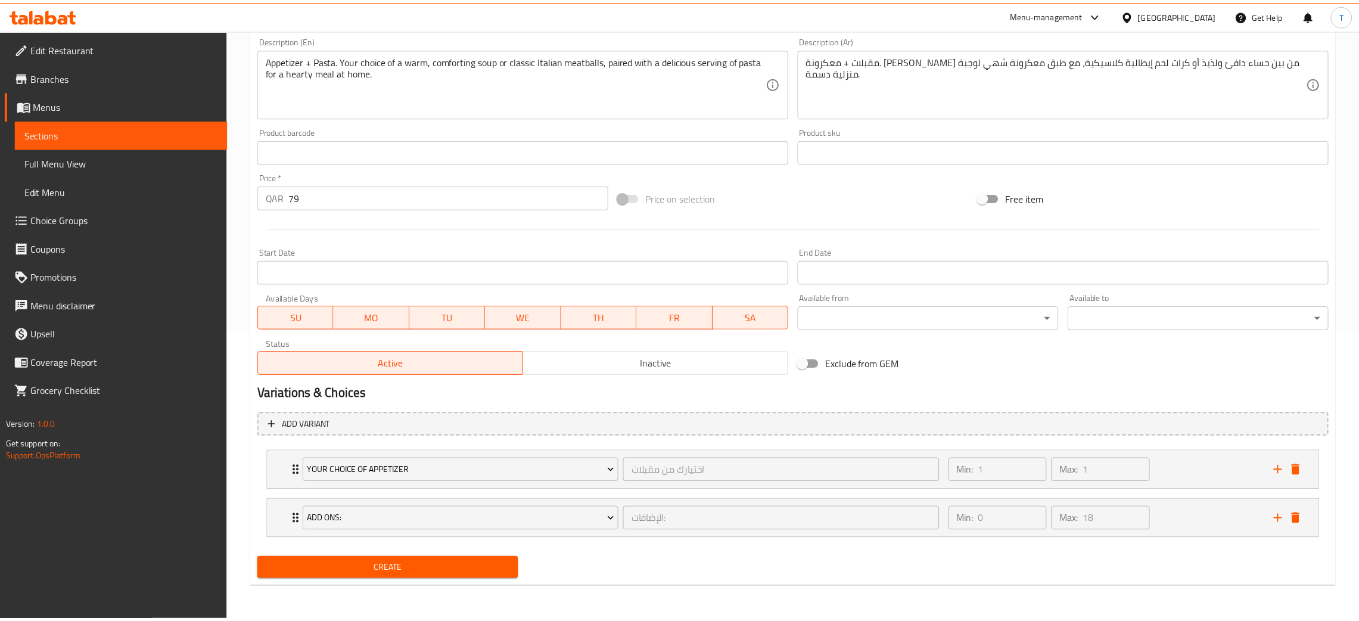
scroll to position [288, 0]
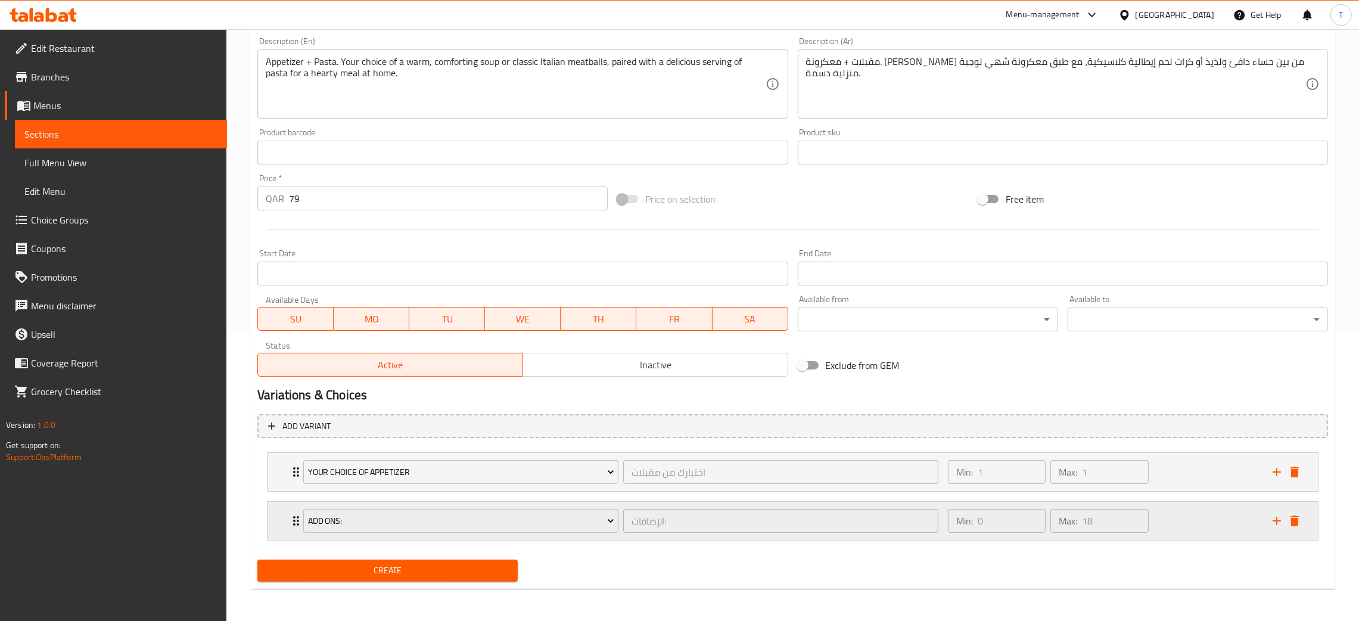
click at [1190, 528] on div "Min: 0 ​ Max: 18 ​" at bounding box center [1103, 521] width 325 height 38
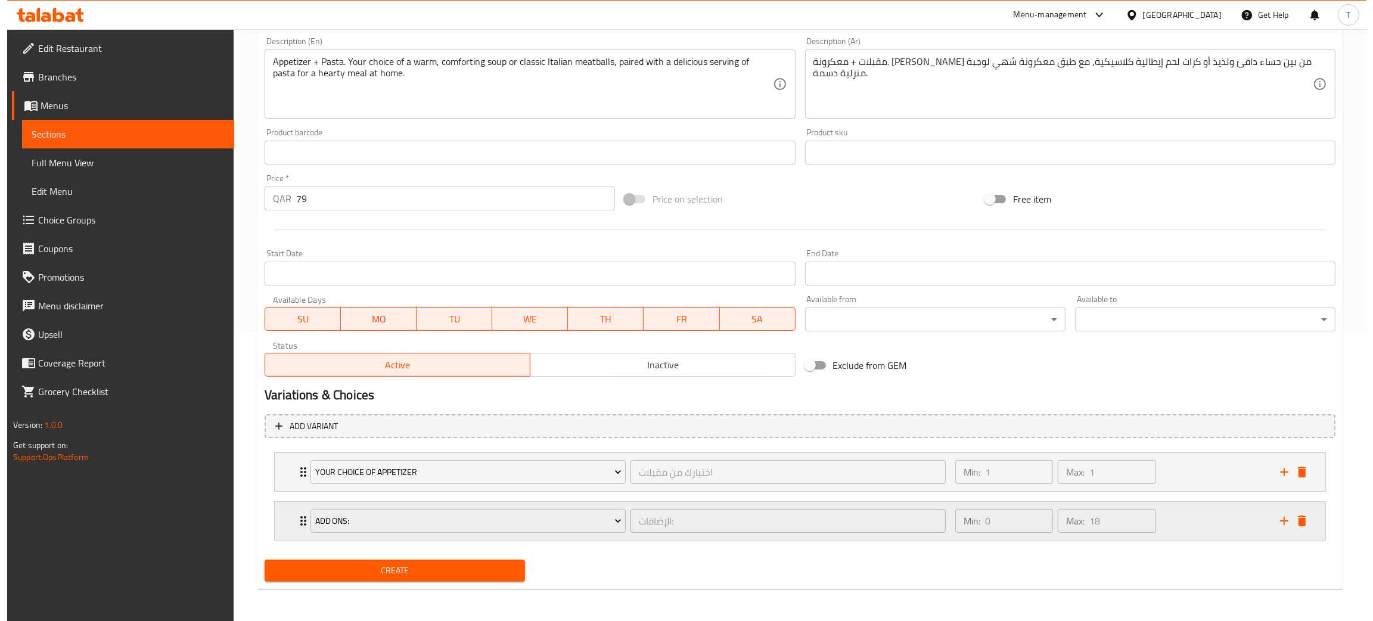
scroll to position [354, 0]
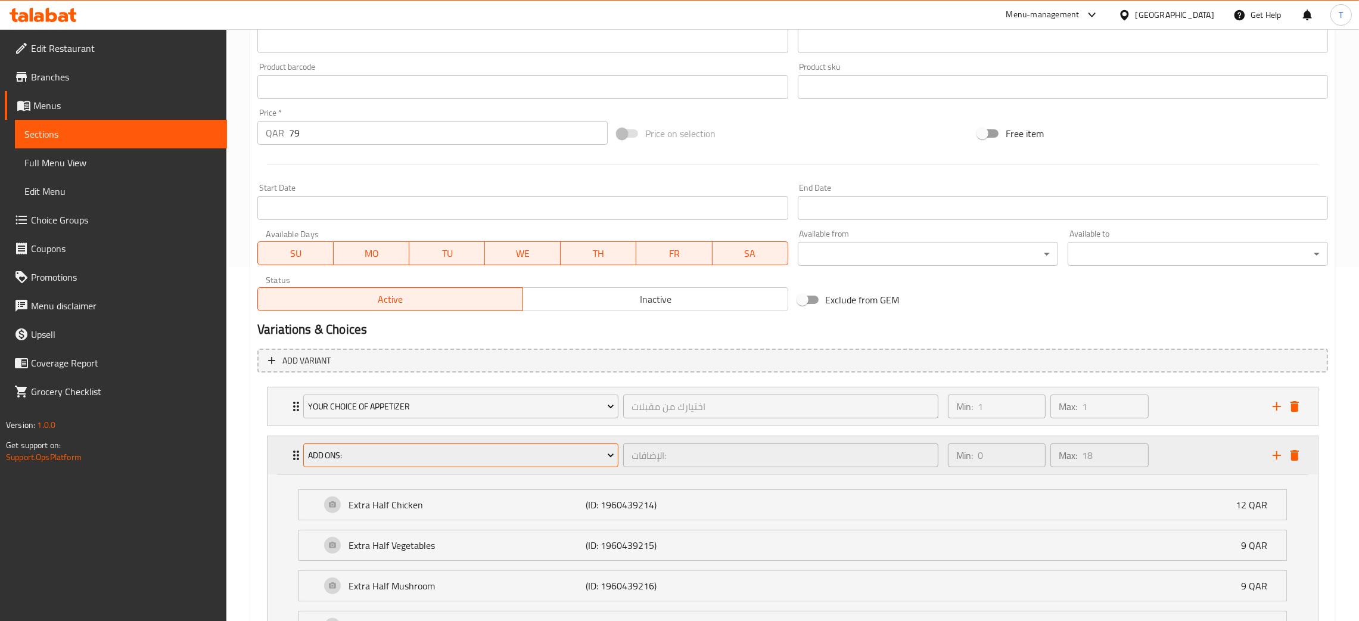
click at [485, 466] on button "Add Ons:" at bounding box center [460, 455] width 315 height 24
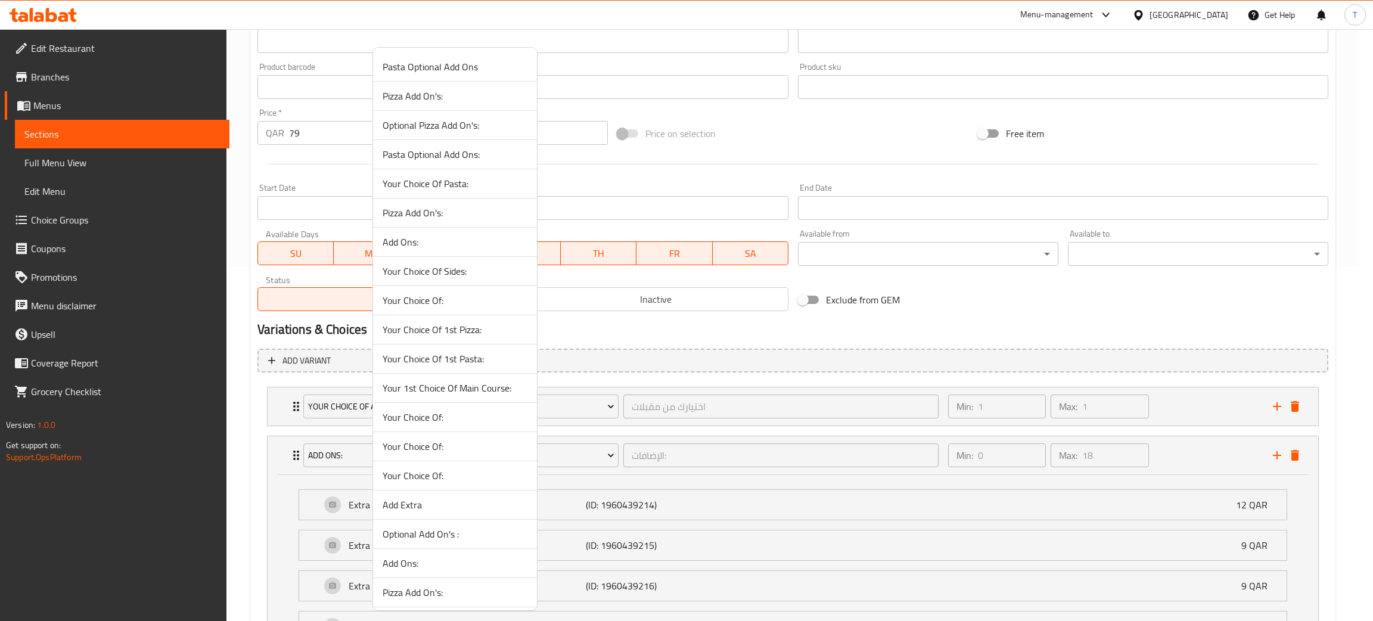
click at [464, 299] on span "Your Choice Of:" at bounding box center [455, 300] width 145 height 14
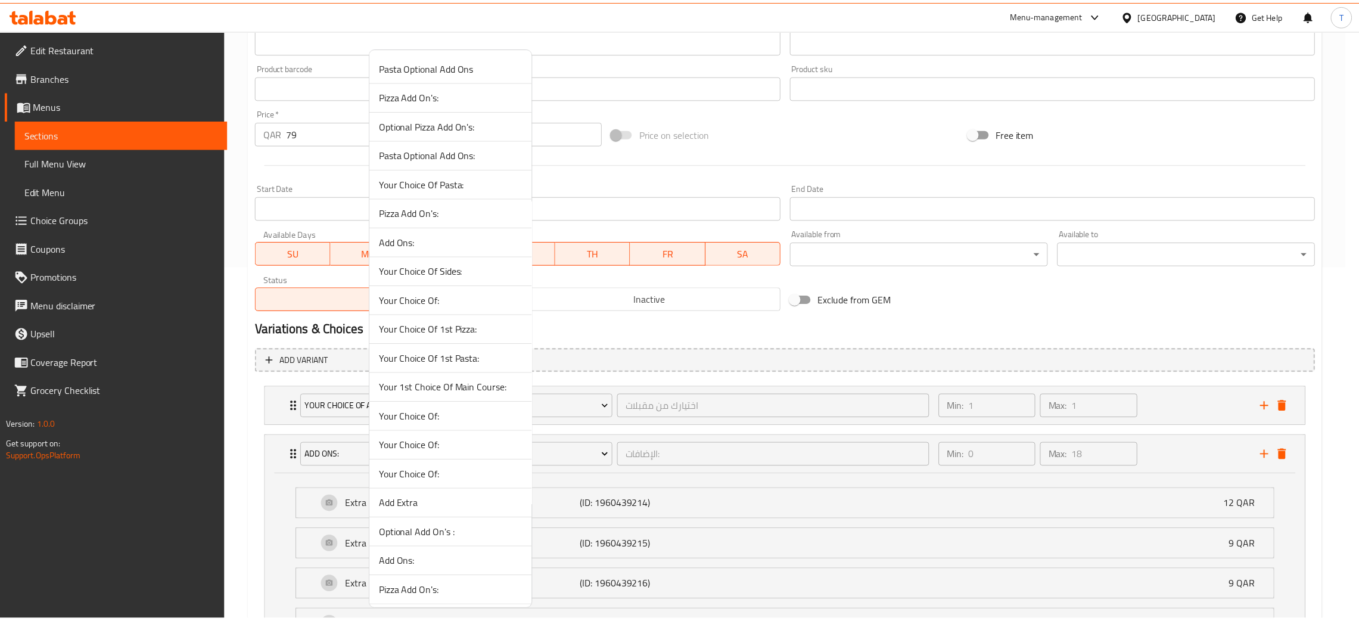
scroll to position [288, 0]
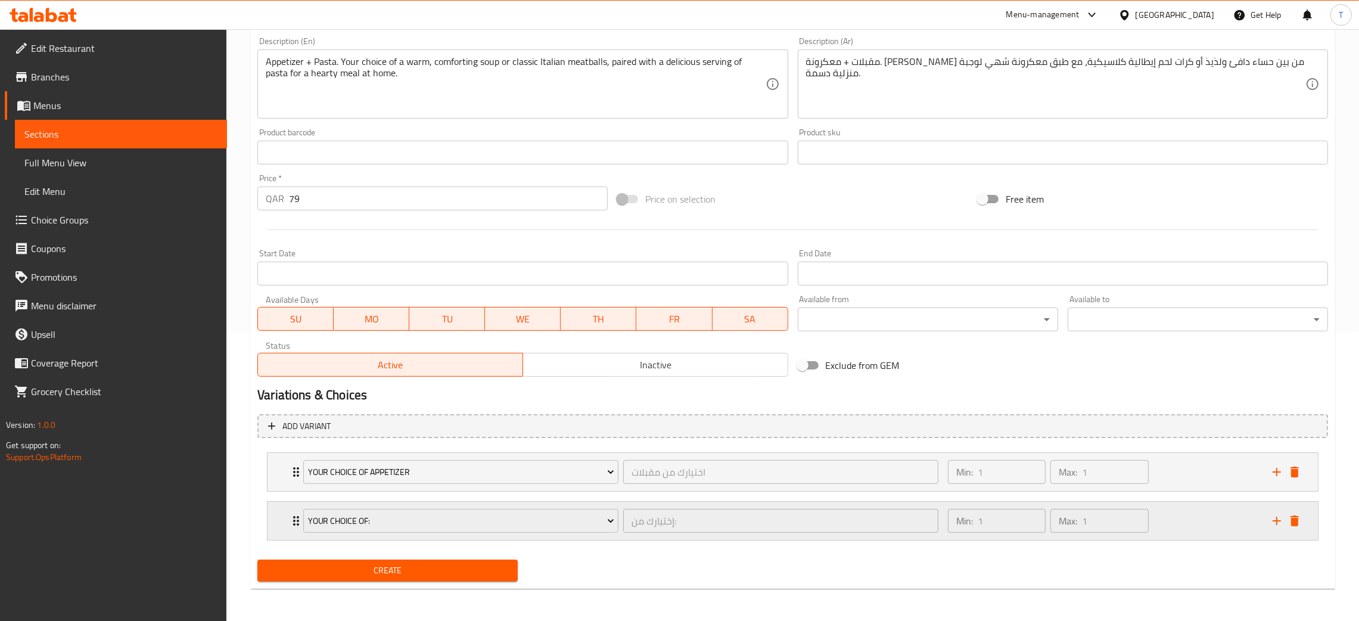
click at [1226, 525] on div "Min: 1 ​ Max: 1 ​" at bounding box center [1103, 521] width 325 height 38
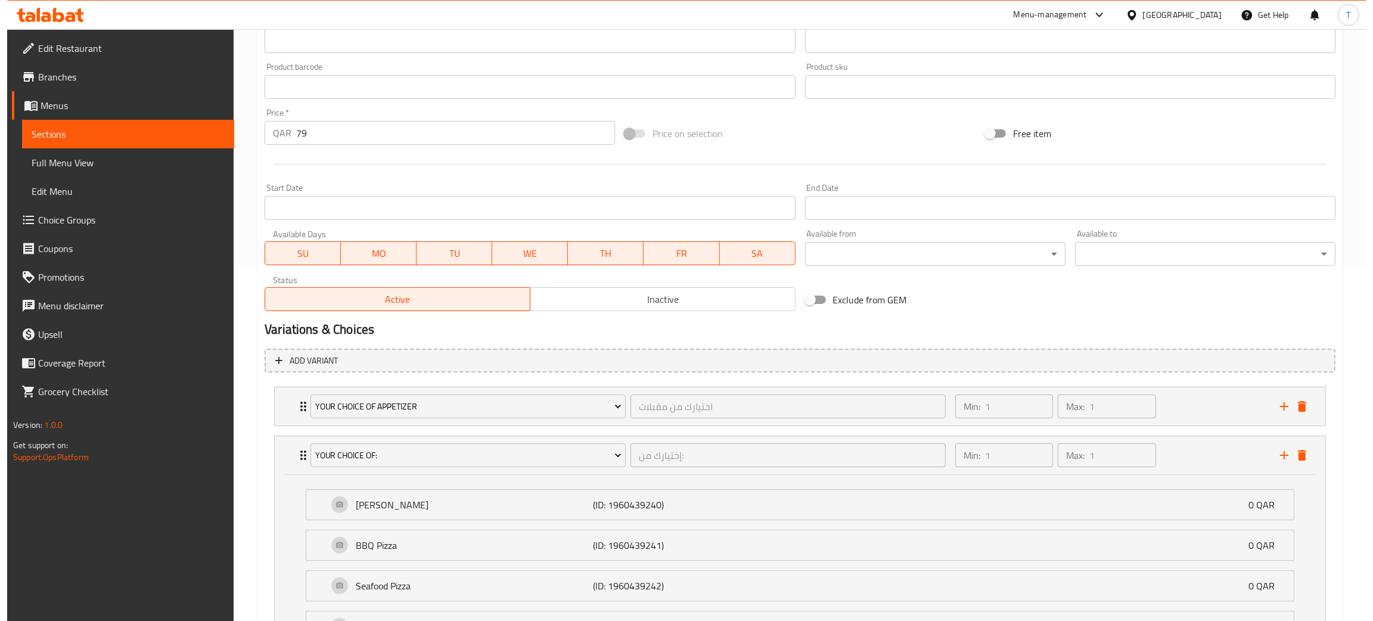
scroll to position [517, 0]
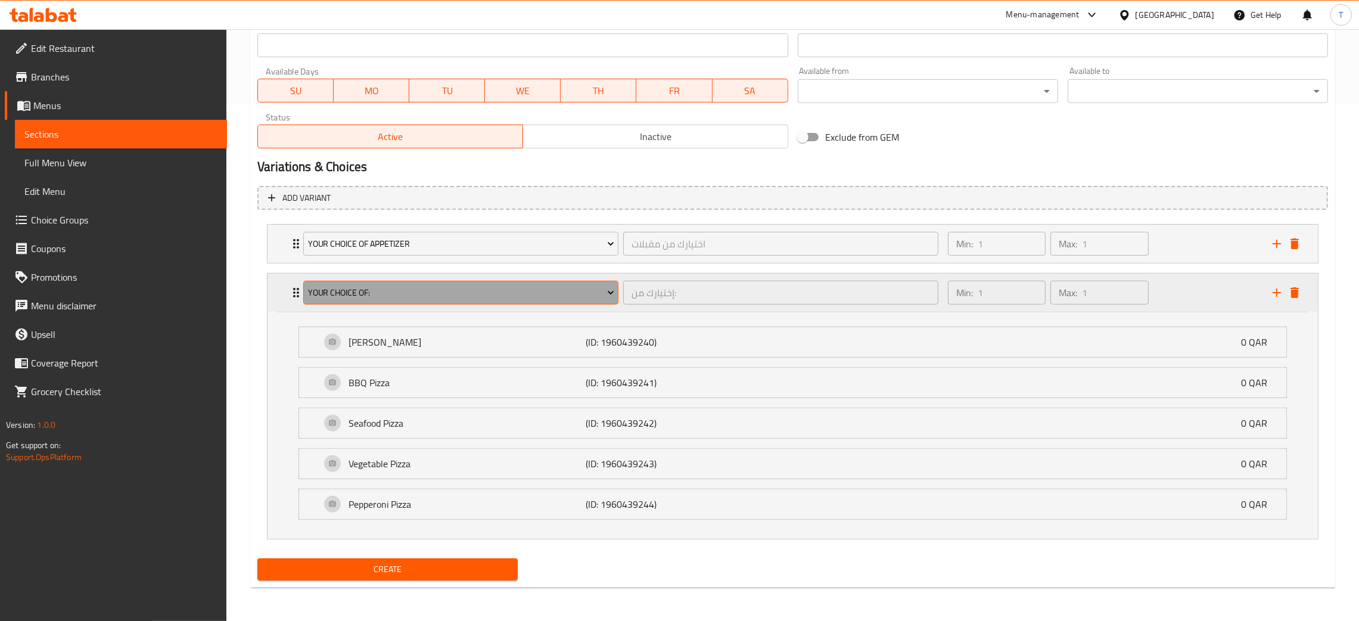
click at [437, 281] on button "Your Choice Of:" at bounding box center [460, 293] width 315 height 24
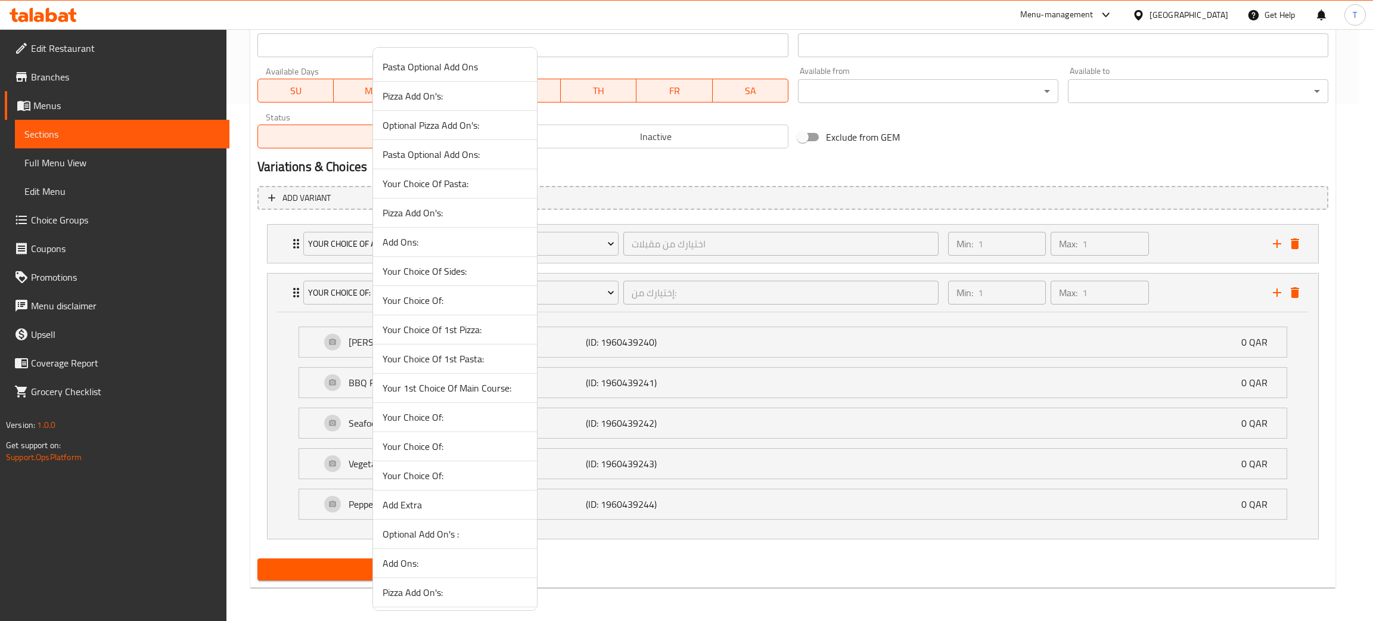
click at [463, 393] on span "Your 1st Choice Of Main Course:" at bounding box center [455, 388] width 145 height 14
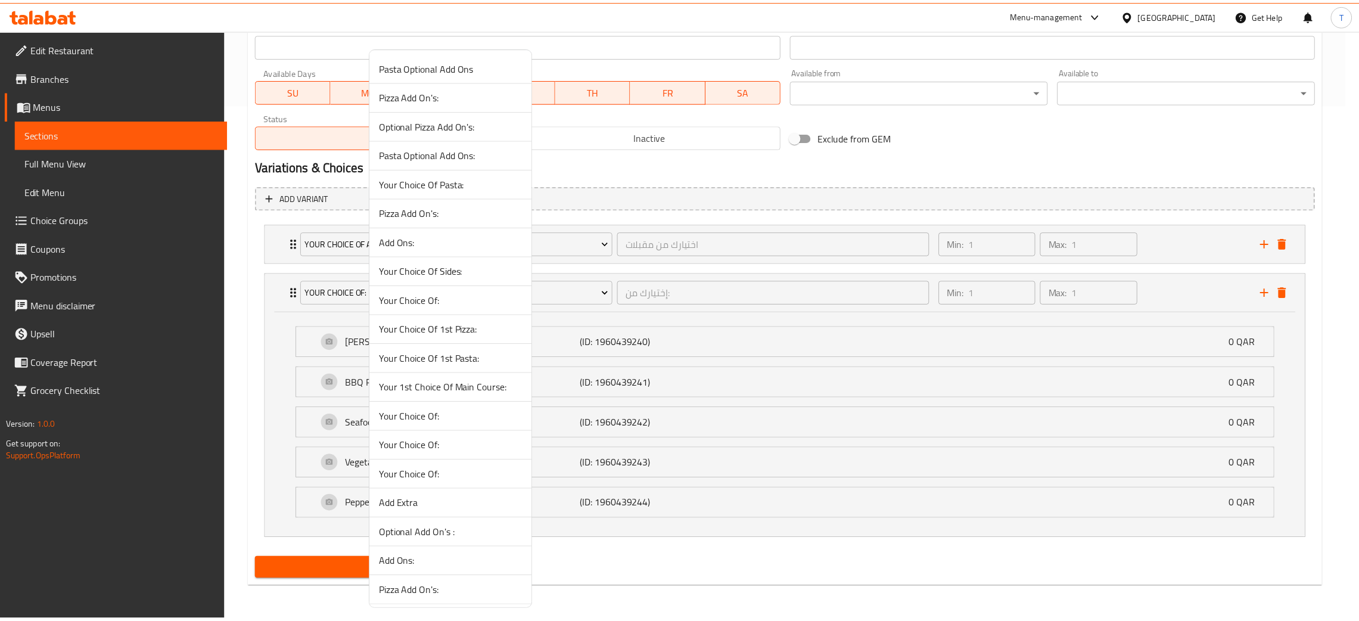
scroll to position [288, 0]
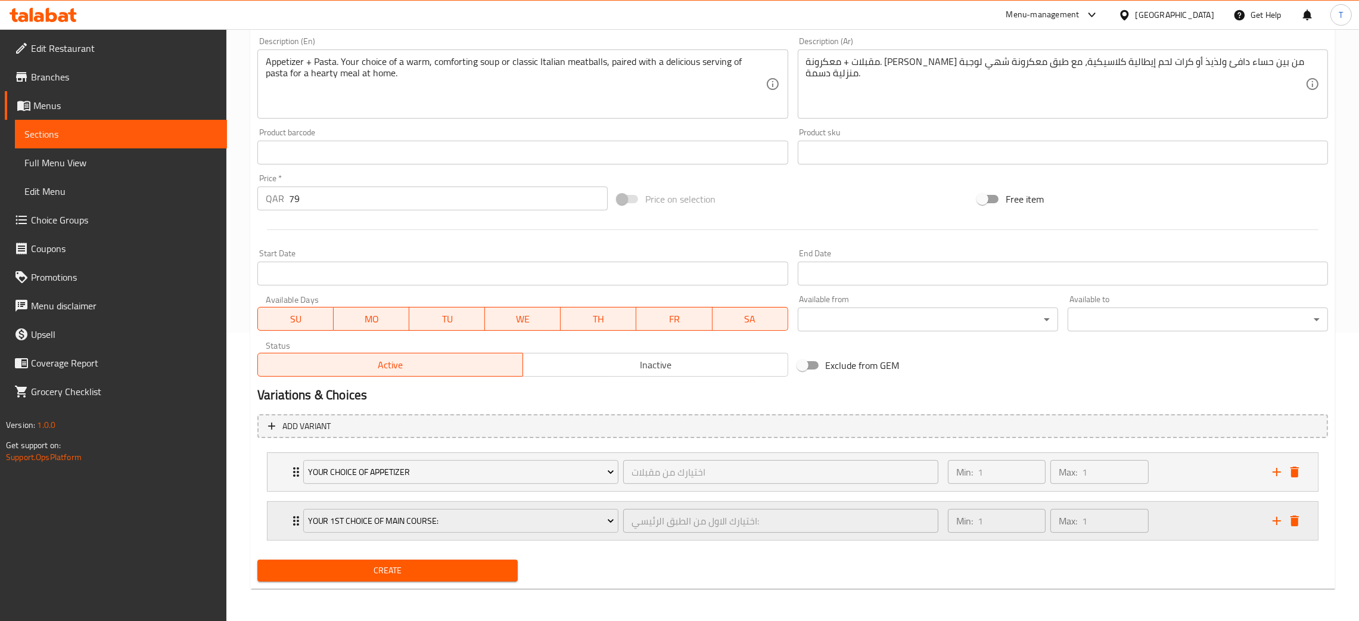
click at [1176, 526] on div "Min: 1 ​ Max: 1 ​" at bounding box center [1103, 521] width 325 height 38
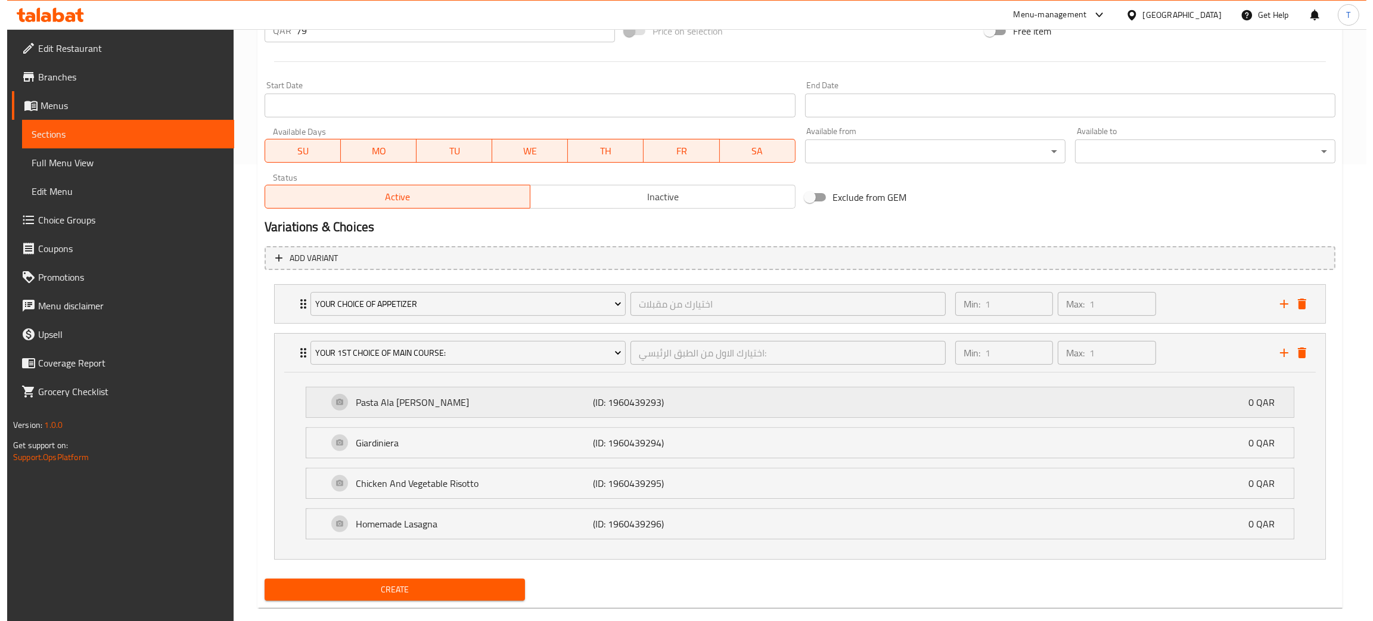
scroll to position [476, 0]
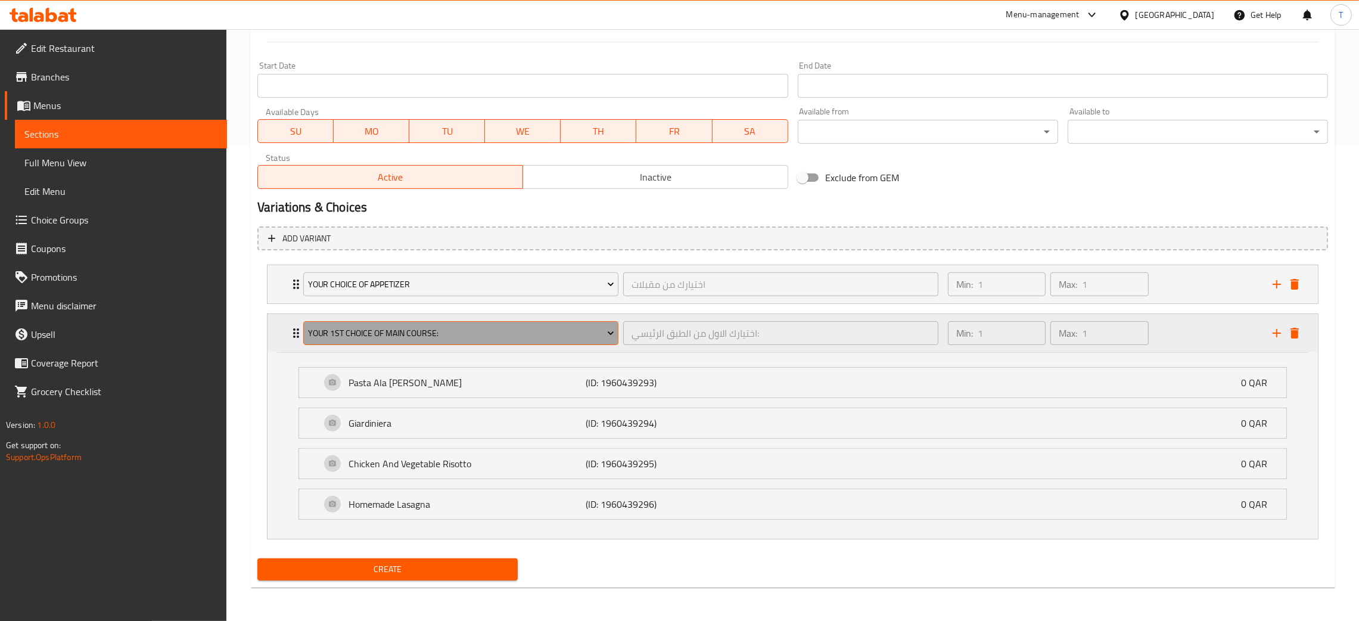
click at [482, 327] on span "Your 1st Choice Of Main Course:" at bounding box center [461, 333] width 306 height 15
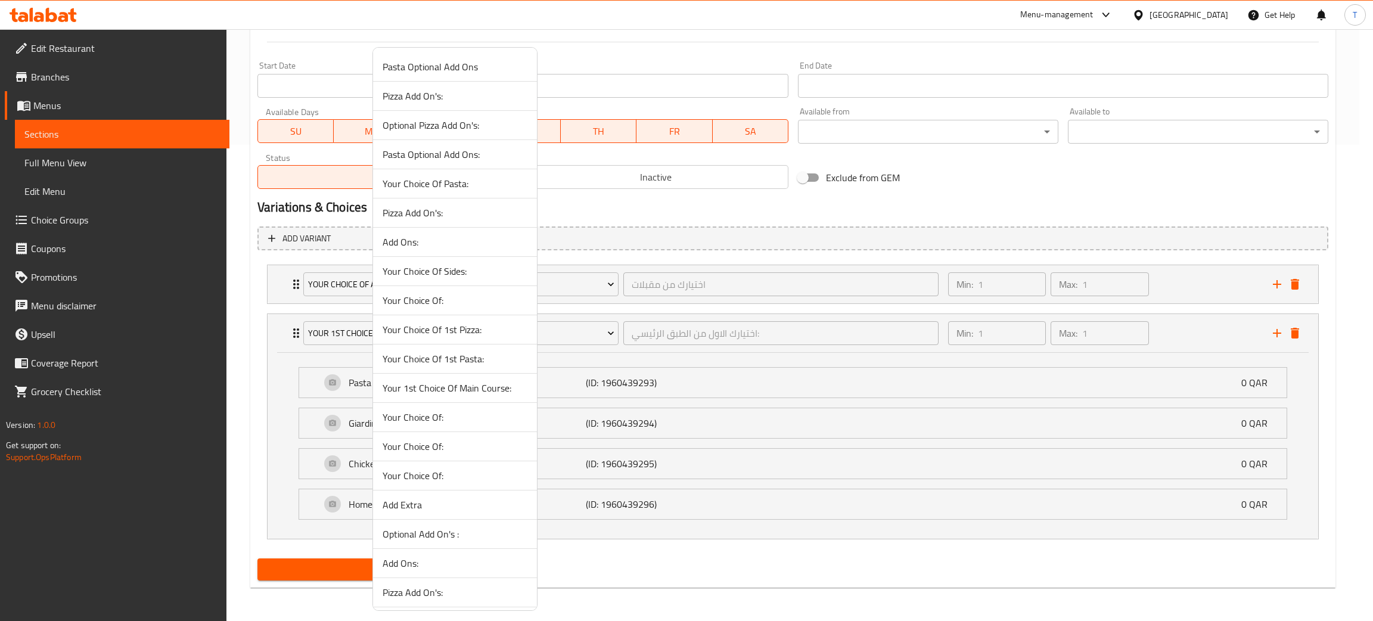
click at [482, 413] on span "Your Choice Of:" at bounding box center [455, 417] width 145 height 14
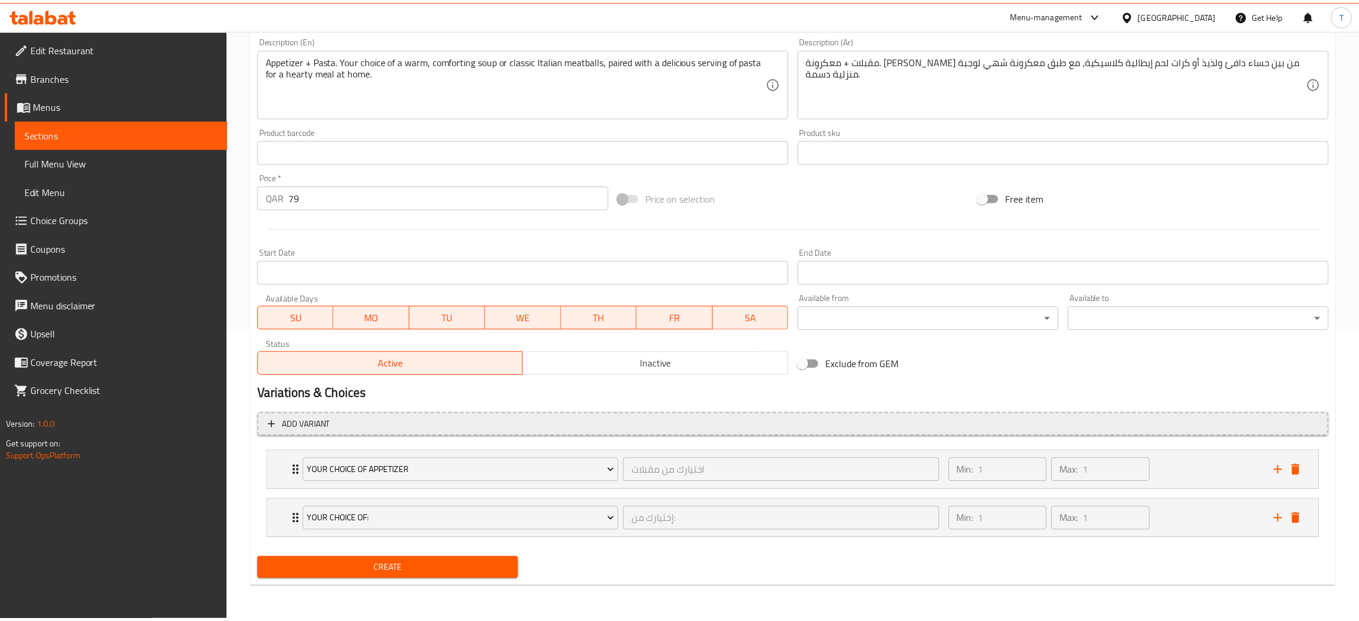
scroll to position [288, 0]
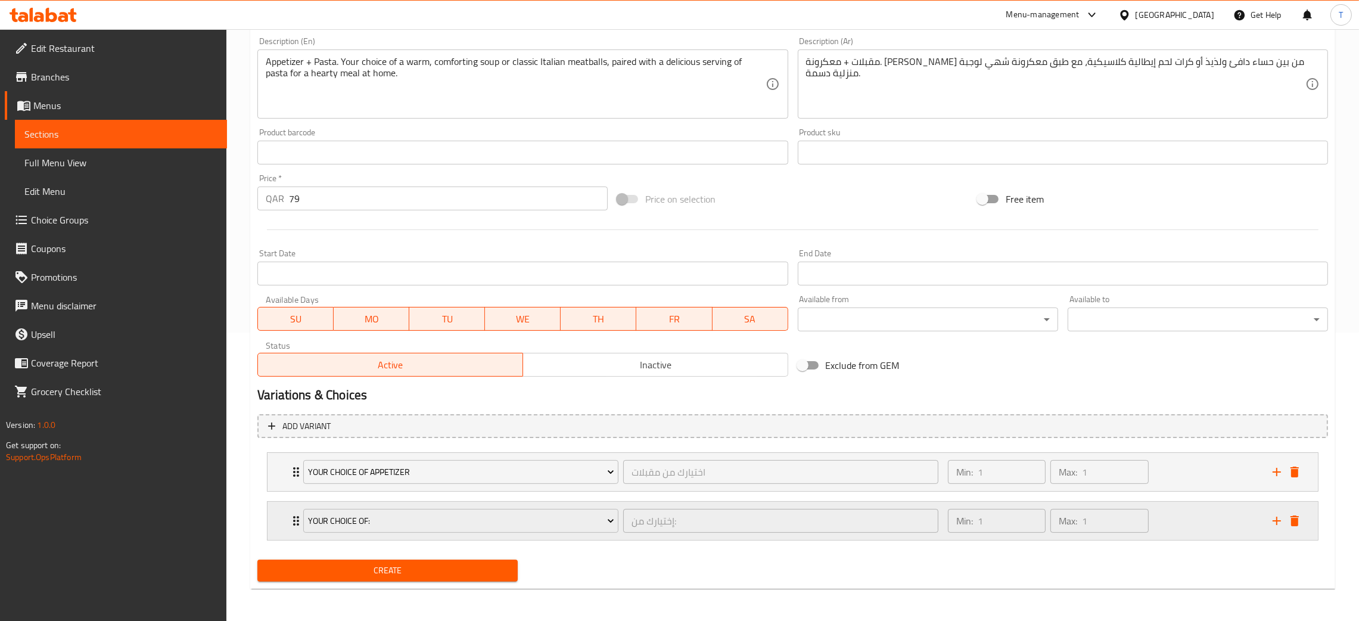
click at [1203, 510] on div "Min: 1 ​ Max: 1 ​" at bounding box center [1103, 521] width 325 height 38
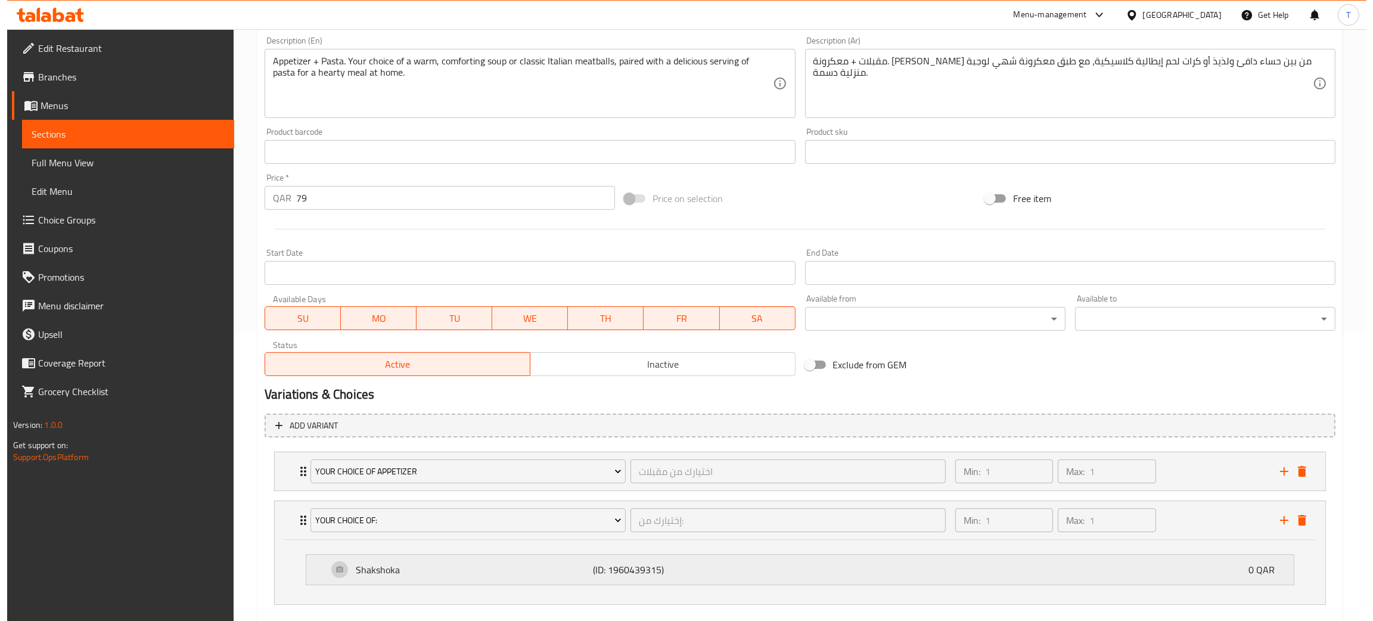
scroll to position [354, 0]
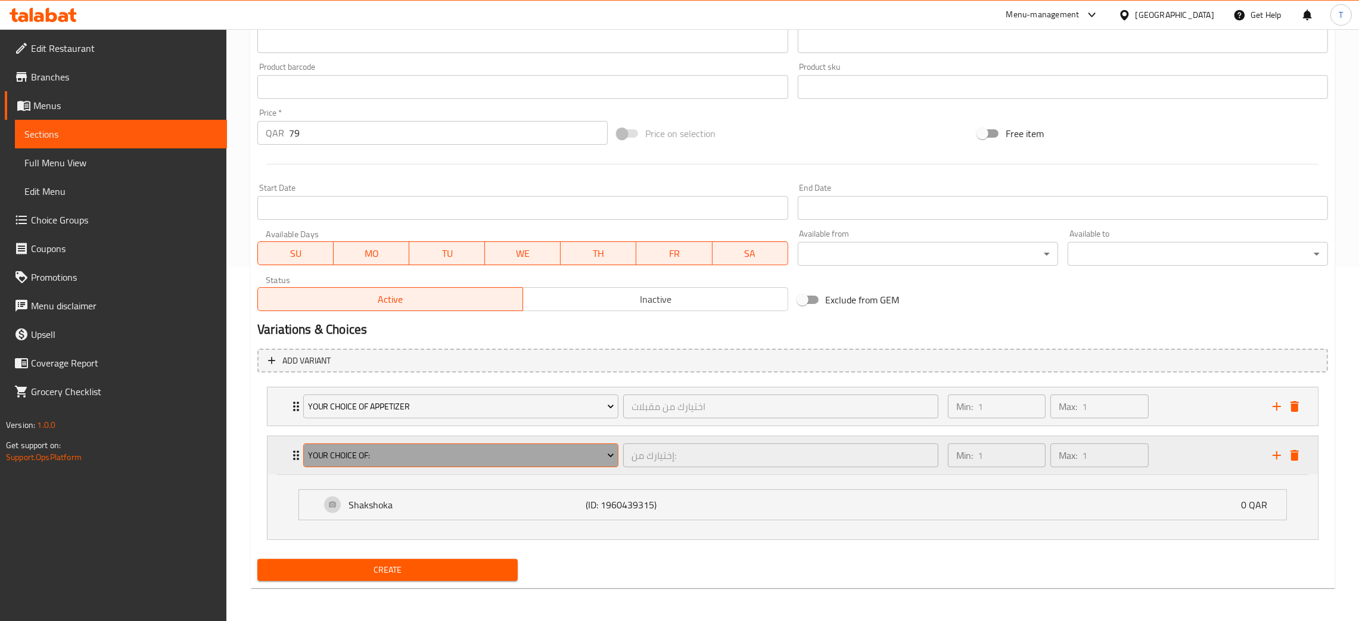
click at [415, 445] on button "Your Choice Of:" at bounding box center [460, 455] width 315 height 24
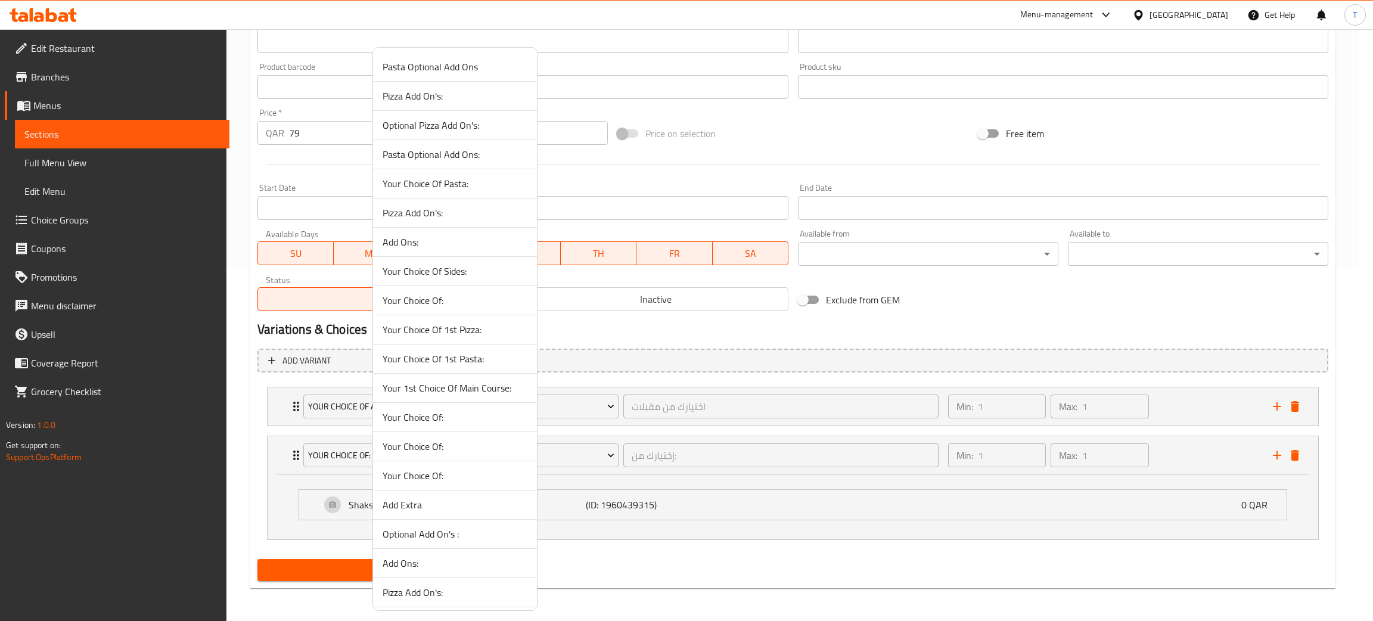
click at [412, 448] on span "Your Choice Of:" at bounding box center [455, 446] width 145 height 14
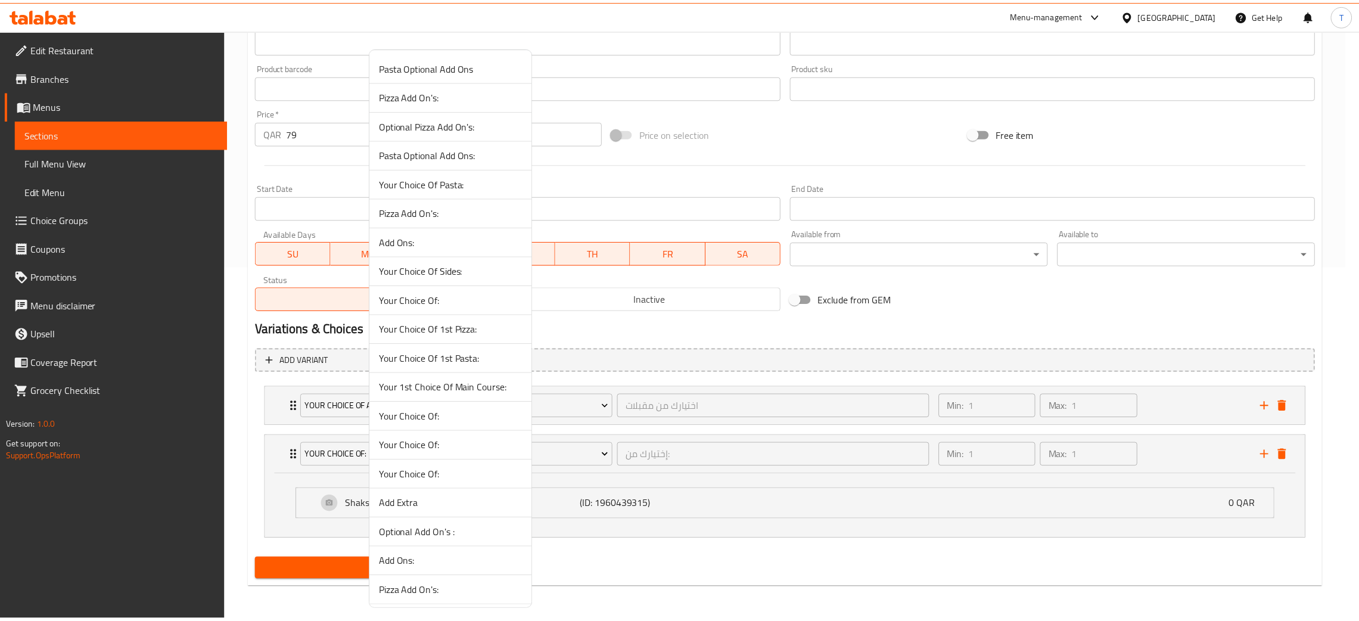
scroll to position [288, 0]
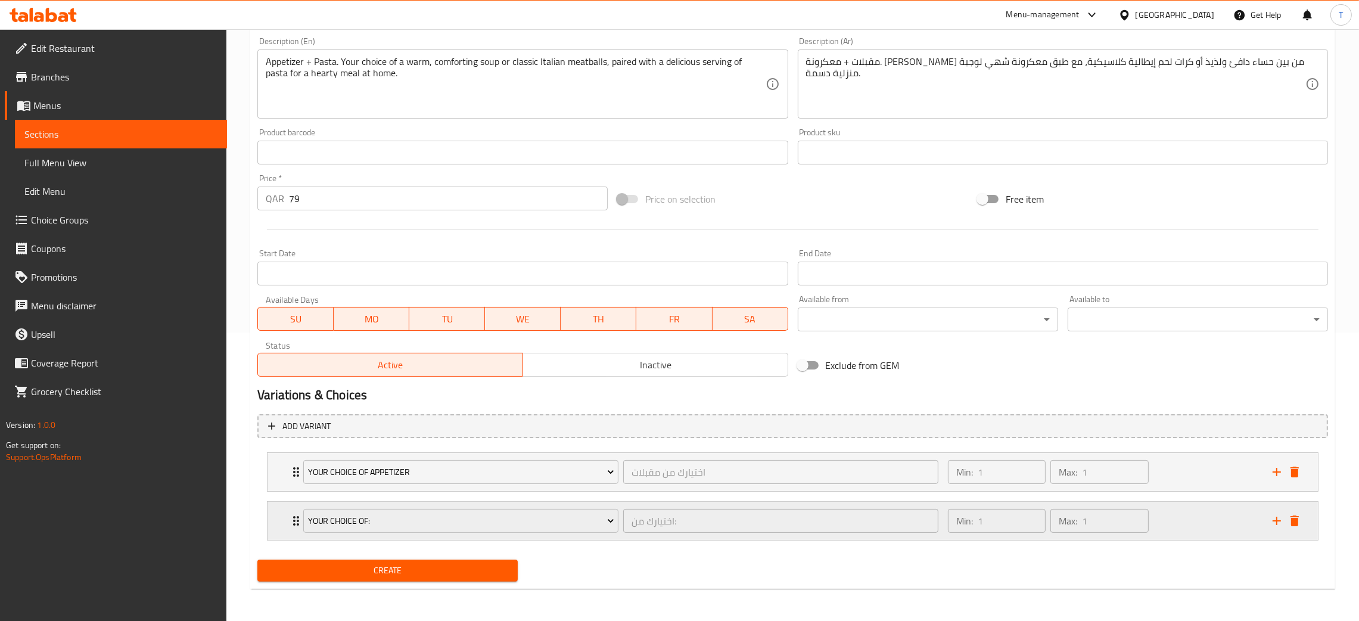
click at [1208, 517] on div "Min: 1 ​ Max: 1 ​" at bounding box center [1103, 521] width 325 height 38
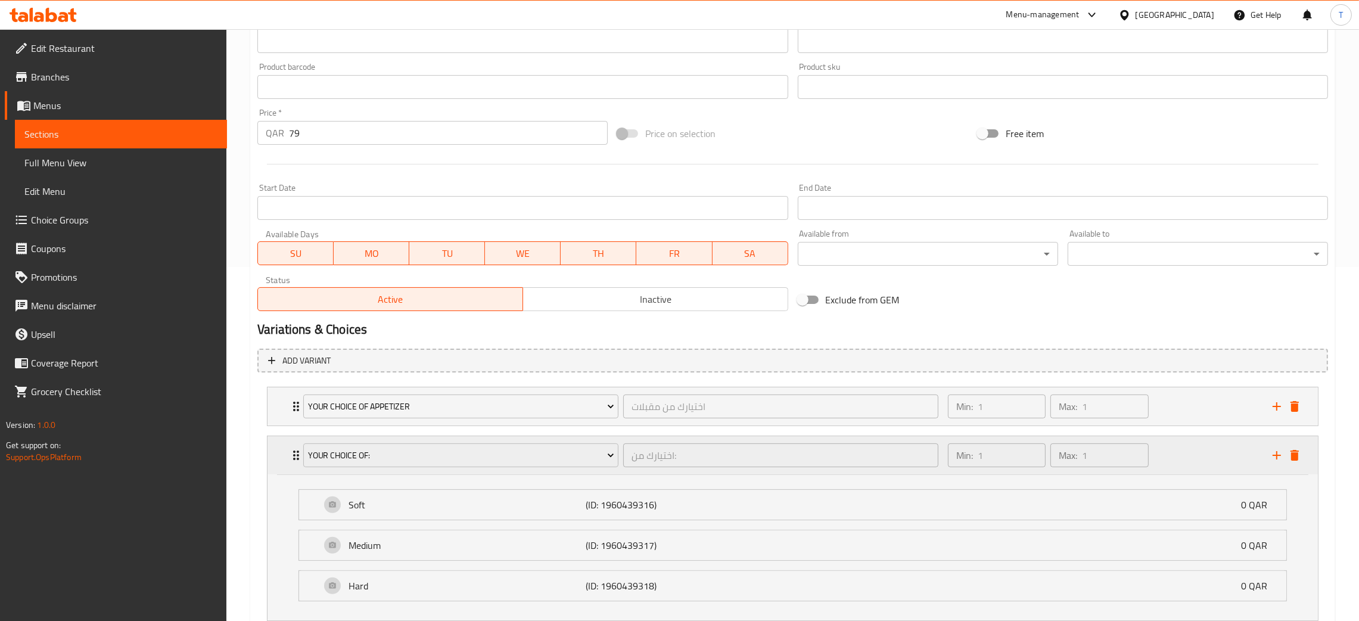
click at [482, 441] on div "Your Choice Of:" at bounding box center [461, 455] width 320 height 29
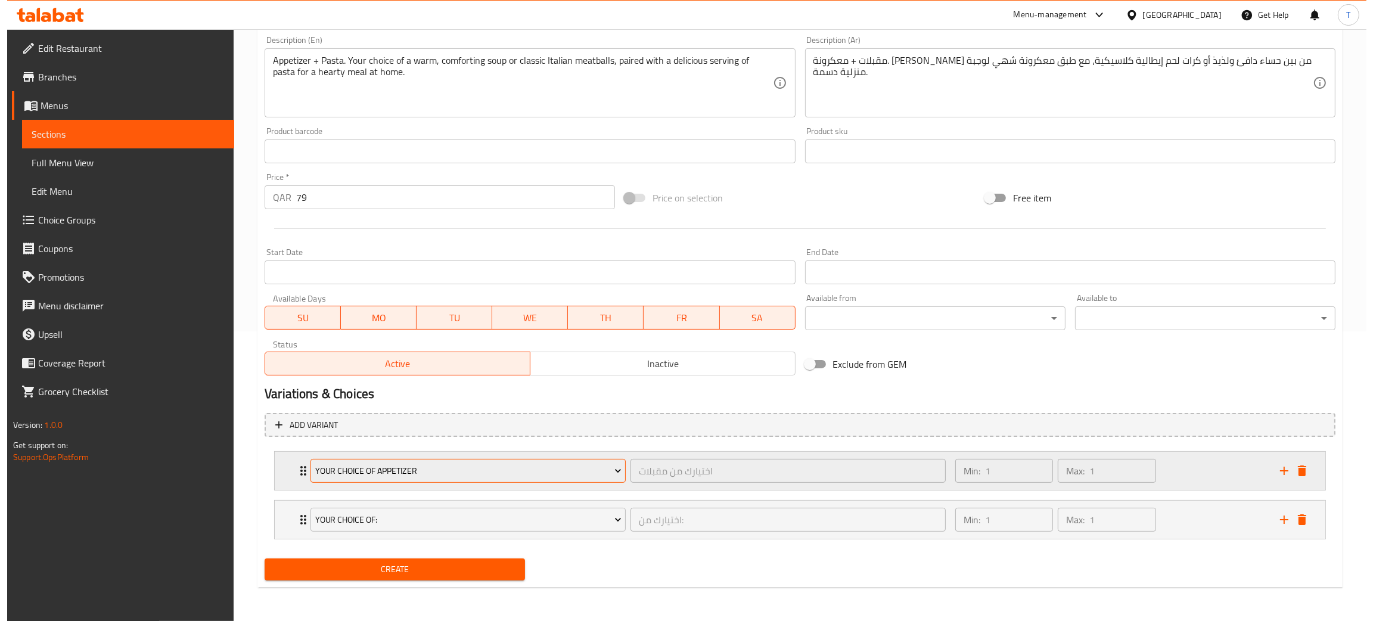
scroll to position [288, 0]
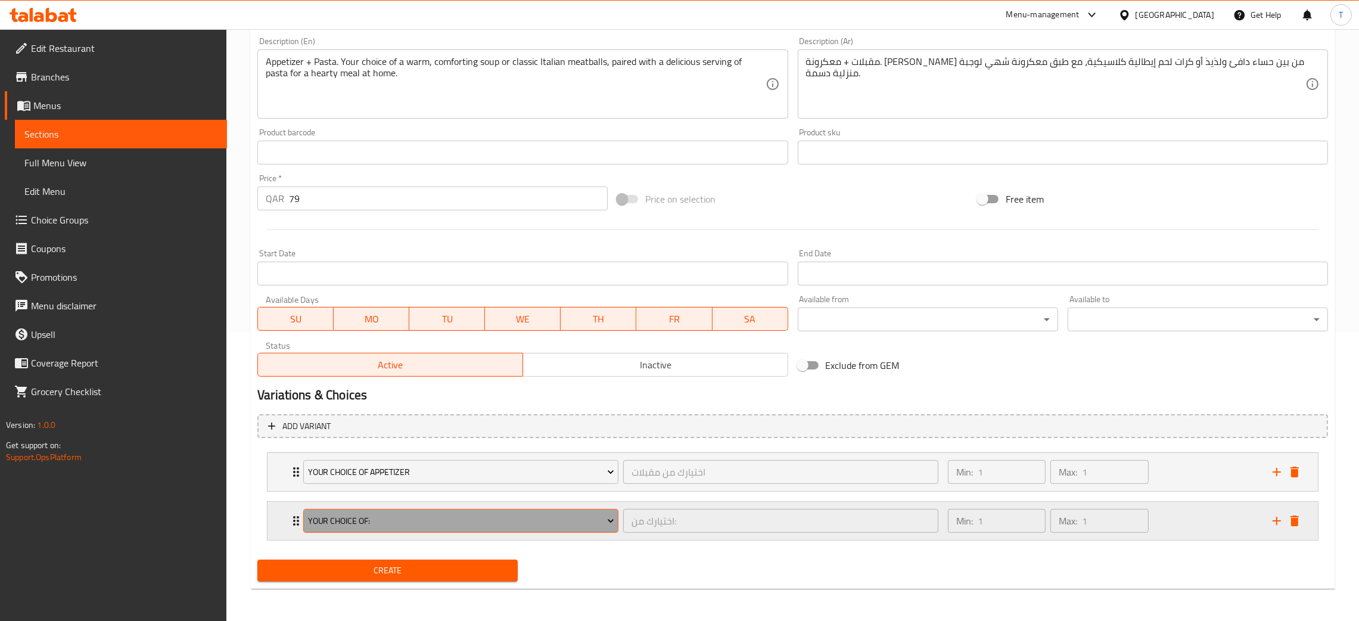
click at [454, 518] on span "Your Choice Of:" at bounding box center [461, 521] width 306 height 15
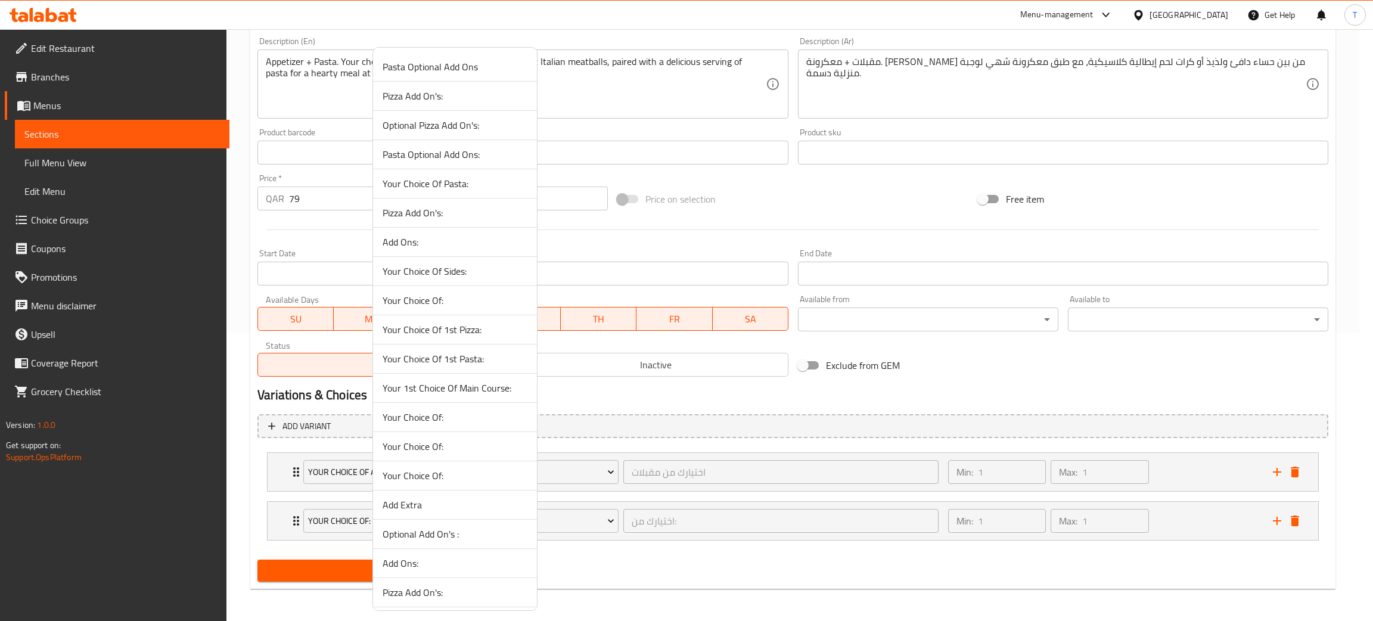
click at [439, 477] on span "Your Choice Of:" at bounding box center [455, 475] width 145 height 14
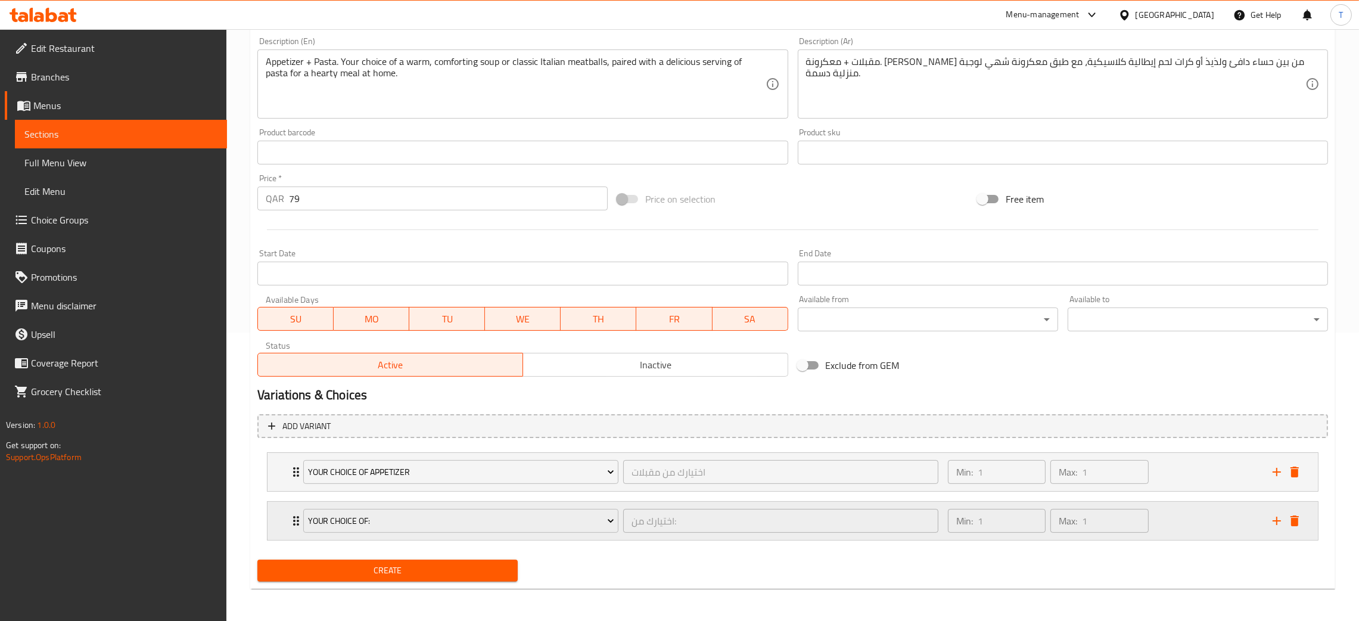
click at [1194, 520] on div "Min: 1 ​ Max: 1 ​" at bounding box center [1103, 521] width 325 height 38
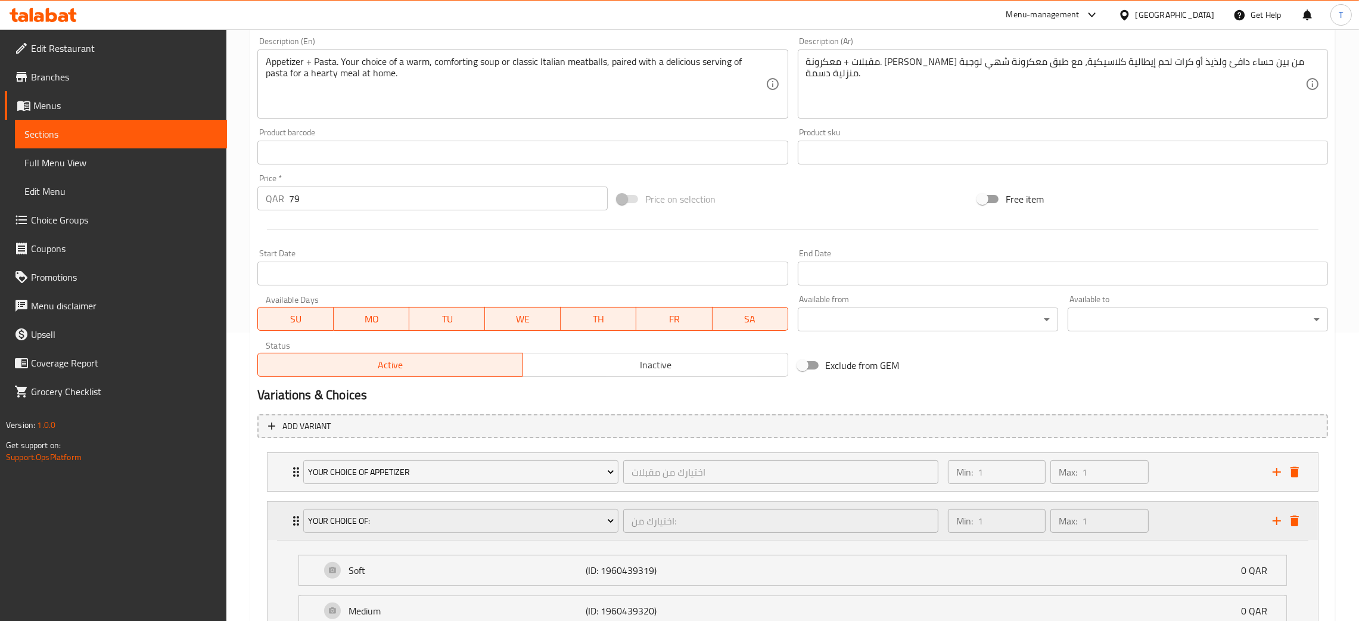
click at [1194, 520] on div "Min: 1 ​ Max: 1 ​" at bounding box center [1103, 521] width 325 height 38
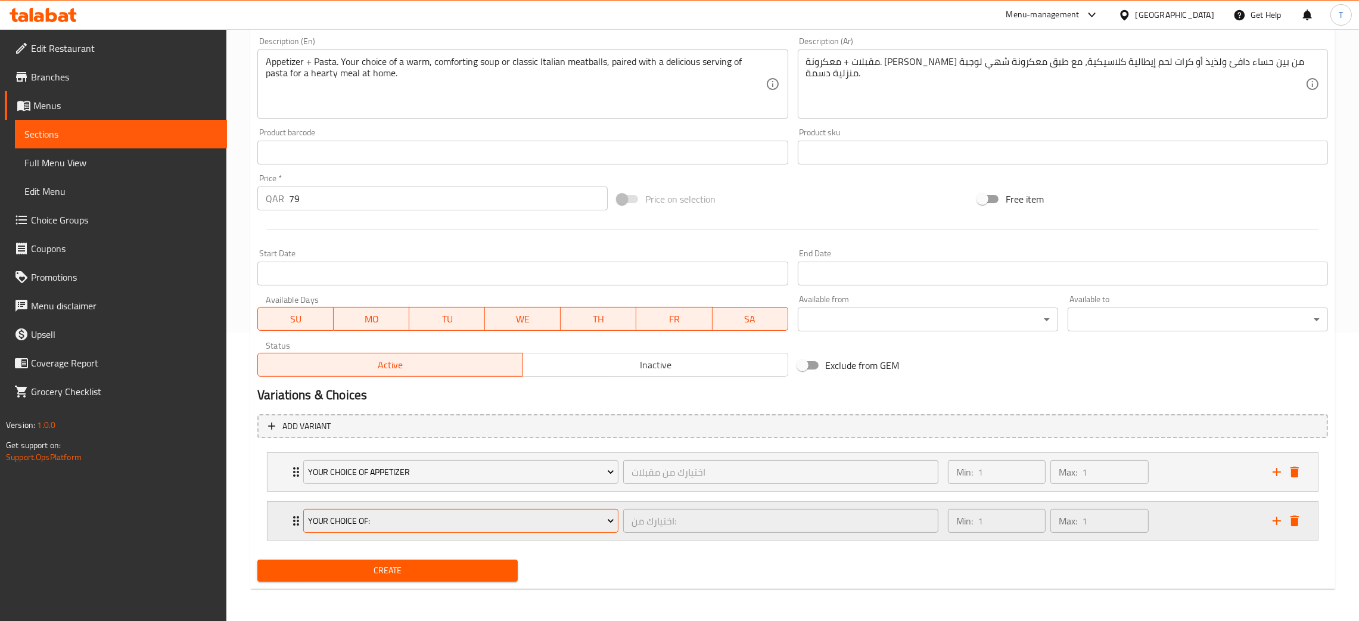
click at [445, 527] on button "Your Choice Of:" at bounding box center [460, 521] width 315 height 24
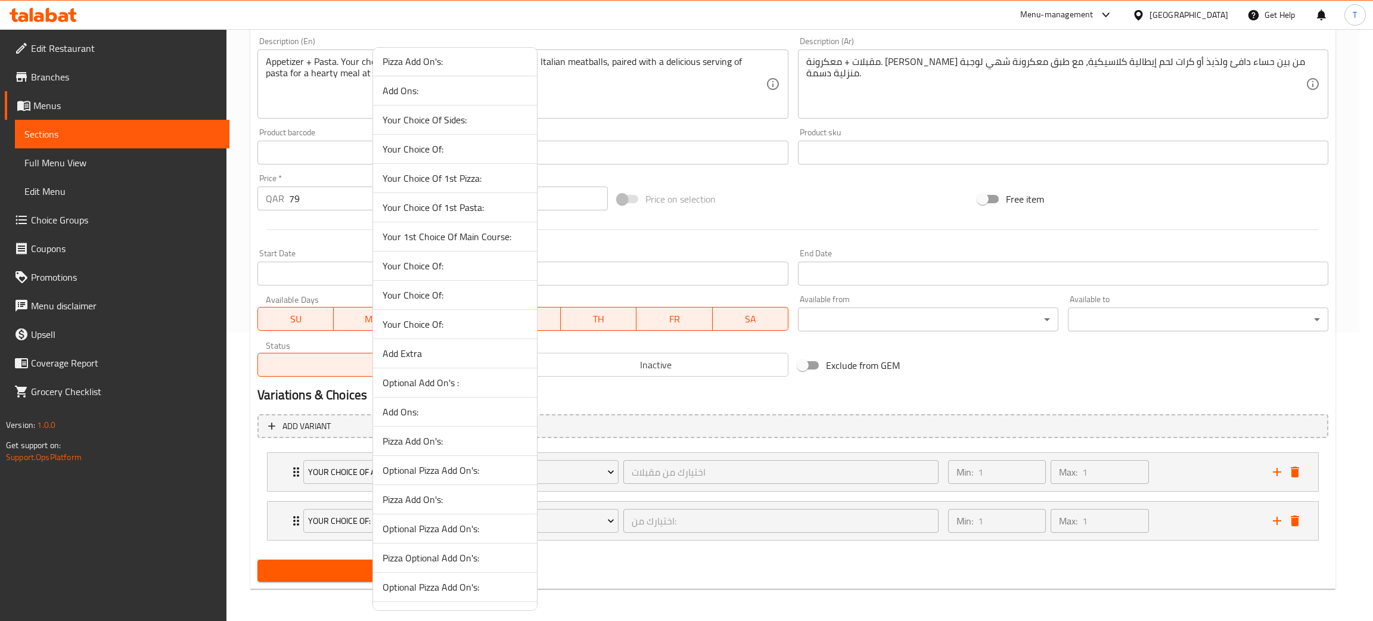
scroll to position [179, 0]
click at [431, 365] on li "Optional Add On's :" at bounding box center [455, 355] width 164 height 29
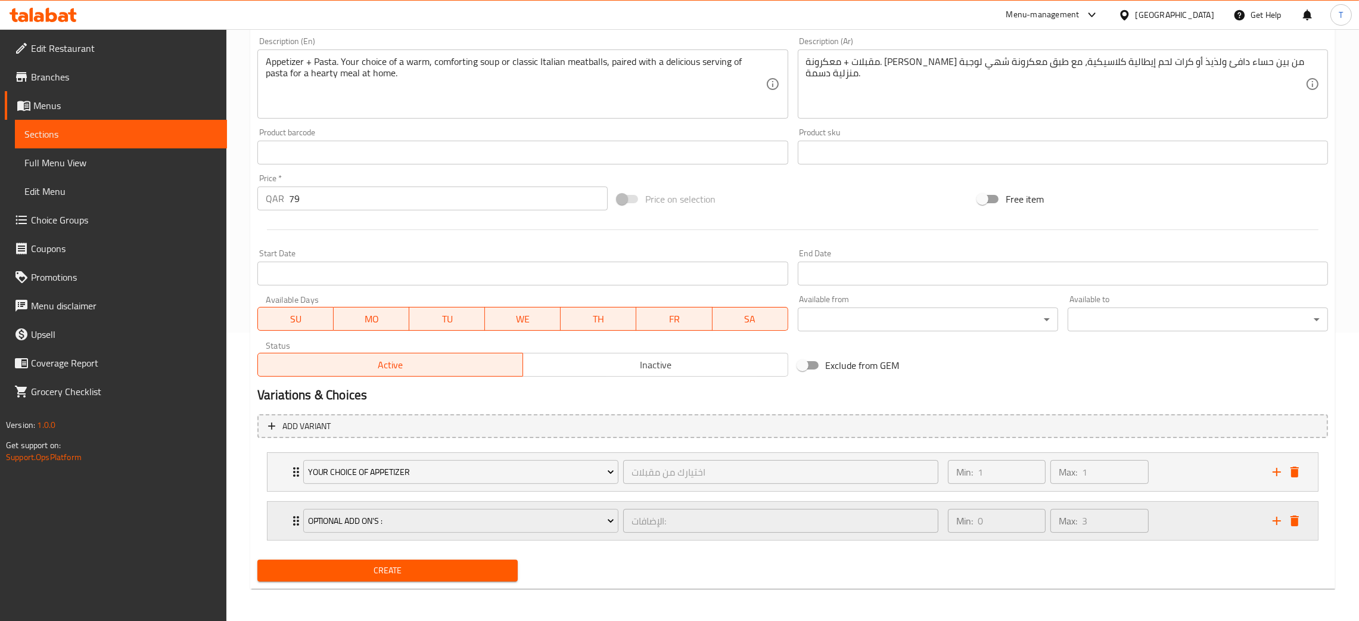
click at [1177, 527] on div "Min: 0 ​ Max: 3 ​" at bounding box center [1103, 521] width 325 height 38
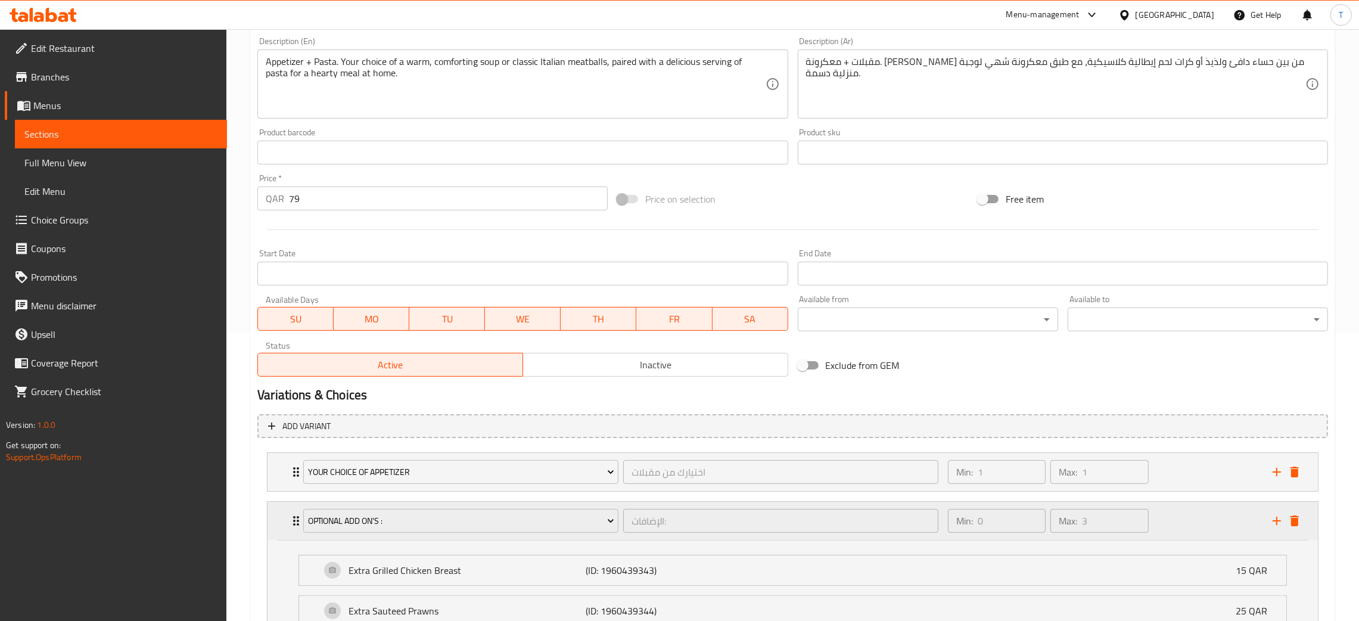
click at [1175, 526] on div "Min: 0 ​ Max: 3 ​" at bounding box center [1103, 521] width 325 height 38
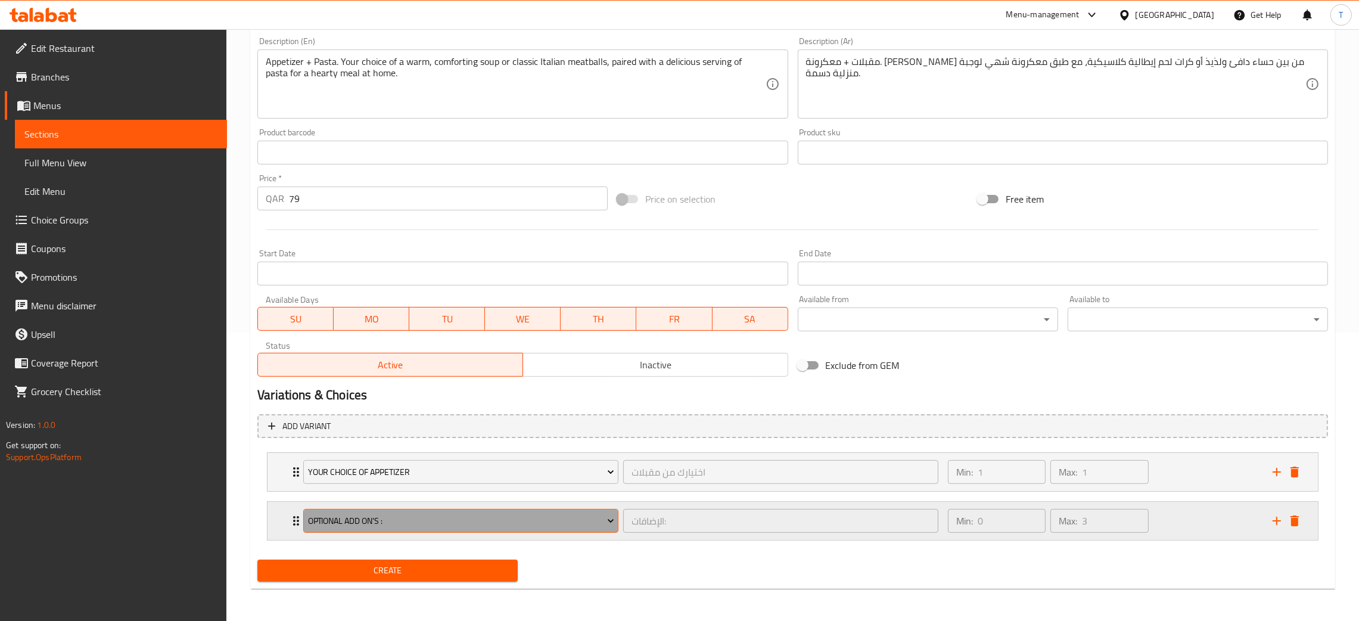
click at [353, 525] on span "Optional Add On's :" at bounding box center [461, 521] width 306 height 15
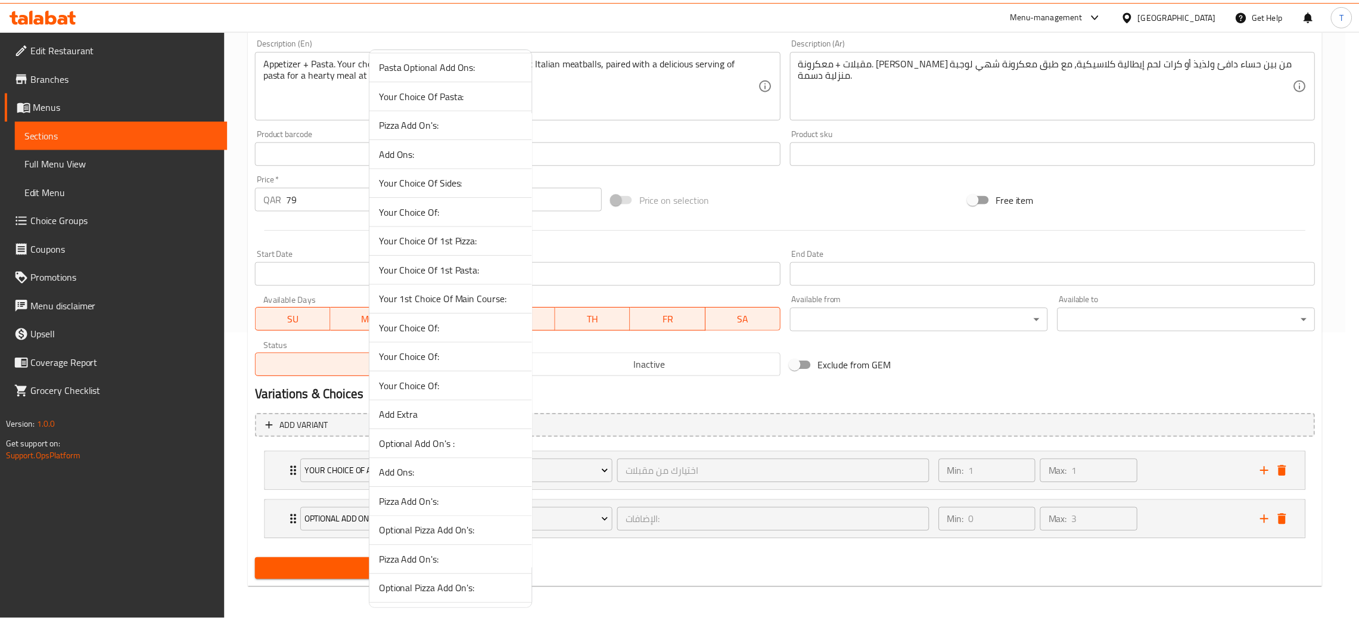
scroll to position [268, 0]
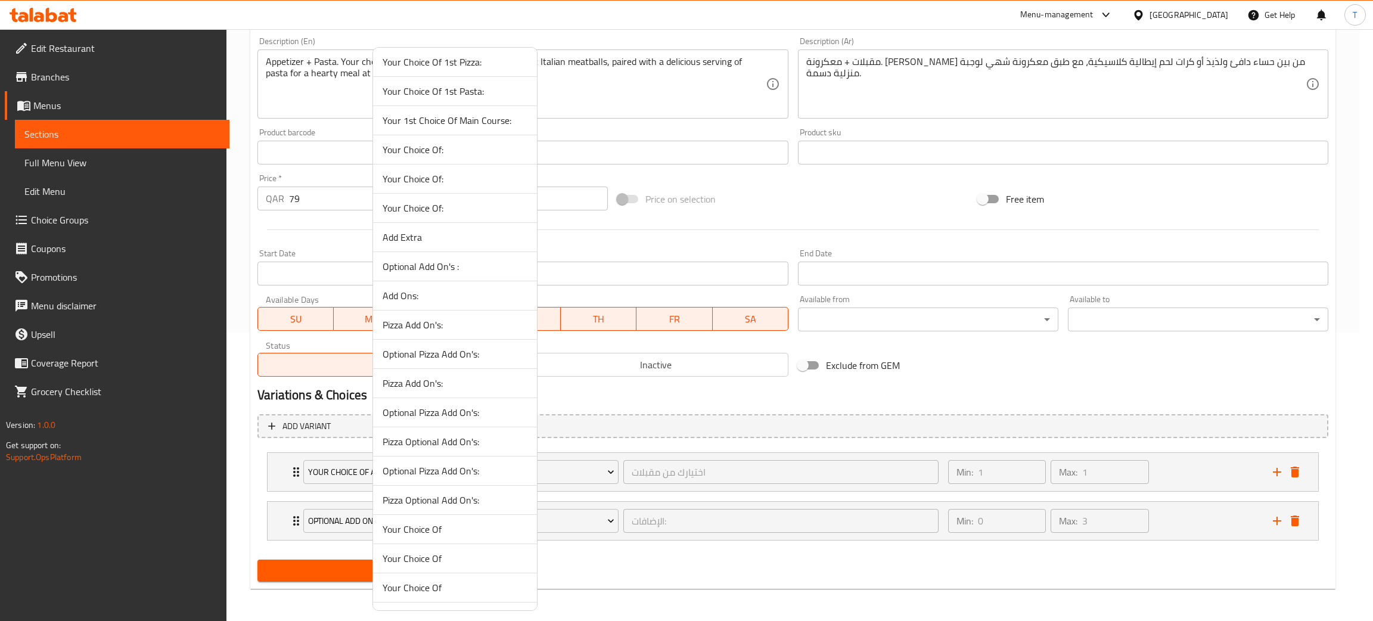
click at [440, 303] on span "Add Ons:" at bounding box center [455, 295] width 145 height 14
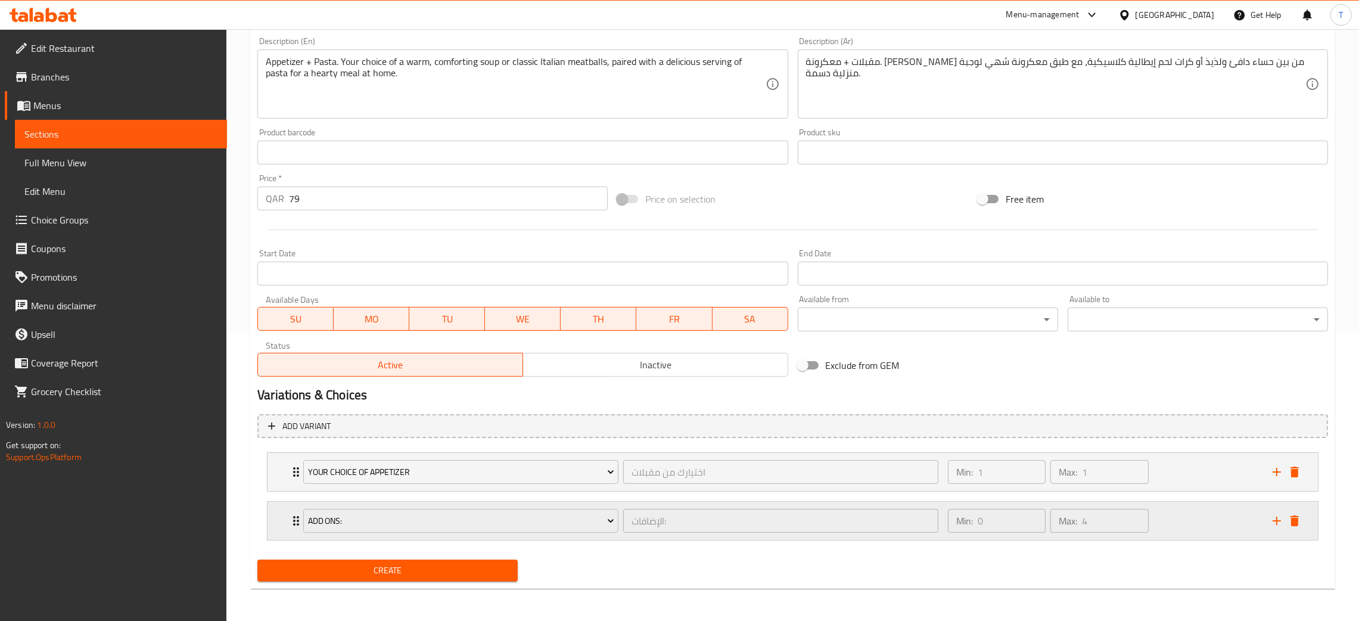
click at [1178, 522] on div "Min: 0 ​ Max: 4 ​" at bounding box center [1103, 521] width 325 height 38
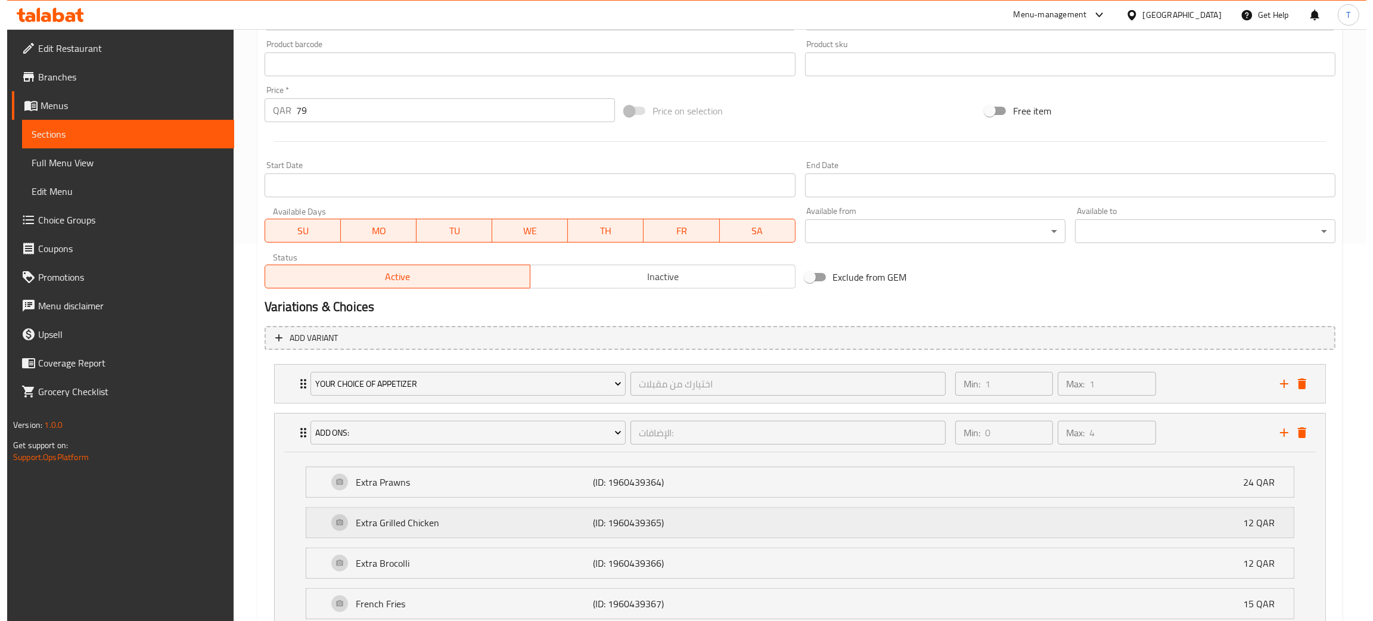
scroll to position [476, 0]
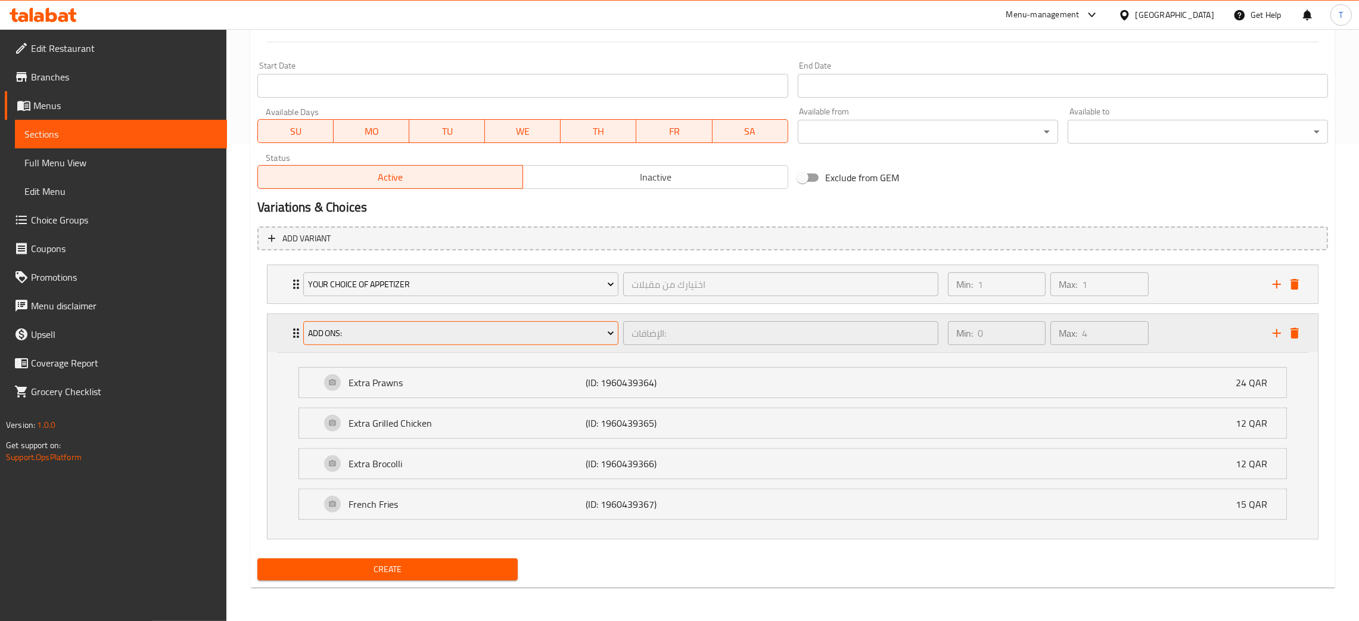
click at [428, 323] on button "Add Ons:" at bounding box center [460, 333] width 315 height 24
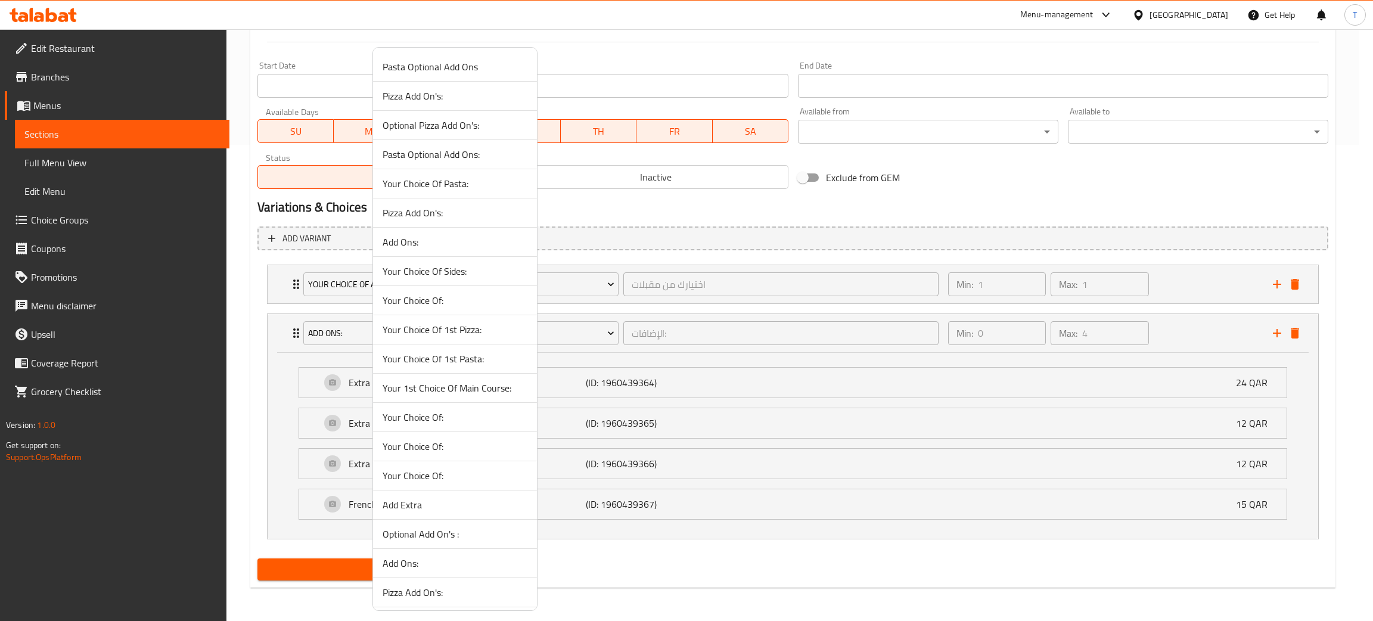
click at [443, 303] on span "Your Choice Of:" at bounding box center [455, 300] width 145 height 14
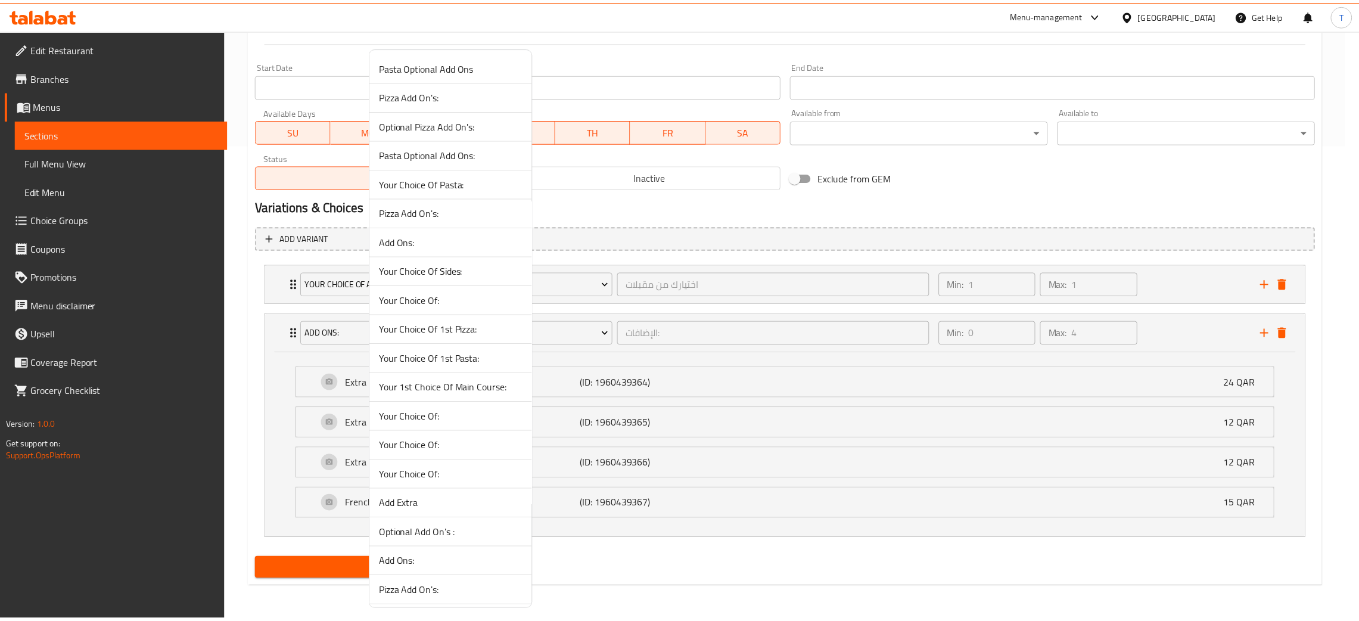
scroll to position [288, 0]
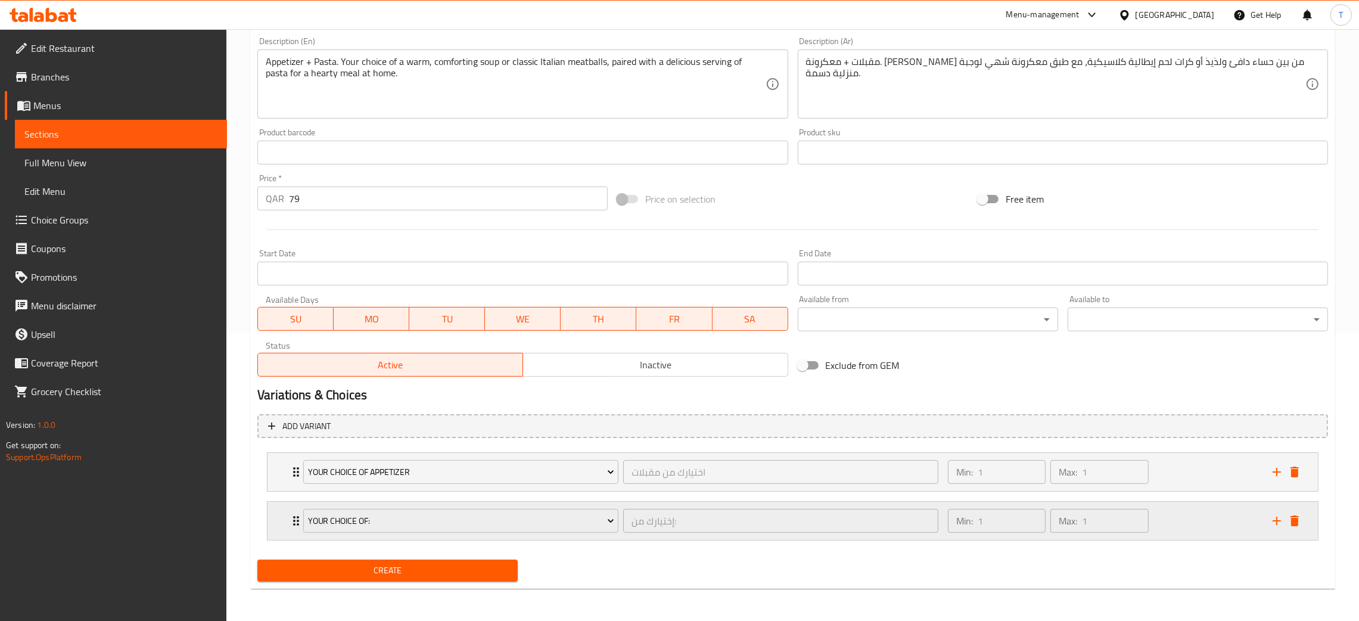
click at [1165, 527] on div "Min: 1 ​ Max: 1 ​" at bounding box center [1103, 521] width 325 height 38
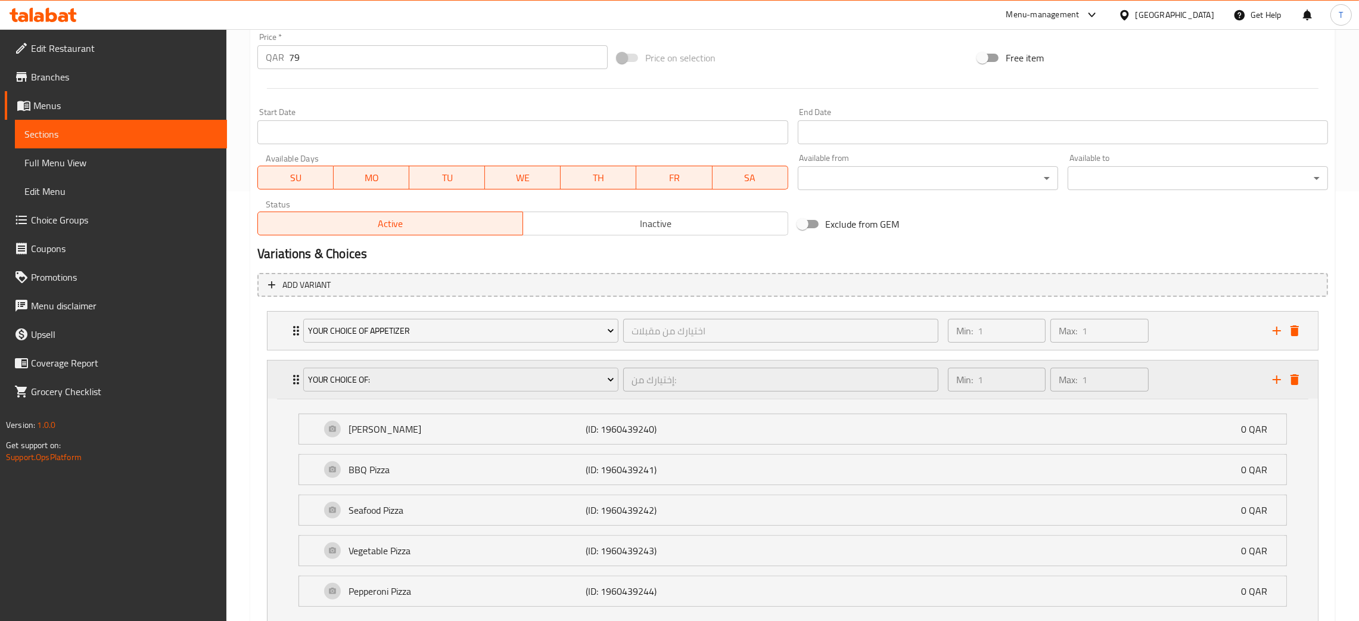
scroll to position [476, 0]
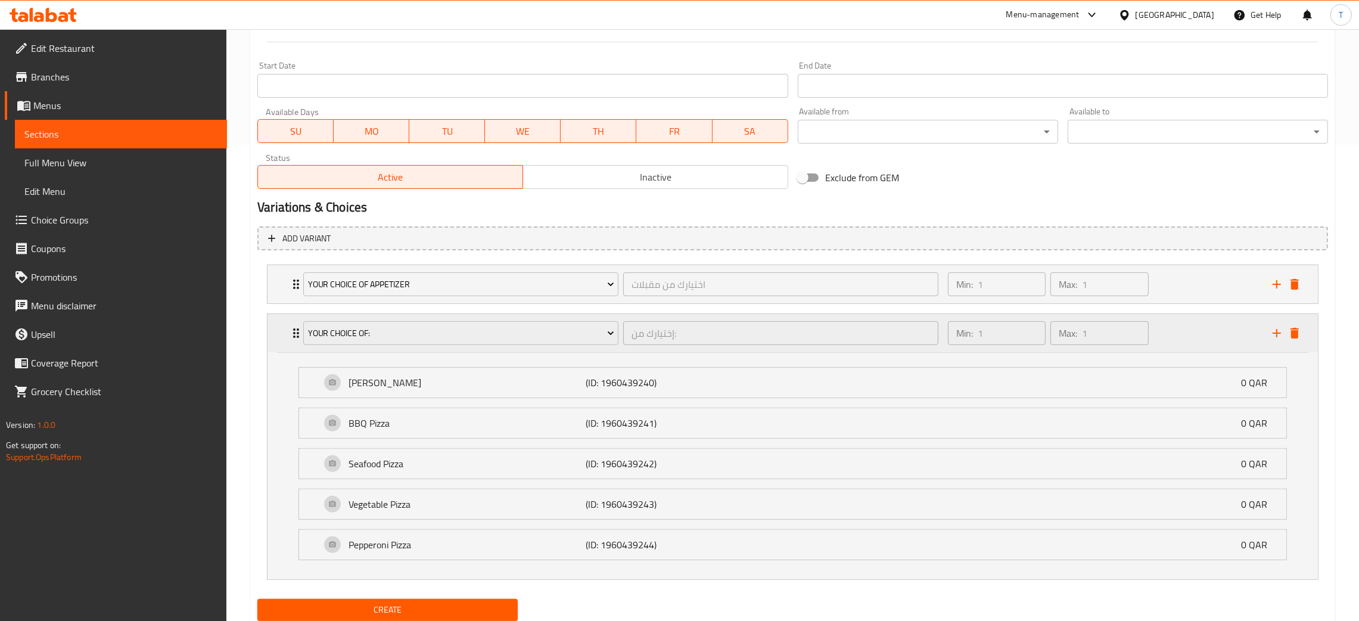
click at [517, 319] on div "Your Choice Of:" at bounding box center [461, 333] width 320 height 29
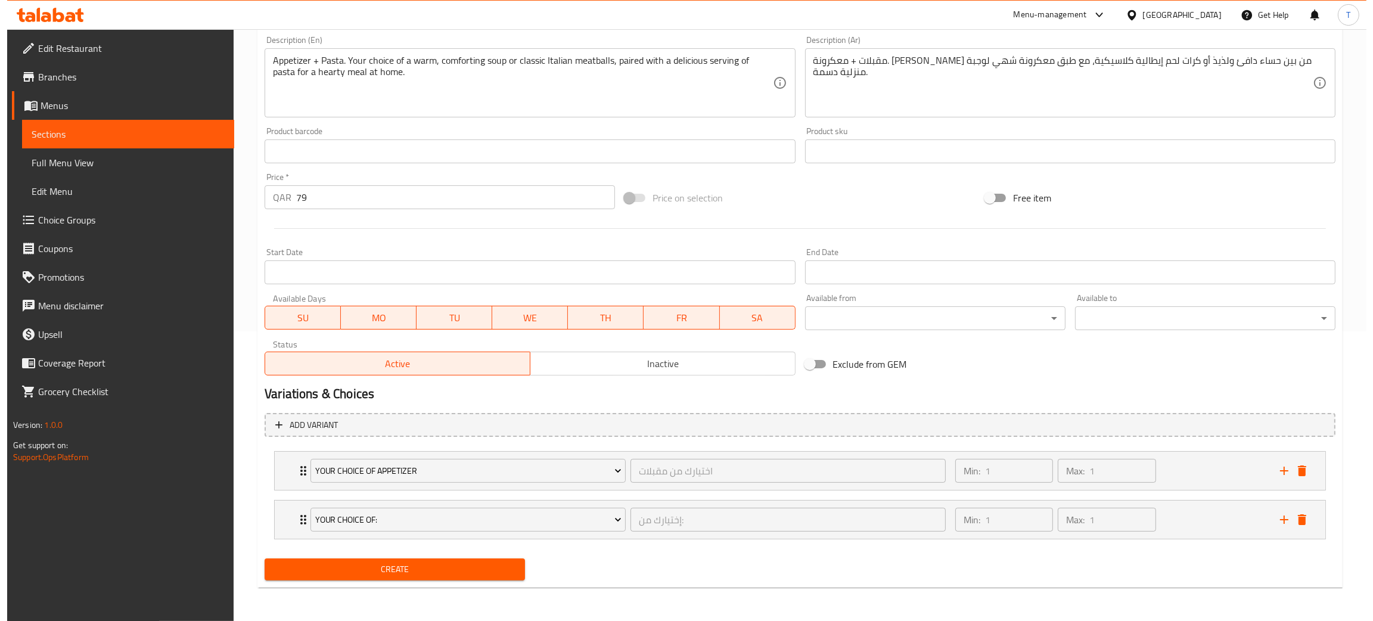
scroll to position [288, 0]
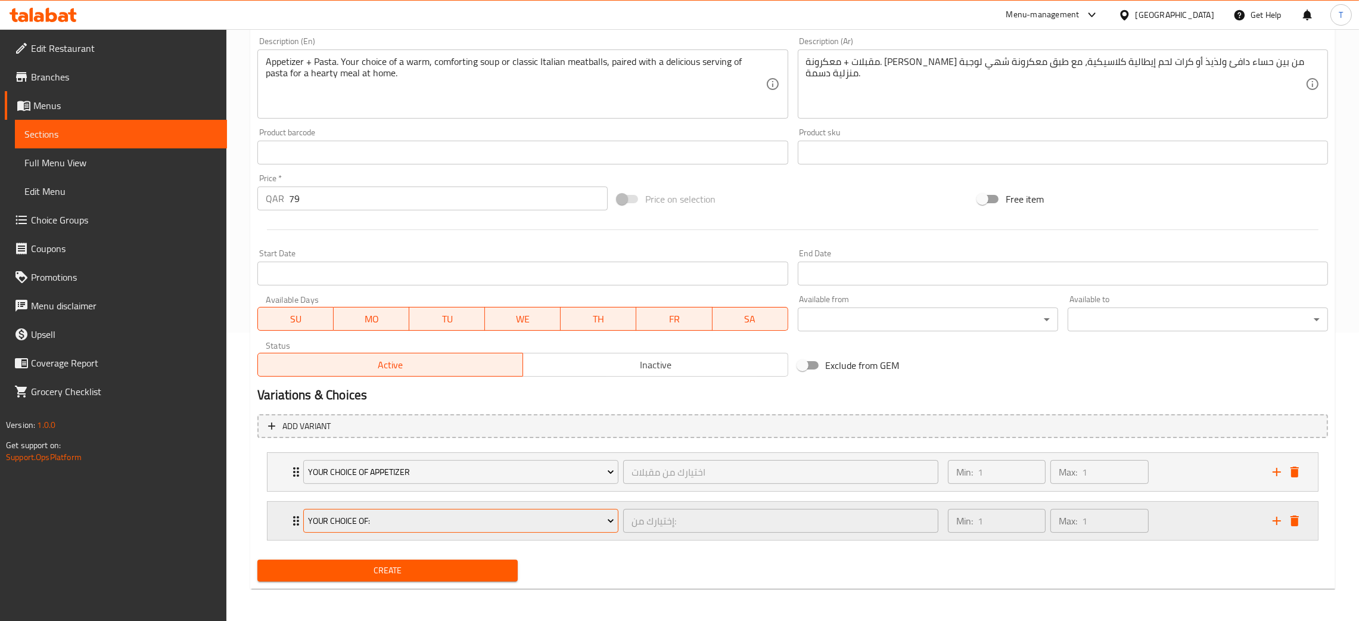
click at [494, 528] on button "Your Choice Of:" at bounding box center [460, 521] width 315 height 24
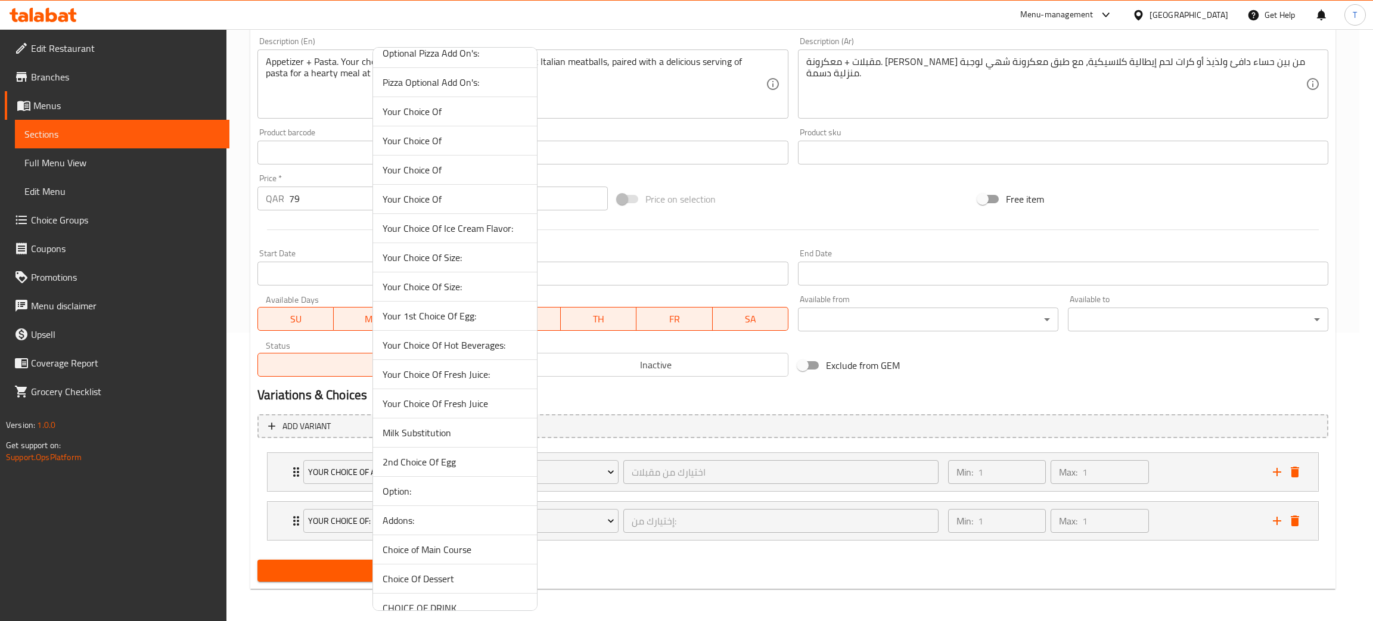
scroll to position [715, 0]
click at [449, 465] on span "Option:" at bounding box center [455, 461] width 145 height 14
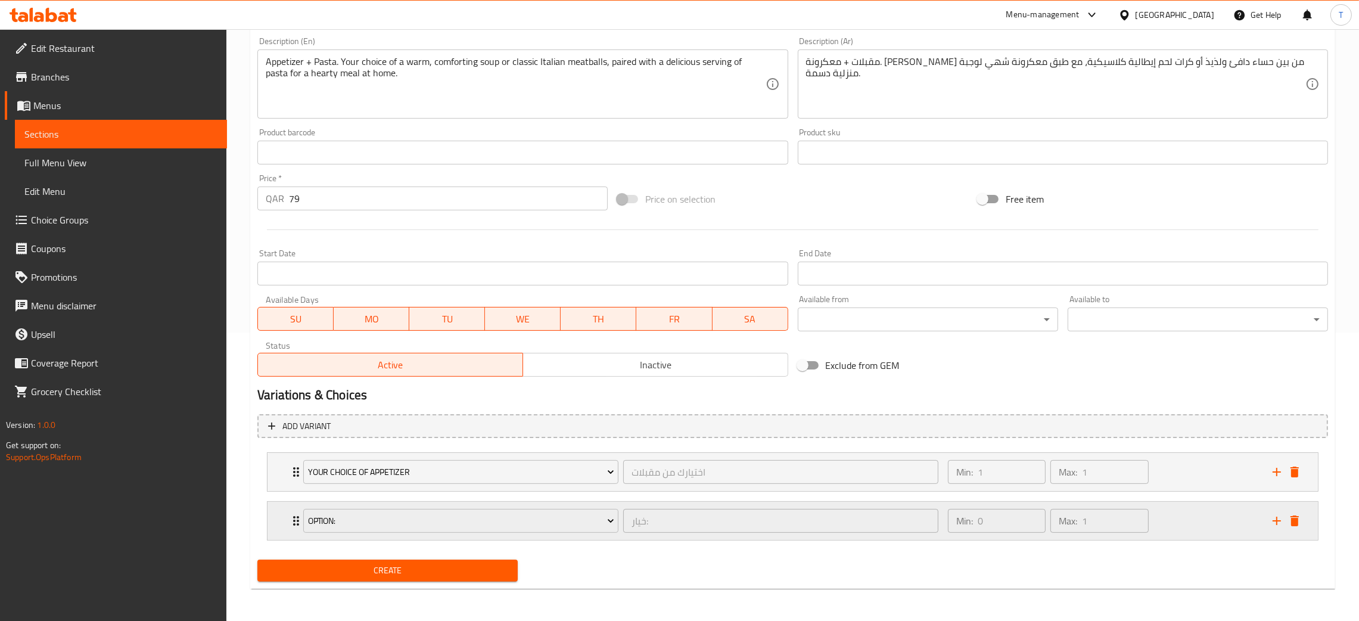
click at [1222, 526] on div "Min: 0 ​ Max: 1 ​" at bounding box center [1103, 521] width 325 height 38
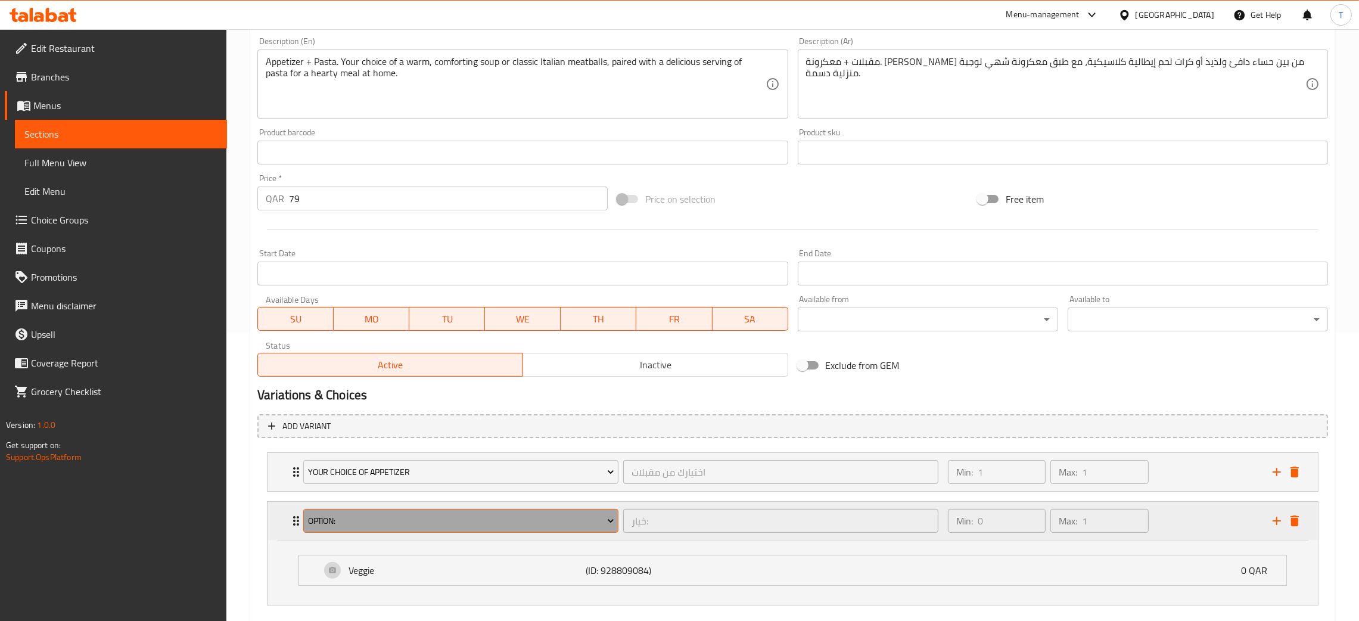
click at [467, 525] on span "Option:" at bounding box center [461, 521] width 306 height 15
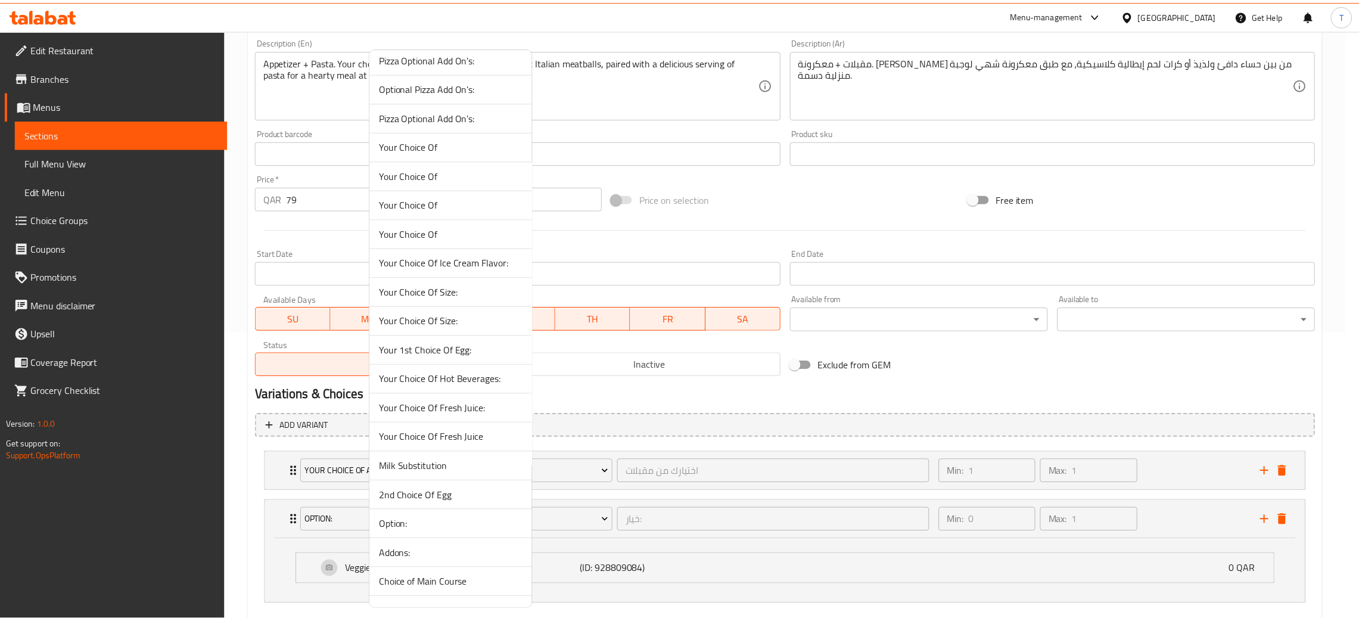
scroll to position [893, 0]
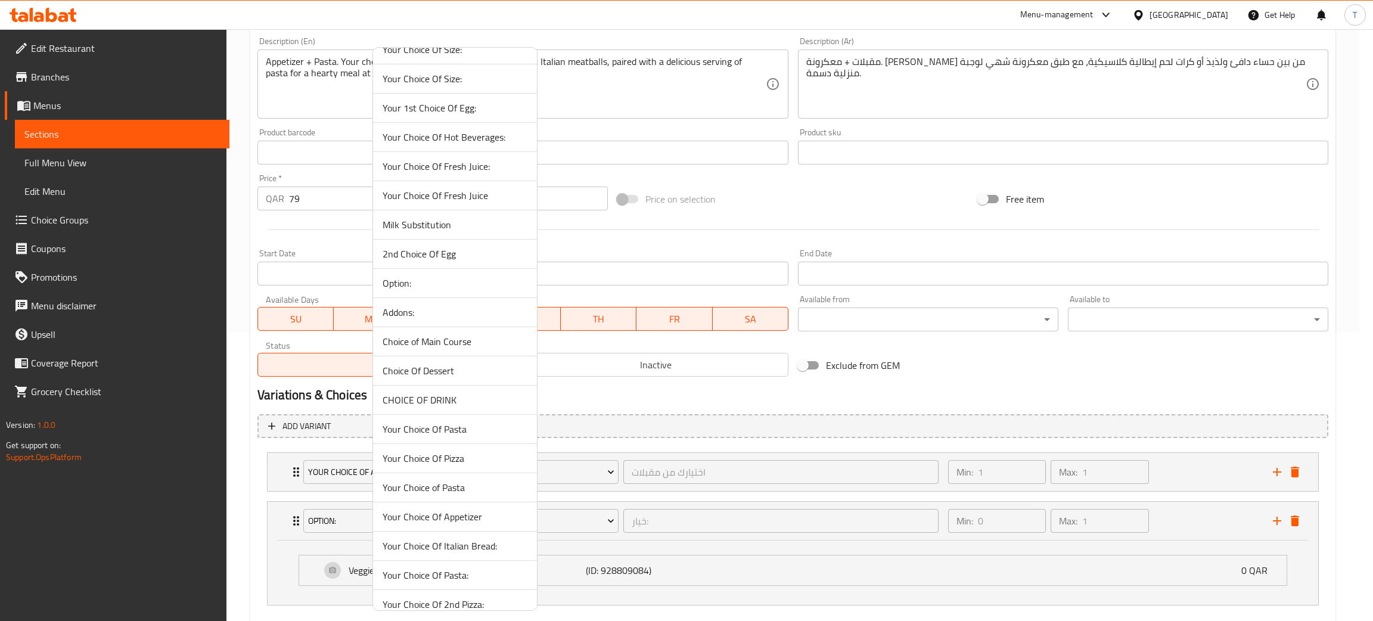
click at [455, 340] on span "Choice of Main Course" at bounding box center [455, 341] width 145 height 14
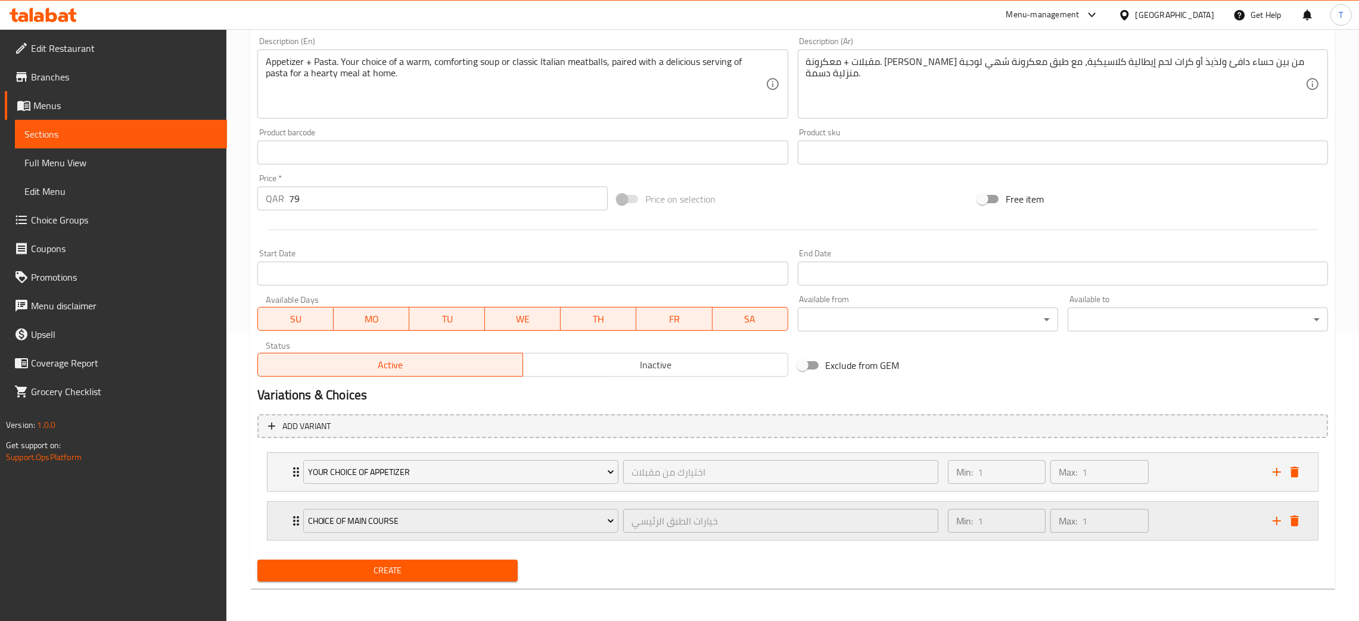
click at [1192, 518] on div "Min: 1 ​ Max: 1 ​" at bounding box center [1103, 521] width 325 height 38
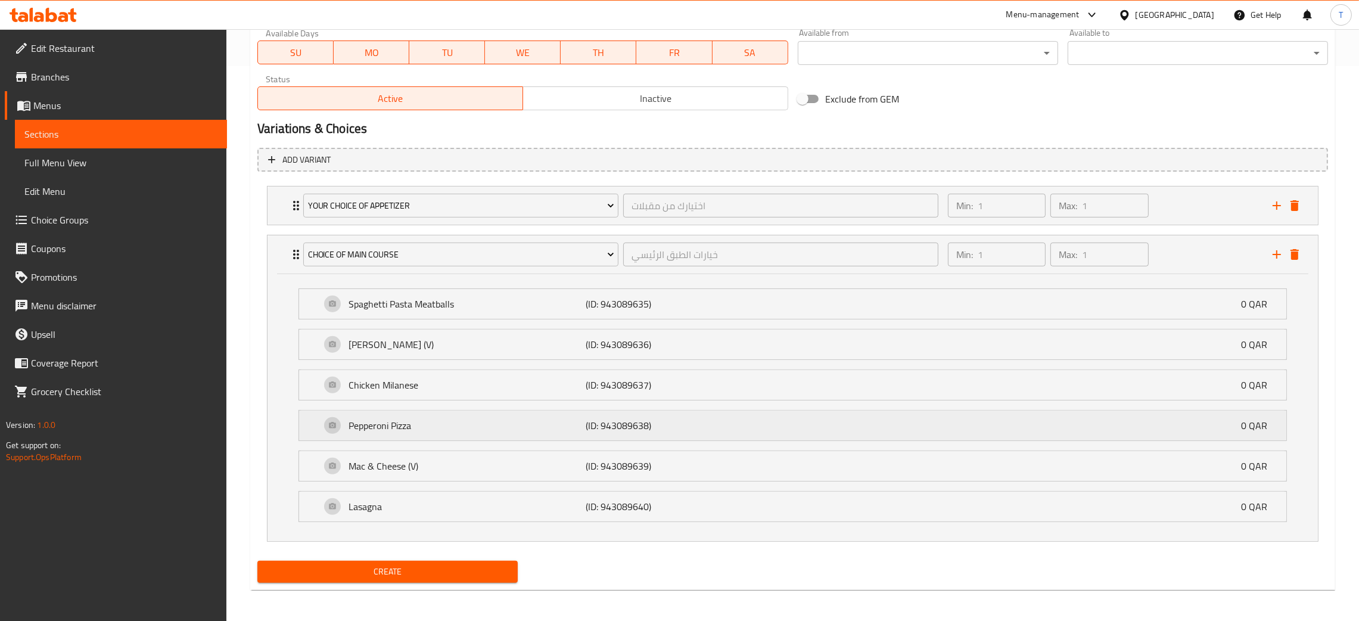
scroll to position [557, 0]
